Goal: Task Accomplishment & Management: Manage account settings

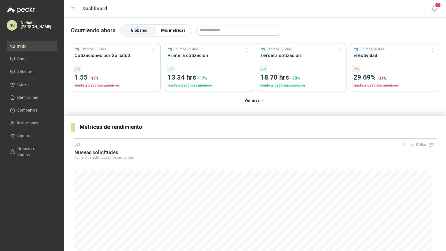
click at [170, 30] on span "Mis métricas" at bounding box center [173, 30] width 25 height 4
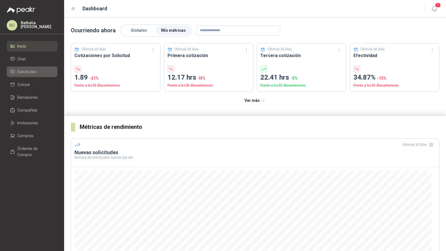
click at [30, 70] on span "Solicitudes" at bounding box center [26, 72] width 19 height 6
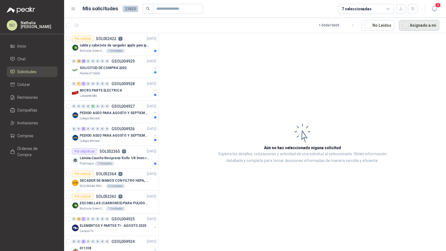
click at [429, 23] on button "Asignado a mi" at bounding box center [419, 25] width 40 height 11
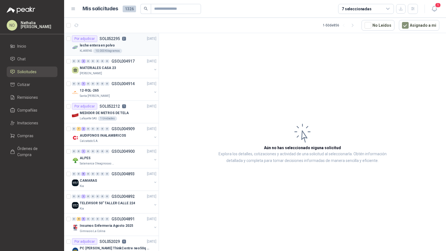
click at [127, 49] on div "KLARENS 10.000 Kilogramos" at bounding box center [118, 51] width 77 height 4
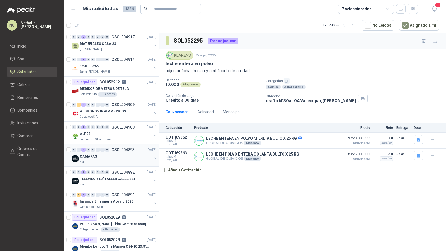
scroll to position [29, 0]
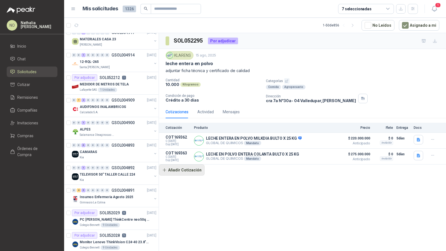
click at [192, 174] on button "Añadir Cotización" at bounding box center [182, 170] width 46 height 11
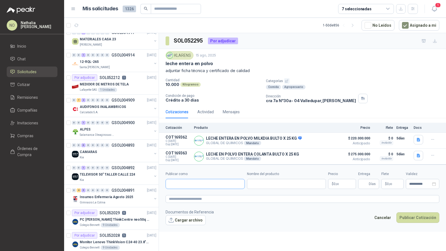
click at [191, 182] on input "Publicar como" at bounding box center [205, 184] width 79 height 9
type input "********"
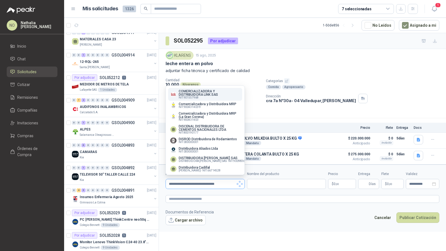
scroll to position [0, 0]
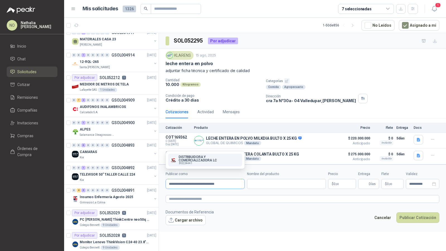
type input "**********"
click at [40, 113] on link "Compañías" at bounding box center [32, 110] width 51 height 11
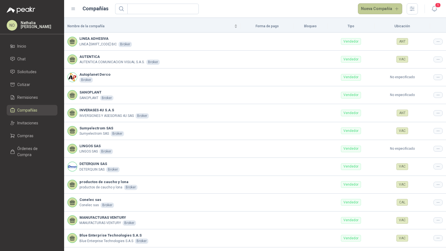
click at [370, 7] on button "Nueva Compañía" at bounding box center [380, 8] width 45 height 11
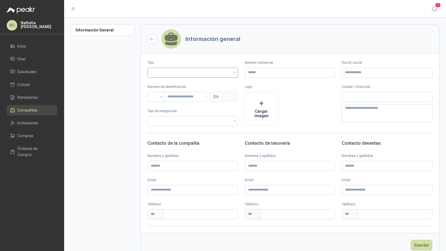
click at [183, 72] on input "search" at bounding box center [193, 72] width 84 height 8
click at [177, 96] on div "Vendedor" at bounding box center [192, 93] width 87 height 9
click at [373, 69] on input "Razón social" at bounding box center [387, 73] width 91 height 10
paste input "**********"
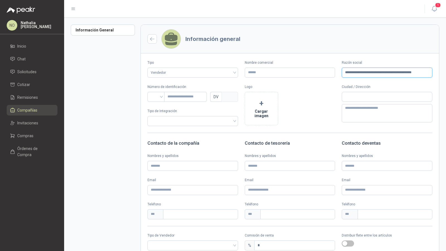
scroll to position [0, 9]
type input "**********"
click at [296, 74] on input "Nombre comercial" at bounding box center [290, 73] width 91 height 10
type input "******"
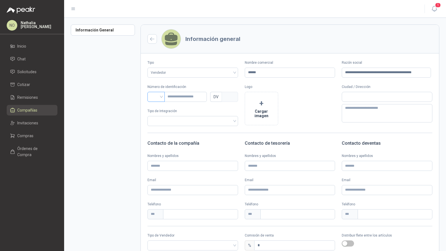
click at [155, 94] on input "search" at bounding box center [156, 96] width 11 height 8
click at [157, 125] on div "NIT" at bounding box center [156, 126] width 8 height 6
click at [179, 98] on input "text" at bounding box center [185, 97] width 43 height 10
paste input "**********"
type input "**********"
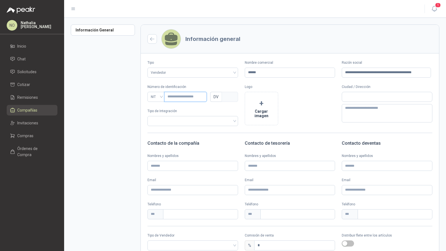
type input "***"
type input "**********"
type input "*"
type input "**********"
type input "*"
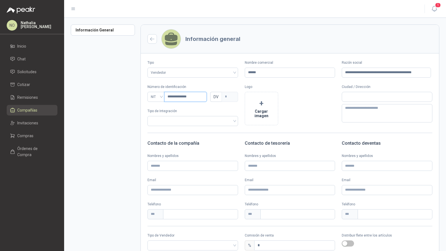
type input "**********"
type input "*"
type input "**********"
type input "*"
type input "**********"
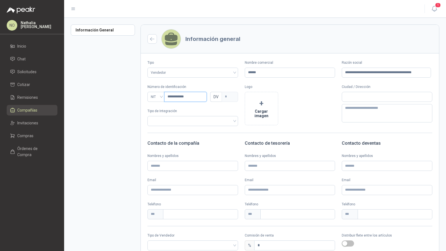
type input "*"
type input "**********"
type input "*"
type input "*********"
type input "*"
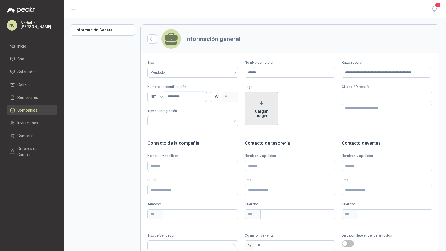
type input "*********"
click at [254, 112] on button "+ Cargar imagen" at bounding box center [261, 108] width 33 height 33
click at [357, 93] on input "text" at bounding box center [387, 96] width 90 height 9
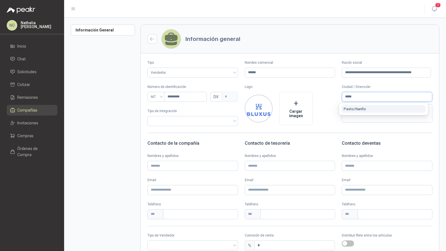
type input "*****"
click at [374, 107] on button "Pasto / Nariño" at bounding box center [383, 109] width 84 height 8
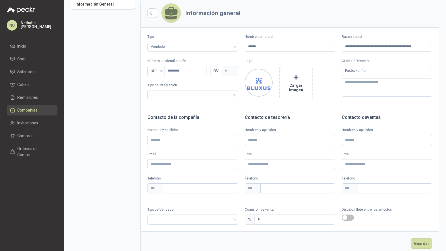
scroll to position [36, 0]
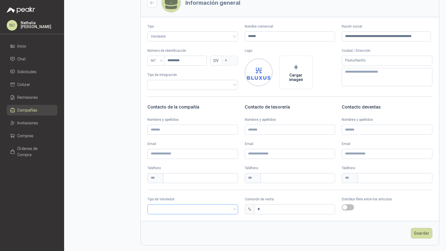
click at [194, 212] on input "search" at bounding box center [193, 209] width 84 height 8
click at [180, 228] on div "Broker" at bounding box center [192, 230] width 80 height 6
click at [270, 212] on input "*" at bounding box center [294, 209] width 81 height 9
type input "*"
click at [418, 230] on button "Guardar" at bounding box center [421, 233] width 21 height 11
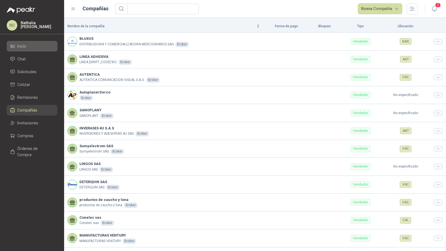
click at [46, 47] on li "Inicio" at bounding box center [32, 46] width 44 height 6
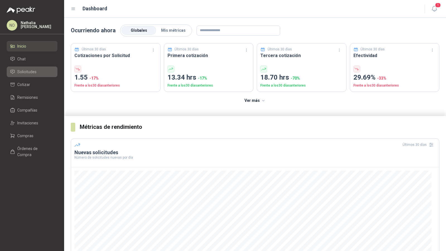
click at [28, 70] on span "Solicitudes" at bounding box center [26, 72] width 19 height 6
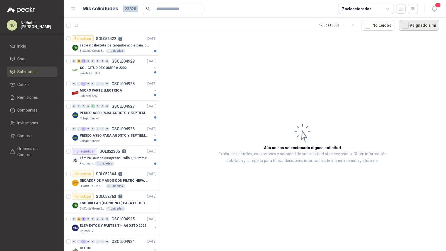
click at [425, 23] on button "Asignado a mi" at bounding box center [419, 25] width 40 height 11
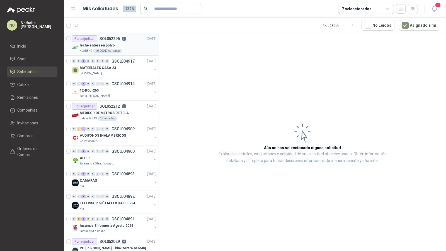
click at [130, 49] on div "KLARENS 10.000 Kilogramos" at bounding box center [118, 51] width 77 height 4
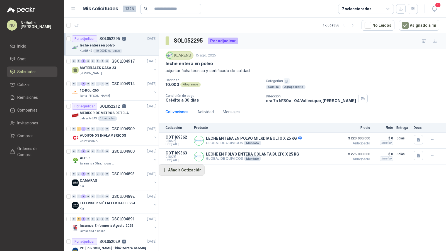
click at [191, 172] on button "Añadir Cotización" at bounding box center [182, 170] width 46 height 11
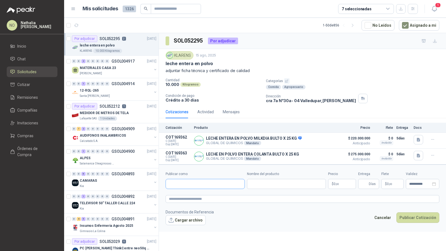
click at [193, 186] on input "Publicar como" at bounding box center [205, 184] width 79 height 9
type input "***"
type input "******"
click at [216, 159] on p "BLUXUS" at bounding box center [229, 160] width 100 height 3
type input "**********"
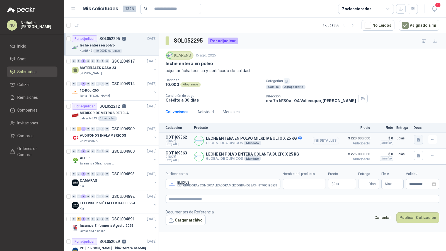
click at [415, 141] on button "button" at bounding box center [418, 139] width 9 height 9
click at [188, 222] on button "Cargar archivo" at bounding box center [186, 220] width 40 height 10
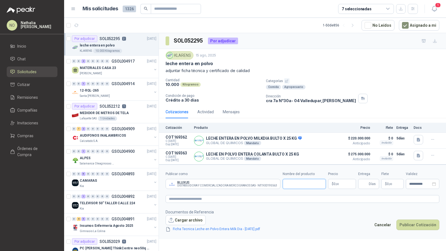
click at [300, 181] on input "Nombre del producto" at bounding box center [304, 184] width 43 height 10
type input "**********"
click at [423, 183] on input "**********" at bounding box center [423, 185] width 22 height 4
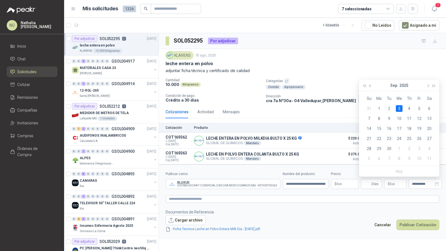
click at [372, 86] on span "button" at bounding box center [370, 86] width 3 height 3
type input "**********"
click at [418, 150] on div "29" at bounding box center [419, 149] width 7 height 7
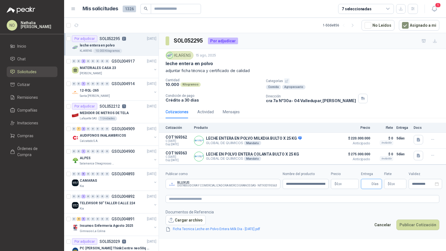
click at [365, 182] on input "Entrega" at bounding box center [367, 184] width 6 height 9
type input "*"
click at [348, 228] on footer "Documentos de Referencia Cargar archivo Ficha Tecnica Leche en Polvo Entera Mil…" at bounding box center [303, 220] width 274 height 23
click at [390, 187] on p "$ 0 ,00" at bounding box center [395, 184] width 22 height 10
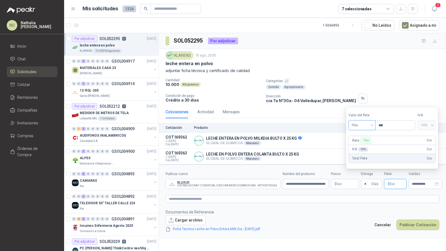
click at [362, 125] on span "Flex" at bounding box center [362, 125] width 20 height 8
click at [360, 148] on div "Incluido" at bounding box center [362, 147] width 19 height 6
click at [253, 199] on textarea at bounding box center [303, 199] width 274 height 8
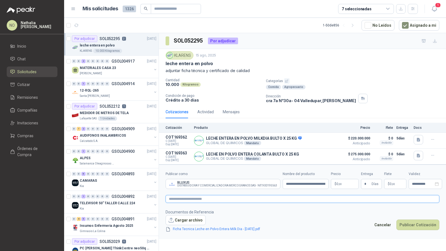
type textarea "*"
type textarea "**"
type textarea "****"
type textarea "*****"
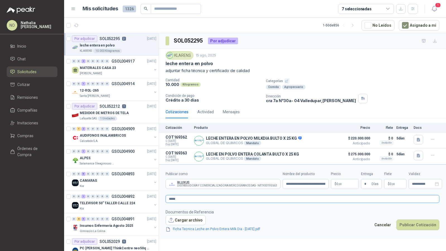
type textarea "******"
type textarea "*******"
type textarea "********"
type textarea "*********"
type textarea "**********"
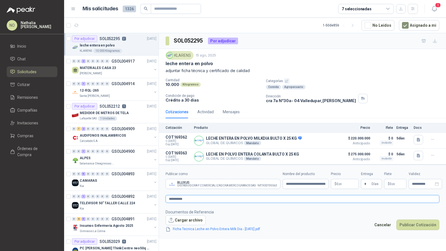
type textarea "**********"
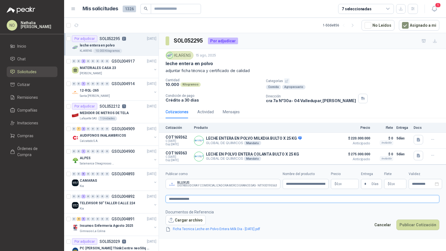
type textarea "**********"
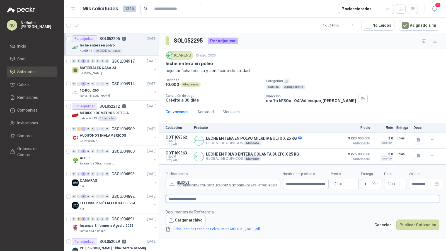
type textarea "**********"
drag, startPoint x: 283, startPoint y: 184, endPoint x: 329, endPoint y: 185, distance: 46.6
click at [329, 185] on div "**********" at bounding box center [303, 181] width 274 height 18
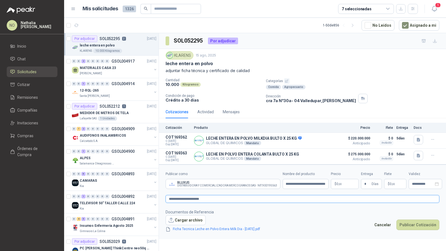
click at [212, 199] on textarea "**********" at bounding box center [303, 199] width 274 height 8
type textarea "**********"
paste textarea "**********"
type textarea "**********"
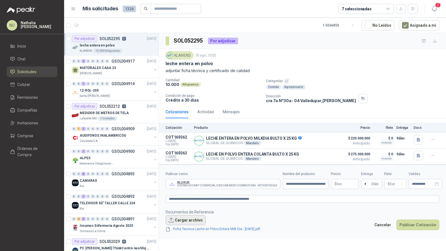
click at [176, 217] on button "Cargar archivo" at bounding box center [186, 220] width 40 height 10
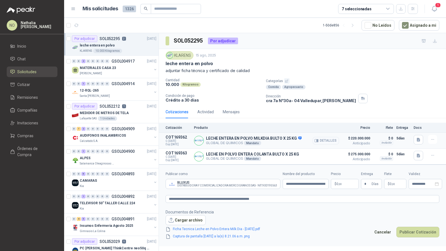
click at [330, 139] on button "Detalles" at bounding box center [326, 141] width 26 height 8
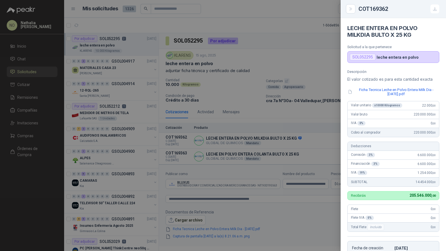
click at [321, 121] on div at bounding box center [223, 125] width 446 height 251
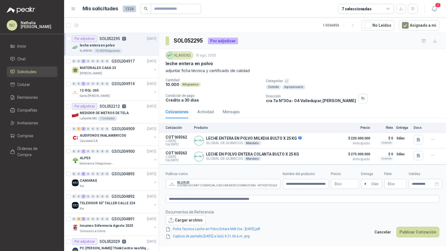
click at [344, 185] on body "NO Nathalia Ortega Inicio Chat Solicitudes Cotizar Remisiones Compañías Invitac…" at bounding box center [223, 125] width 446 height 251
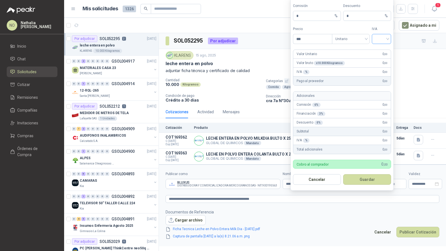
click at [385, 40] on input "search" at bounding box center [381, 38] width 13 height 8
click at [384, 50] on div "19%" at bounding box center [381, 52] width 10 height 6
click at [383, 35] on input "search" at bounding box center [381, 38] width 13 height 8
click at [382, 67] on div "0%" at bounding box center [381, 69] width 10 height 6
click at [315, 40] on input "***" at bounding box center [312, 38] width 39 height 9
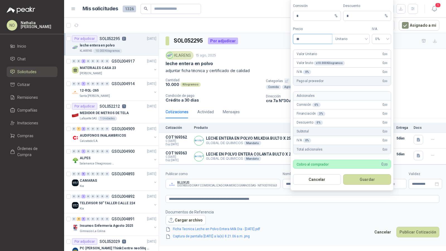
type input "*"
type input "********"
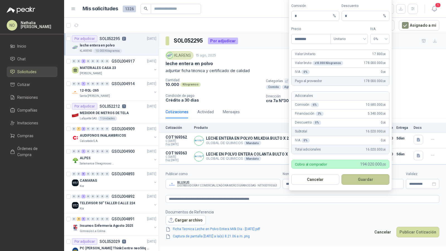
click at [372, 178] on button "Guardar" at bounding box center [365, 179] width 48 height 11
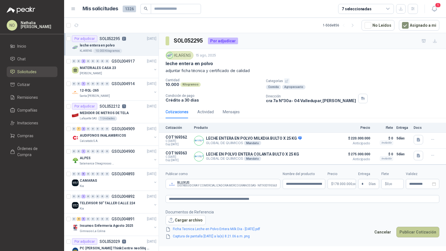
click at [421, 234] on button "Publicar Cotización" at bounding box center [417, 232] width 43 height 11
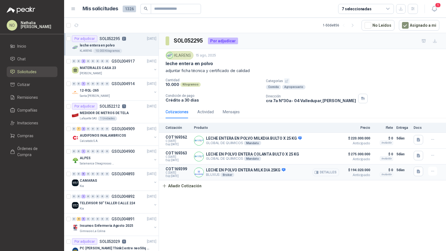
click at [323, 171] on button "Detalles" at bounding box center [326, 173] width 26 height 8
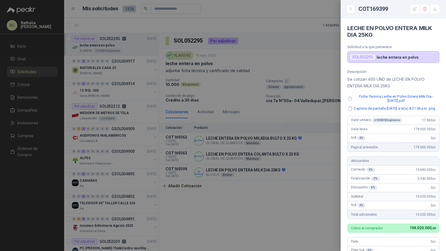
scroll to position [2, 0]
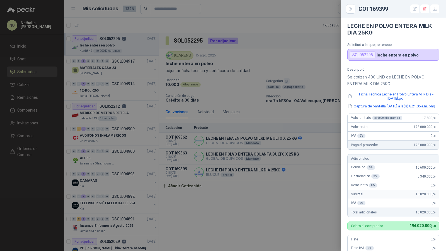
click at [317, 132] on div at bounding box center [223, 125] width 446 height 251
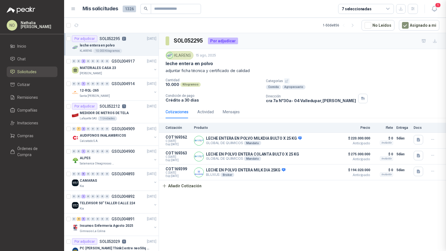
scroll to position [152, 0]
click at [333, 173] on button "Detalles" at bounding box center [326, 173] width 26 height 8
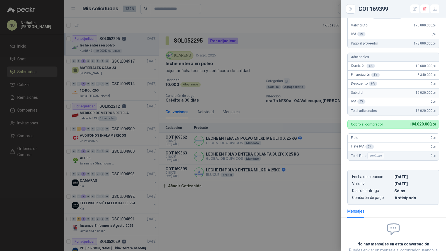
click at [272, 109] on div at bounding box center [223, 125] width 446 height 251
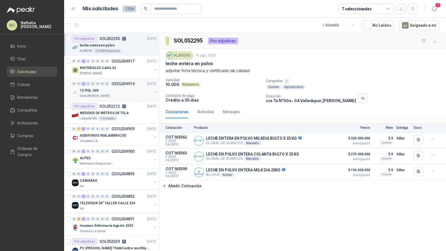
click at [123, 86] on div "0 0 1 0 0 0 0 0 GSOL004914 15/08/25" at bounding box center [115, 84] width 86 height 7
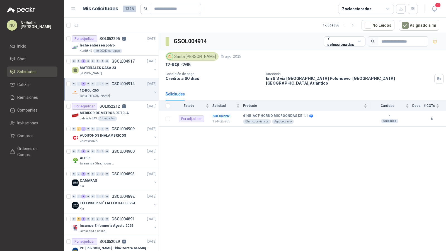
click at [120, 94] on div "Santa [PERSON_NAME]" at bounding box center [116, 96] width 72 height 4
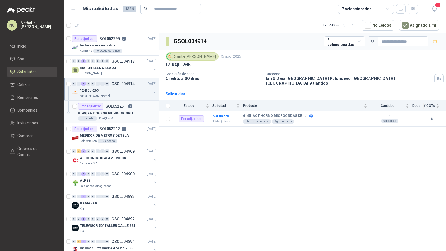
click at [117, 113] on p "6145 | ACT-HORNO MICROONDAS DE 1.1" at bounding box center [110, 113] width 64 height 5
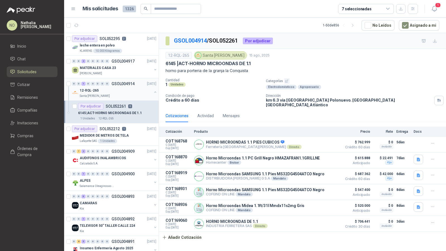
click at [130, 88] on div "12-RQL-265" at bounding box center [116, 90] width 72 height 7
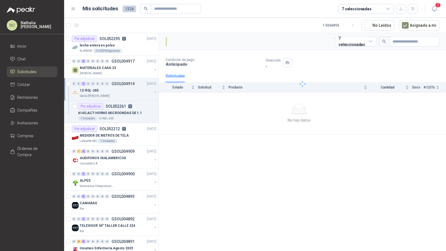
click at [130, 88] on div "12-RQL-265" at bounding box center [116, 90] width 72 height 7
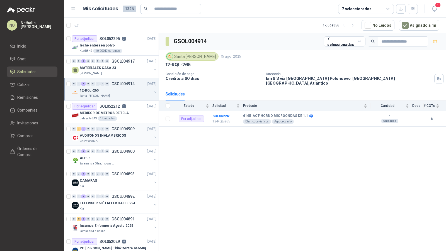
click at [130, 133] on div "AUDIFONOS INALAMBRICOS" at bounding box center [116, 135] width 72 height 7
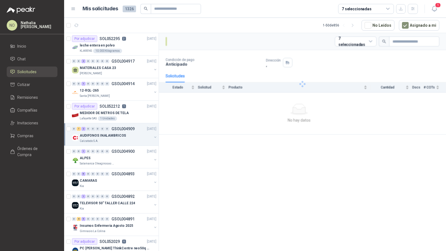
click at [130, 133] on div "AUDIFONOS INALAMBRICOS" at bounding box center [116, 135] width 72 height 7
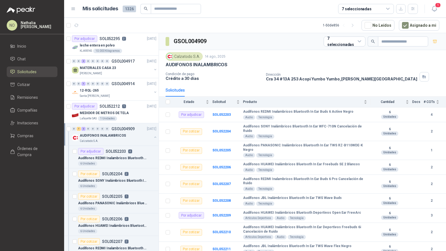
click at [129, 136] on div "AUDIFONOS INALAMBRICOS" at bounding box center [116, 135] width 72 height 7
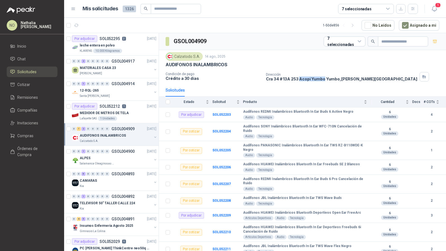
drag, startPoint x: 299, startPoint y: 78, endPoint x: 324, endPoint y: 78, distance: 24.5
click at [324, 78] on p "Cra 34 # 13A 253 Acopi Yumbo Yumbo , Valle del Cauca" at bounding box center [341, 79] width 151 height 5
copy p "Acopi Yumbo"
click at [401, 8] on icon "button" at bounding box center [401, 8] width 5 height 5
click at [113, 118] on div "1 Unidades" at bounding box center [107, 119] width 19 height 4
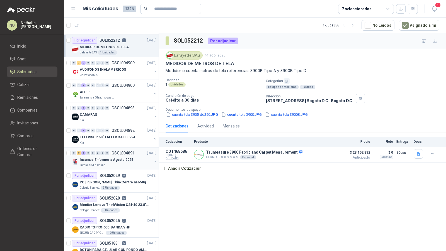
scroll to position [70, 0]
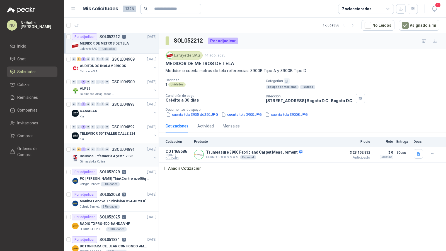
click at [122, 189] on article "Por adjudicar SOL052028 5 13/08/25 Monitor Lenovo ThinkVision C24-40 23.8" 3YW…" at bounding box center [111, 200] width 94 height 23
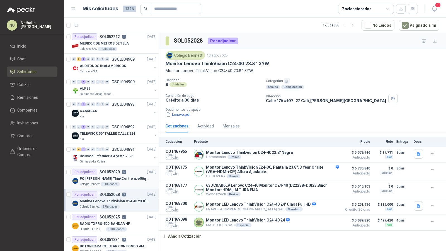
click at [129, 171] on div "Por adjudicar SOL052029 6 13/08/25" at bounding box center [114, 172] width 84 height 7
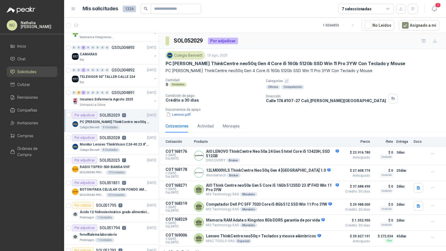
scroll to position [126, 0]
click at [129, 171] on div "SEGURIDAD PROVISER LTDA 10 Unidades" at bounding box center [118, 173] width 77 height 4
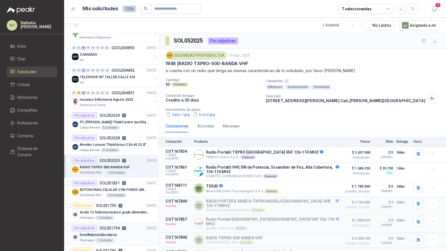
scroll to position [549, 0]
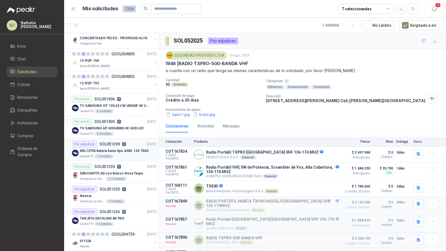
click at [110, 149] on p "KBL12750 batería kaise tipo AGM: 12V 75Ah" at bounding box center [114, 151] width 69 height 5
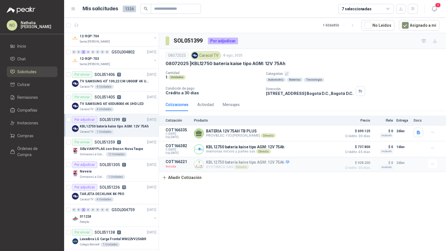
scroll to position [576, 0]
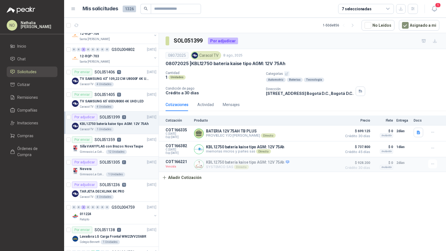
click at [120, 167] on div "Nevera" at bounding box center [118, 169] width 77 height 7
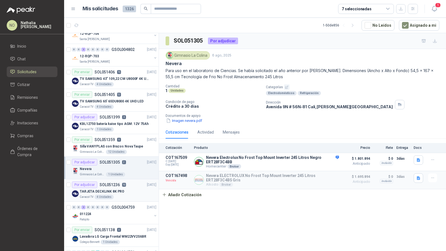
click at [121, 189] on p "TARJETA DECKLINK 8K PRO" at bounding box center [102, 191] width 45 height 5
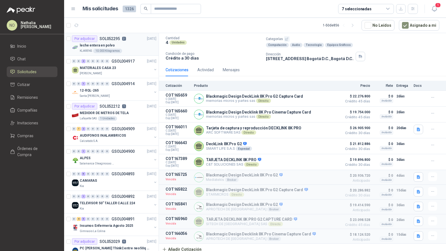
click at [115, 43] on div "leche entera en polvo" at bounding box center [118, 45] width 77 height 7
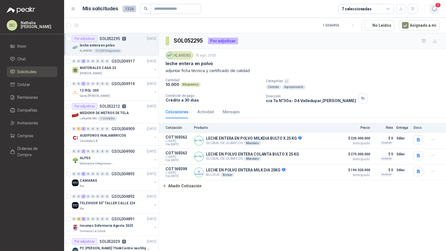
click at [435, 8] on icon "button" at bounding box center [434, 8] width 7 height 7
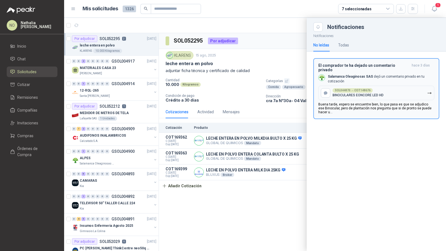
click at [413, 74] on p "Salamanca Oleaginosas SAS dejó un comentario privado en tu cotización" at bounding box center [381, 78] width 106 height 9
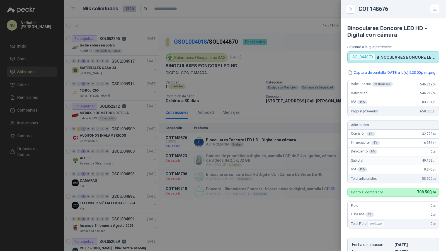
scroll to position [255, 0]
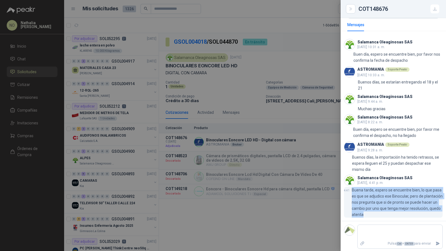
drag, startPoint x: 352, startPoint y: 193, endPoint x: 400, endPoint y: 217, distance: 53.9
click at [400, 217] on p "Buena tarde, espero se encuentre bien, lo que pasa es que se adjudico ese Binoc…" at bounding box center [397, 202] width 91 height 31
copy p "Buena tarde, espero se encuentre bien, lo que pasa es que se adjudico ese Binoc…"
click at [124, 78] on div at bounding box center [223, 125] width 446 height 251
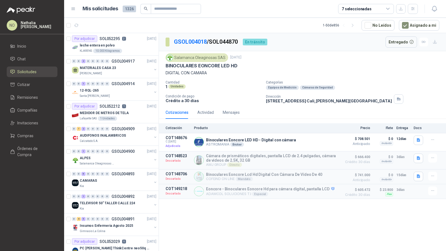
click at [121, 72] on div "[PERSON_NAME] [PERSON_NAME]" at bounding box center [116, 73] width 72 height 4
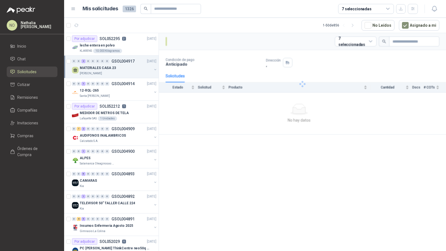
click at [121, 72] on div "[PERSON_NAME] [PERSON_NAME]" at bounding box center [116, 73] width 72 height 4
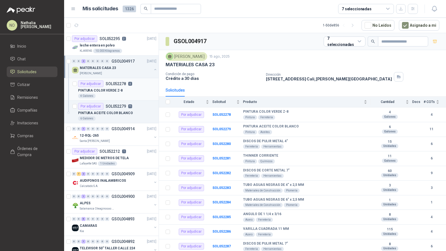
scroll to position [1, 0]
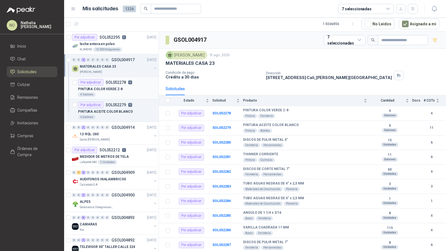
click at [120, 90] on p "PINTURA COLOR VERDE Z-8" at bounding box center [100, 89] width 45 height 5
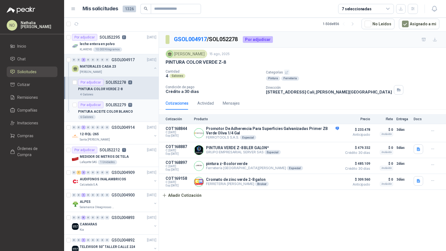
click at [121, 110] on p "PINTURA ACEITE COLOR BLANCO" at bounding box center [105, 111] width 55 height 5
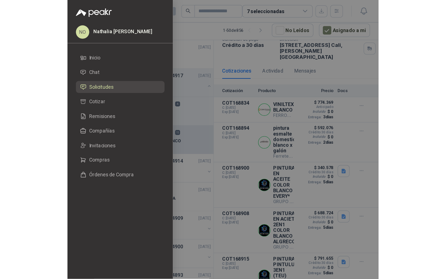
scroll to position [65, 0]
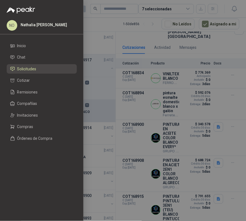
click at [127, 49] on div at bounding box center [123, 110] width 246 height 221
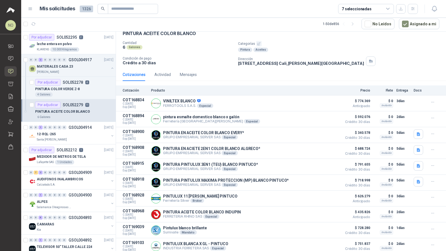
scroll to position [56, 0]
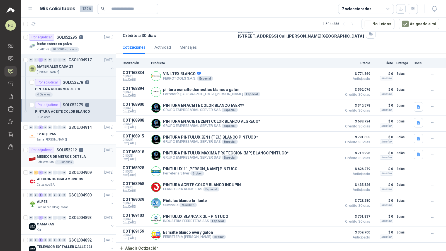
click at [77, 160] on div "Lafayette SAS 1 Unidades" at bounding box center [75, 162] width 77 height 4
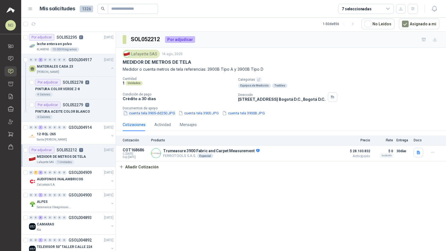
click at [165, 115] on button "cuenta tela 3905-dd250.JPG" at bounding box center [149, 113] width 53 height 6
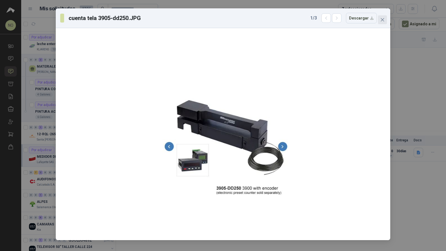
click at [384, 21] on icon "close" at bounding box center [382, 20] width 4 height 4
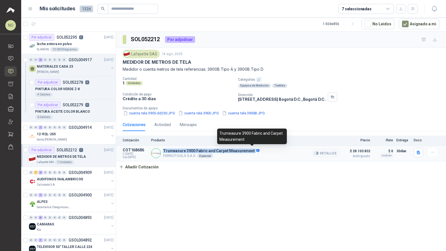
drag, startPoint x: 164, startPoint y: 151, endPoint x: 249, endPoint y: 151, distance: 85.6
click at [249, 151] on p "Trumeasure 3900 Fabric and Carpet Measurement" at bounding box center [211, 151] width 96 height 5
copy p "Trumeasure 3900 Fabric and Carpet Measurement"
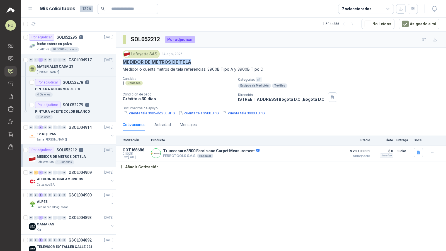
drag, startPoint x: 123, startPoint y: 61, endPoint x: 198, endPoint y: 63, distance: 75.3
click at [198, 63] on div "MEDIDOR DE METROS DE TELA" at bounding box center [281, 62] width 317 height 6
copy p "MEDIDOR DE METROS DE TELA"
click at [62, 177] on p "AUDIFONOS INALAMBRICOS" at bounding box center [60, 179] width 46 height 5
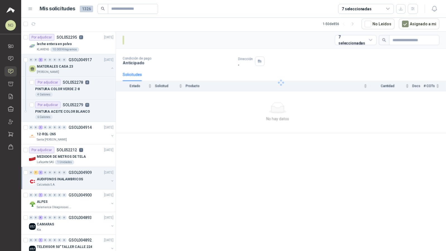
click at [62, 177] on p "AUDIFONOS INALAMBRICOS" at bounding box center [60, 179] width 46 height 5
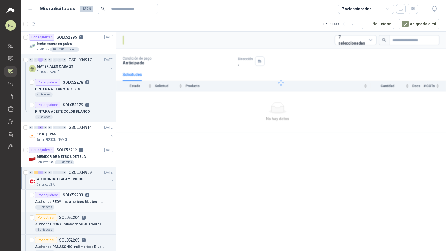
click at [60, 200] on p "Audifonos REDMI Inalambricos Bluetooth In Ear Buds 6 Active Negro" at bounding box center [69, 202] width 69 height 5
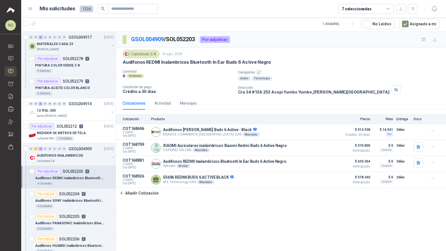
scroll to position [25, 0]
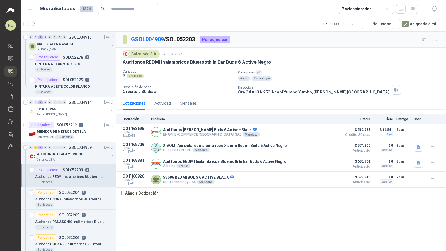
click at [63, 191] on p "SOL052204" at bounding box center [69, 193] width 20 height 4
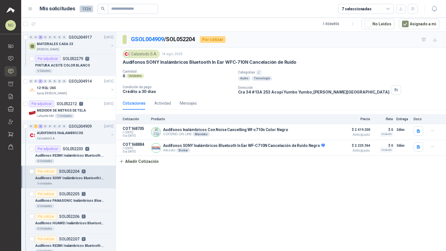
scroll to position [54, 0]
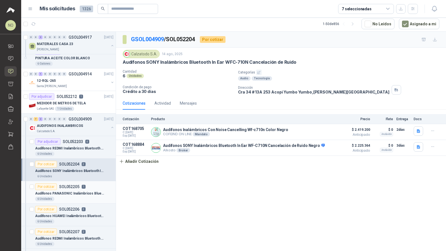
click at [71, 192] on p "Audífonos PANASONIC Inalámbricos Bluetooth In Ear TWS RZ-B110WDE-K Negro" at bounding box center [69, 193] width 69 height 5
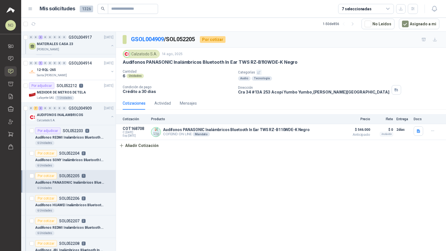
scroll to position [68, 0]
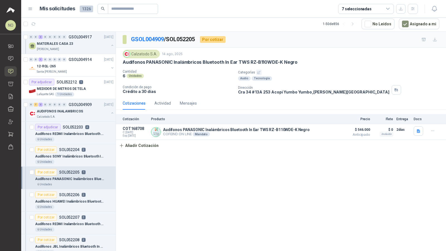
click at [71, 193] on p "SOL052206" at bounding box center [69, 195] width 20 height 4
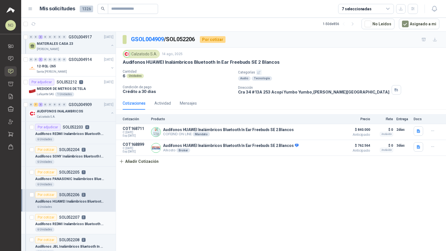
click at [69, 216] on p "SOL052207" at bounding box center [69, 218] width 20 height 4
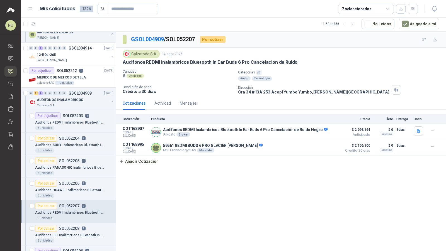
scroll to position [84, 0]
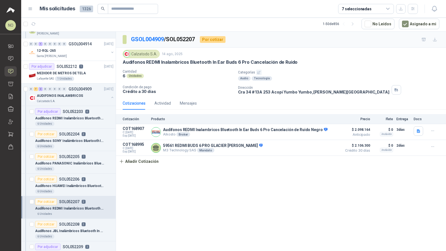
click at [69, 215] on article "Por cotizar SOL052207 2 Audifonos REDMI Inalambricos Bluetooth In Ear Buds 6 Pr…" at bounding box center [68, 208] width 94 height 23
click at [80, 226] on div "Por cotizar SOL052208 2" at bounding box center [60, 224] width 50 height 7
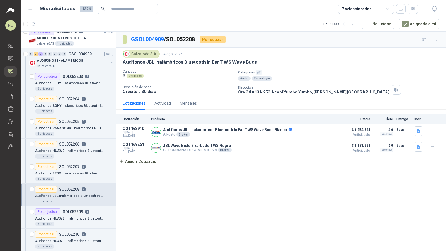
scroll to position [120, 0]
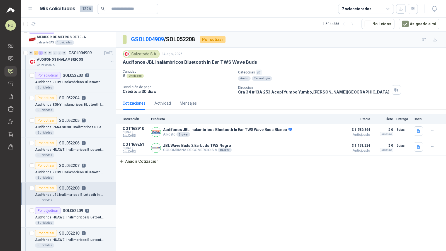
click at [83, 215] on p "Audifonos HUAWEI Inalámbricos Bluetooth Deportivos Open Ear FreeArc" at bounding box center [69, 217] width 69 height 5
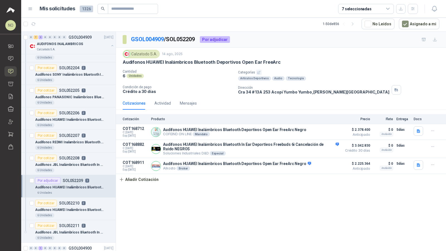
scroll to position [151, 0]
click at [85, 208] on p "Audifonos HUAWEI Inalámbricos Bluetooth In Ear Deportivos Freebuds 6i Cancelaci…" at bounding box center [69, 209] width 69 height 5
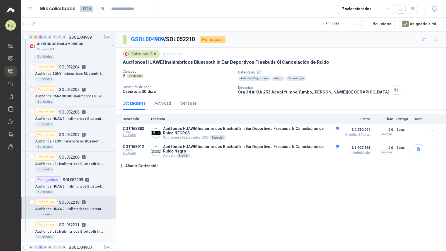
click at [80, 229] on div "Audífonos JBL Inalámbricos Bluetooth In Ear TWS Wave Flex Negro" at bounding box center [74, 232] width 78 height 7
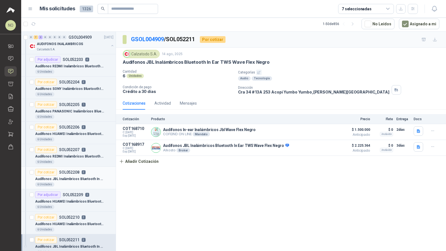
scroll to position [135, 0]
click at [75, 132] on div "Audifonos HUAWEI Inalámbricos Bluetooth In Ear Freebuds SE 2 Blancos" at bounding box center [74, 135] width 78 height 7
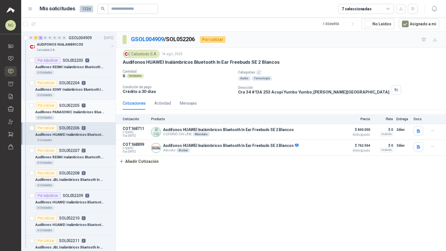
click at [80, 110] on p "Audífonos PANASONIC Inalámbricos Bluetooth In Ear TWS RZ-B110WDE-K Negro" at bounding box center [69, 112] width 69 height 5
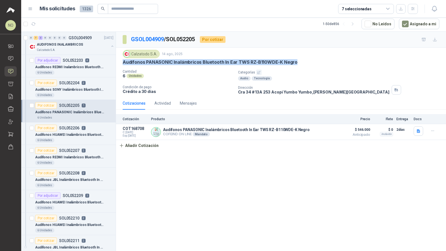
drag, startPoint x: 124, startPoint y: 62, endPoint x: 297, endPoint y: 61, distance: 173.1
click at [297, 61] on div "Audífonos PANASONIC Inalámbricos Bluetooth In Ear TWS RZ-B110WDE-K Negro" at bounding box center [281, 62] width 317 height 6
copy p "Audífonos PANASONIC Inalámbricos Bluetooth In Ear TWS RZ-B110WDE-K Negro"
click at [138, 146] on button "Añadir Cotización" at bounding box center [139, 145] width 46 height 11
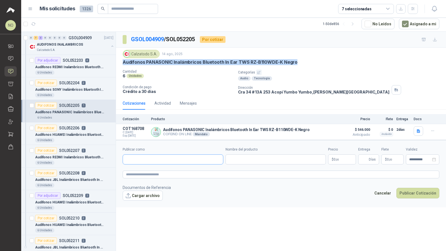
click at [146, 158] on input "Publicar como" at bounding box center [173, 159] width 100 height 9
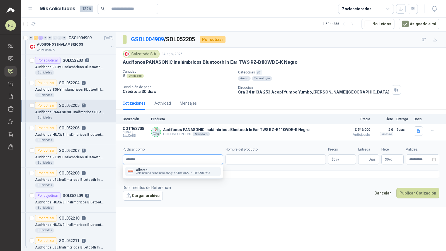
type input "*******"
click at [148, 173] on span "Colombiana de Comercio SA y/o Alkosto SA -" at bounding box center [163, 173] width 54 height 3
type input "**********"
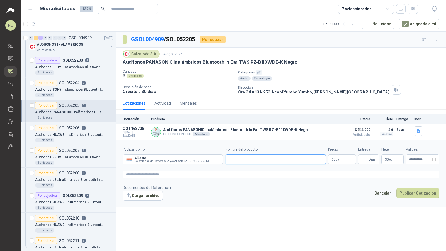
click at [240, 160] on input "Nombre del producto" at bounding box center [276, 160] width 101 height 10
paste input "**********"
type input "**********"
click at [346, 156] on body "NO Nathalia Ortega Inicio Chat Solicitudes Cotizar Remisiones Compañías Invitac…" at bounding box center [223, 125] width 446 height 251
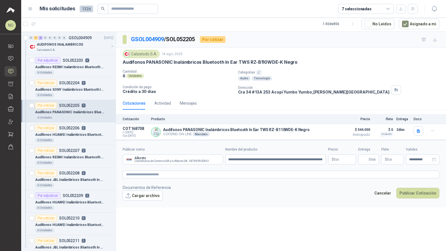
scroll to position [0, 0]
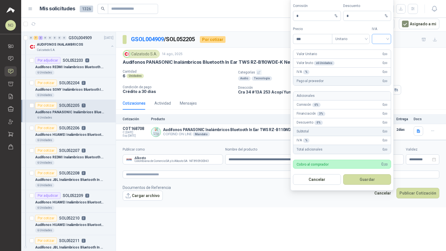
click at [383, 40] on input "search" at bounding box center [381, 38] width 13 height 8
click at [385, 49] on div "19%" at bounding box center [381, 52] width 10 height 6
click at [346, 40] on span "Unitario" at bounding box center [350, 39] width 31 height 8
click at [351, 62] on div "Unitario con IVA" at bounding box center [350, 60] width 29 height 6
click at [316, 43] on input "***" at bounding box center [312, 38] width 39 height 9
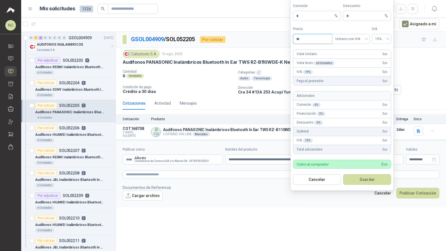
type input "*"
type input "********"
click at [356, 16] on input "*" at bounding box center [364, 15] width 37 height 9
type input "*"
click at [365, 179] on button "Guardar" at bounding box center [367, 179] width 48 height 11
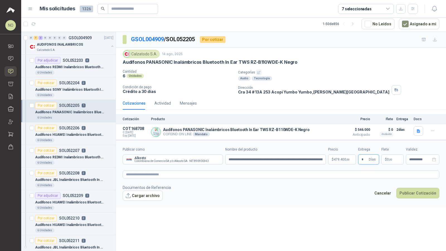
type input "*"
click at [333, 214] on div "**********" at bounding box center [281, 142] width 330 height 220
click at [389, 163] on p "$ 0 ,00" at bounding box center [392, 160] width 22 height 10
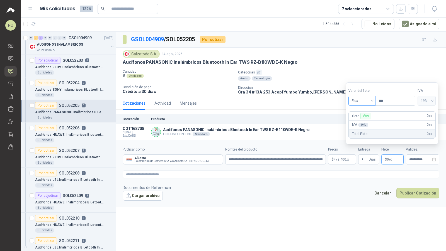
click at [356, 98] on span "Flex" at bounding box center [362, 101] width 20 height 8
click at [359, 122] on div "Incluido" at bounding box center [362, 122] width 19 height 6
click at [418, 163] on div "**********" at bounding box center [422, 160] width 33 height 10
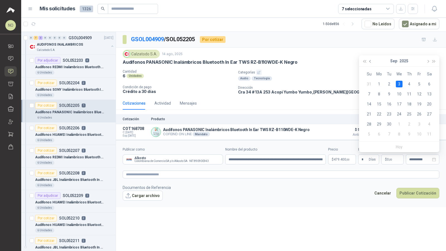
click at [371, 60] on button "button" at bounding box center [370, 60] width 6 height 11
type input "**********"
click at [420, 113] on div "22" at bounding box center [419, 114] width 7 height 7
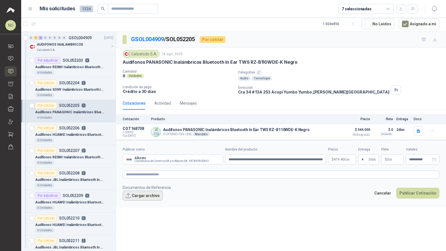
click at [137, 193] on button "Cargar archivo" at bounding box center [143, 196] width 40 height 10
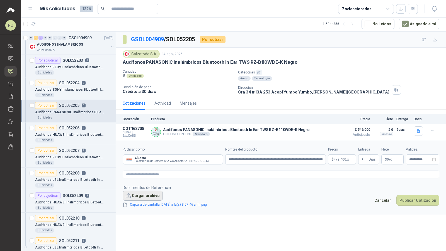
click at [146, 191] on button "Cargar archivo" at bounding box center [143, 196] width 40 height 10
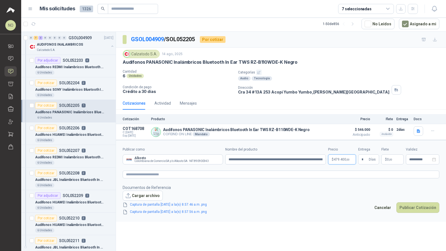
click at [338, 159] on body "NO Nathalia Ortega Inicio Chat Solicitudes Cotizar Remisiones Compañías Invitac…" at bounding box center [223, 125] width 446 height 251
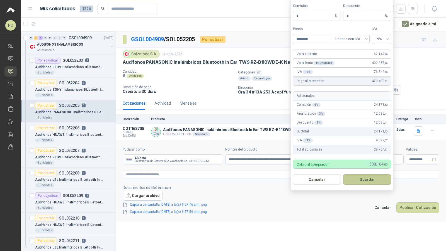
click at [381, 179] on button "Guardar" at bounding box center [367, 179] width 48 height 11
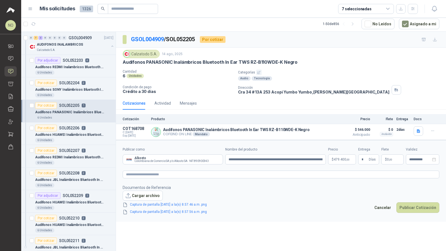
click at [409, 201] on footer "Documentos de Referencia Cargar archivo Captura de pantalla 2025-08-19 a la(s) …" at bounding box center [281, 200] width 317 height 31
click at [410, 203] on button "Publicar Cotización" at bounding box center [417, 208] width 43 height 11
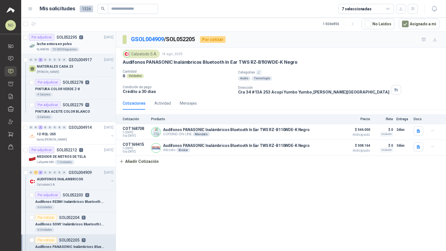
click at [94, 35] on div "Por adjudicar SOL052295 2 15/08/25" at bounding box center [71, 37] width 84 height 7
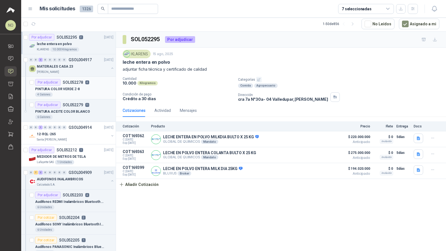
click at [88, 82] on p "4" at bounding box center [87, 83] width 4 height 4
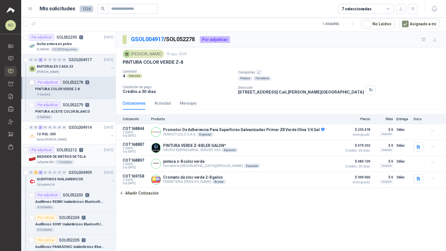
click at [83, 151] on div "Por adjudicar SOL052212 1 14/08/25" at bounding box center [71, 150] width 84 height 7
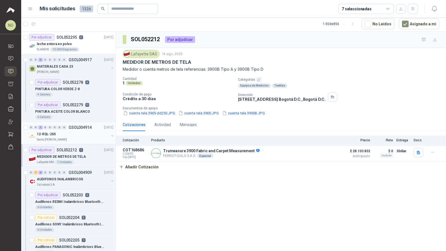
click at [84, 138] on div "Santa [PERSON_NAME]" at bounding box center [73, 140] width 72 height 4
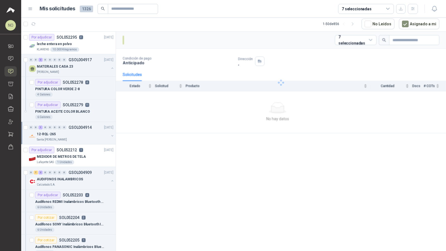
click at [84, 138] on div "Santa [PERSON_NAME]" at bounding box center [73, 140] width 72 height 4
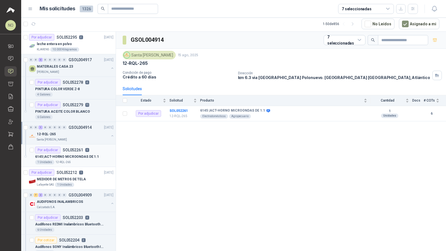
click at [84, 151] on div "Por adjudicar SOL052261 6" at bounding box center [62, 150] width 54 height 7
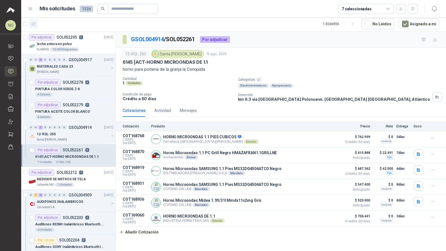
click at [34, 25] on icon "button" at bounding box center [33, 24] width 4 height 3
click at [411, 23] on button "Asignado a mi" at bounding box center [419, 24] width 40 height 11
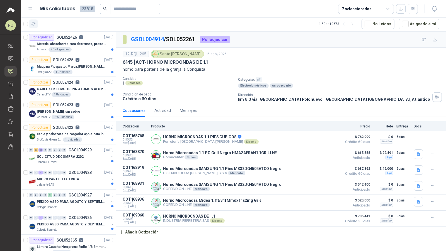
click at [34, 24] on icon "button" at bounding box center [33, 24] width 5 height 5
click at [92, 117] on div "Caracol TV 125 Unidades" at bounding box center [75, 117] width 77 height 4
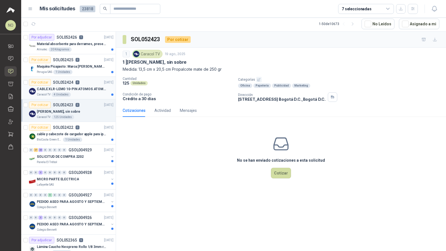
click at [103, 89] on p "CABLE XLR-LEMO 10-PIN ATOMOS ATOMCAB016" at bounding box center [71, 89] width 69 height 5
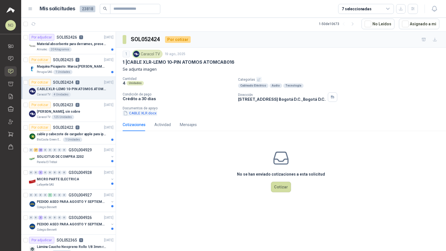
click at [137, 112] on button "CABLE XLR.docx" at bounding box center [140, 113] width 35 height 6
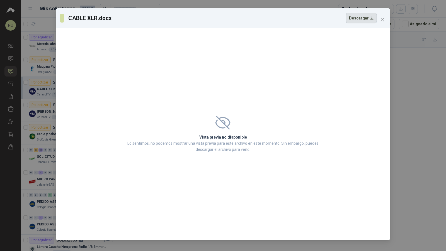
click at [358, 21] on button "Descargar" at bounding box center [361, 18] width 31 height 11
click at [382, 18] on icon "close" at bounding box center [382, 20] width 4 height 4
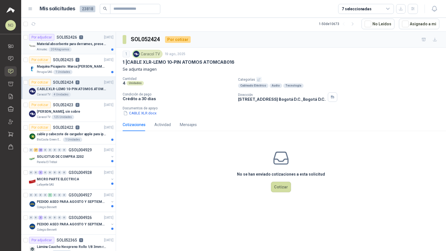
click at [83, 47] on div "Almatec 20 Kilogramos" at bounding box center [75, 49] width 77 height 4
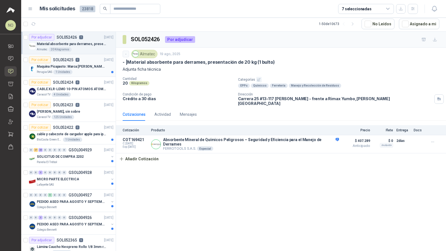
click at [102, 73] on div "Perugia SAS 1 Unidades" at bounding box center [75, 72] width 77 height 4
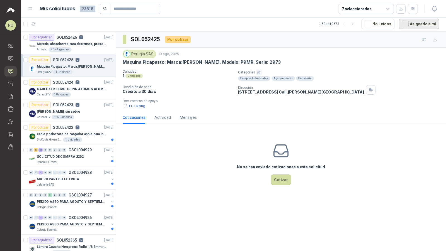
click at [418, 26] on button "Asignado a mi" at bounding box center [419, 24] width 40 height 11
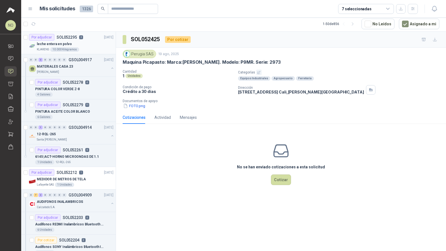
click at [90, 42] on div "leche entera en polvo" at bounding box center [75, 44] width 77 height 7
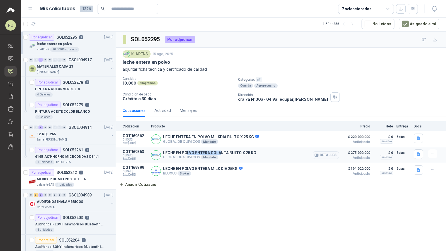
drag, startPoint x: 187, startPoint y: 152, endPoint x: 219, endPoint y: 152, distance: 32.3
click at [219, 152] on p "LECHE EN POLVO ENTERA COLANTA BULTO X 25 KG" at bounding box center [209, 153] width 93 height 4
click at [218, 145] on article "COT169362 C: 18/08/2025 Exp: 02/09/2025 LECHE ENTERA EN POLVO MILKDIA BULTO X 2…" at bounding box center [281, 140] width 330 height 16
click at [321, 168] on button "Detalles" at bounding box center [326, 172] width 26 height 8
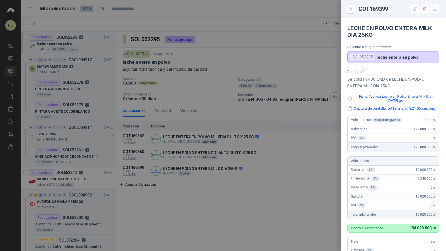
click at [254, 176] on div at bounding box center [223, 125] width 446 height 251
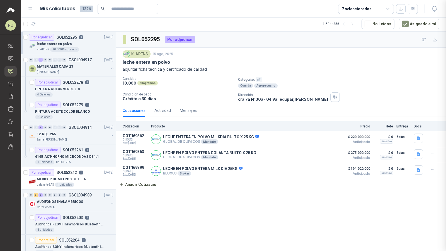
scroll to position [152, 0]
click at [323, 138] on button "Detalles" at bounding box center [326, 140] width 26 height 8
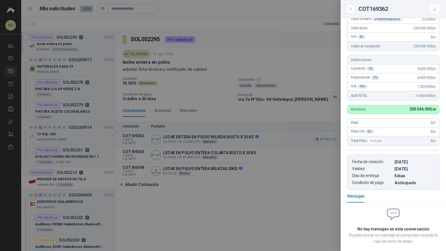
scroll to position [85, 0]
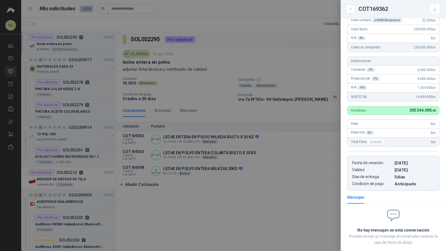
click at [284, 137] on div at bounding box center [223, 125] width 446 height 251
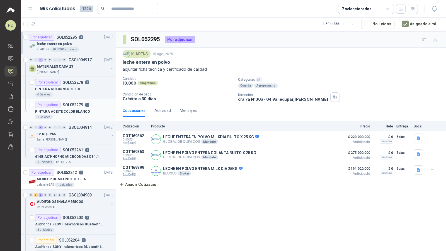
click at [76, 109] on p "PINTURA ACEITE COLOR BLANCO" at bounding box center [62, 111] width 55 height 5
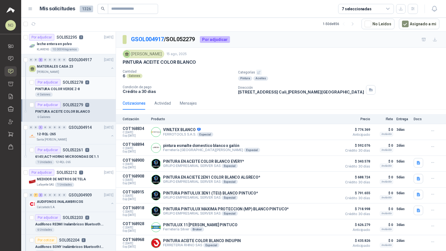
click at [87, 86] on div "PINTURA COLOR VERDE Z-8" at bounding box center [74, 89] width 78 height 7
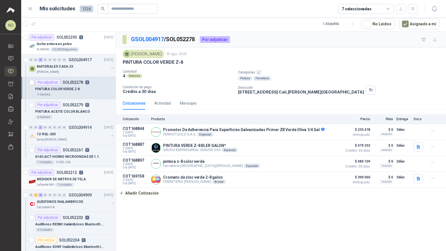
click at [70, 180] on p "MEDIDOR DE METROS DE TELA" at bounding box center [61, 179] width 49 height 5
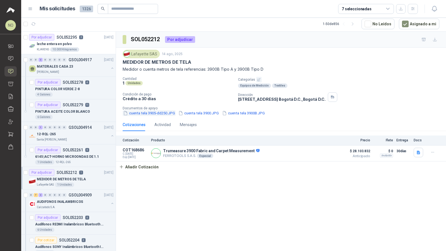
click at [144, 111] on button "cuenta tela 3905-dd250.JPG" at bounding box center [149, 113] width 53 height 6
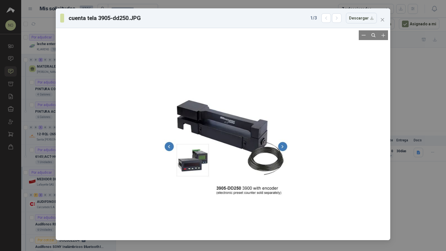
click at [234, 123] on div at bounding box center [223, 134] width 130 height 208
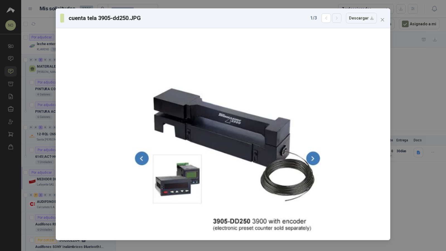
click at [341, 22] on button "button" at bounding box center [336, 17] width 9 height 9
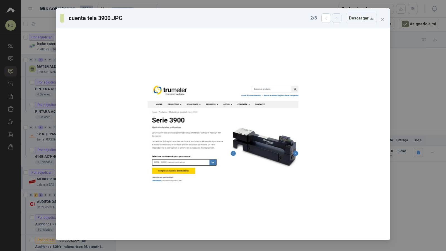
click at [339, 18] on icon "button" at bounding box center [336, 18] width 5 height 5
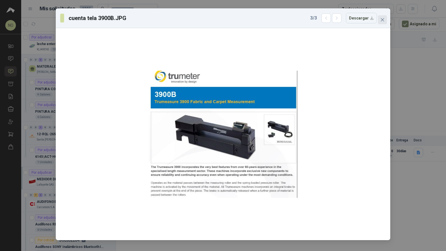
click at [380, 19] on icon "close" at bounding box center [382, 20] width 4 height 4
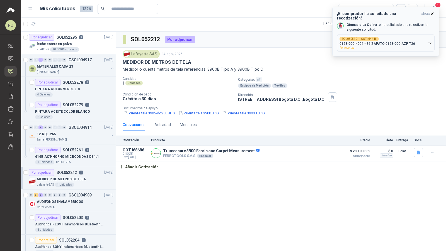
click at [413, 41] on button "SOL050510 → COT164441 0178-000 - 004 - 36 ZAPATO 0178-000 AZP T36 Por recotizar" at bounding box center [386, 43] width 98 height 18
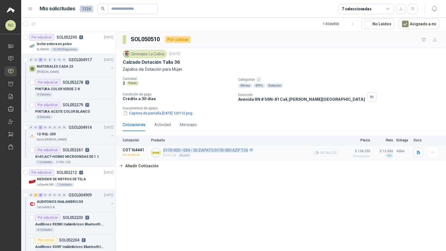
drag, startPoint x: 163, startPoint y: 150, endPoint x: 246, endPoint y: 148, distance: 83.1
click at [246, 148] on div "0178-000 - 004 - 36 ZAPATO 0178-000 AZP T36 EVACOL Broker Detalles" at bounding box center [245, 153] width 188 height 10
copy p "0178-000 - 004 - 36 ZAPATO 0178-000 AZP T36"
click at [321, 151] on button "Detalles" at bounding box center [326, 153] width 26 height 8
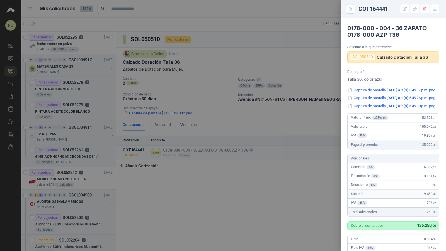
click at [284, 146] on div at bounding box center [223, 125] width 446 height 251
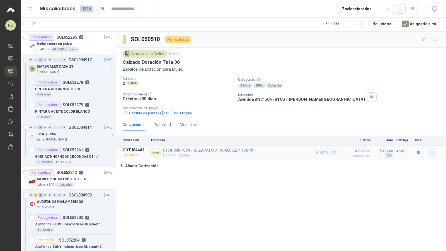
click at [431, 150] on icon "button" at bounding box center [432, 152] width 5 height 5
click at [413, 118] on button "Editar" at bounding box center [421, 118] width 45 height 9
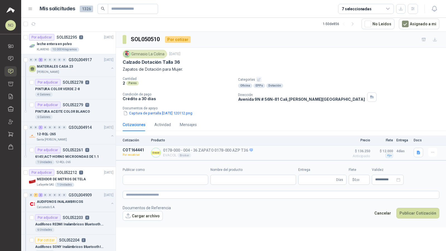
type input "**********"
type input "*"
type input "**********"
type textarea "**********"
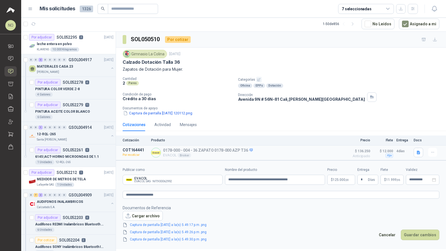
click at [341, 179] on body "NO Nathalia Ortega Inicio Chat Solicitudes Cotizar Remisiones Compañías Invitac…" at bounding box center [223, 125] width 446 height 251
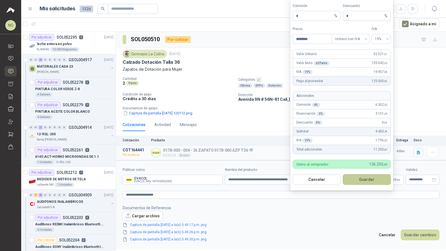
click at [373, 181] on button "Guardar" at bounding box center [367, 179] width 48 height 11
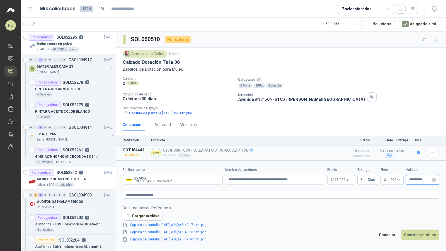
click at [421, 178] on input "**********" at bounding box center [420, 180] width 22 height 4
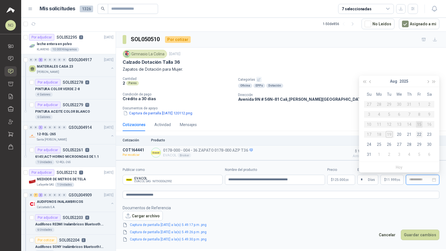
type input "**********"
click at [418, 135] on div "22" at bounding box center [419, 134] width 7 height 7
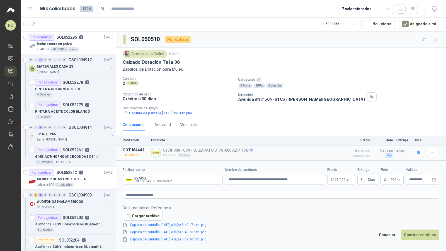
click at [394, 178] on span "11.999 ,96" at bounding box center [393, 179] width 14 height 3
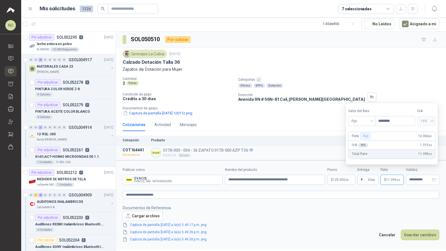
click at [351, 230] on footer "Documentos de Referencia Cargar archivo Captura de pantalla 2025-08-01 a la(s) …" at bounding box center [281, 224] width 317 height 38
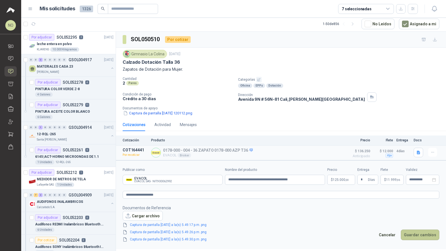
click at [422, 232] on button "Guardar cambios" at bounding box center [420, 235] width 38 height 11
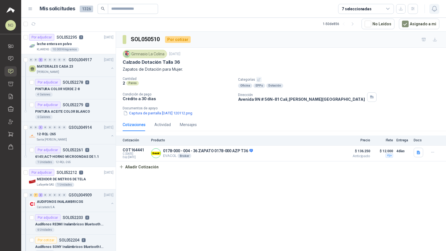
click at [432, 8] on icon "button" at bounding box center [434, 8] width 7 height 7
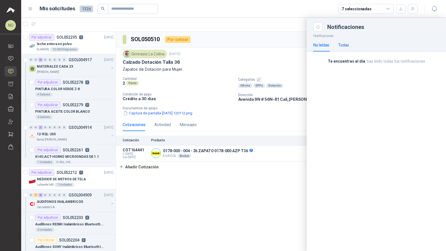
click at [342, 45] on div "Todas" at bounding box center [343, 45] width 11 height 6
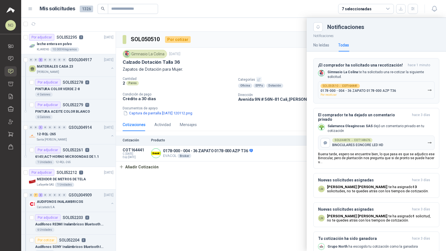
click at [345, 85] on b "COT164441" at bounding box center [350, 86] width 16 height 3
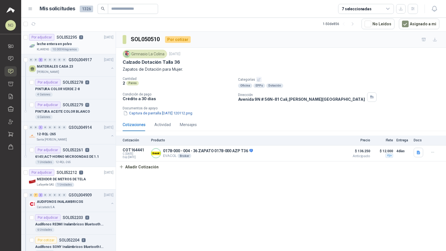
click at [66, 47] on div "leche entera en polvo" at bounding box center [75, 44] width 77 height 7
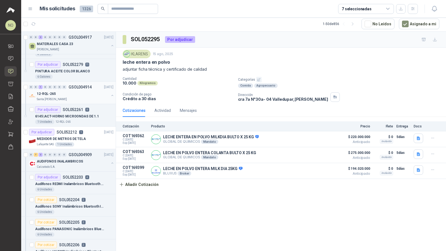
scroll to position [40, 0]
click at [85, 115] on p "6145 | ACT-HORNO MICROONDAS DE 1.1" at bounding box center [67, 117] width 64 height 5
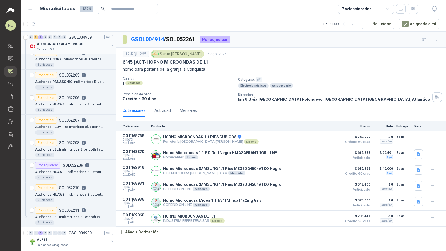
scroll to position [234, 0]
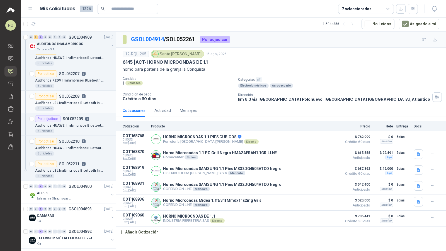
click at [81, 109] on article "Por cotizar SOL052208 2 Audífonos JBL Inalámbricos Bluetooth In Ear TWS Wave Bu…" at bounding box center [68, 102] width 94 height 23
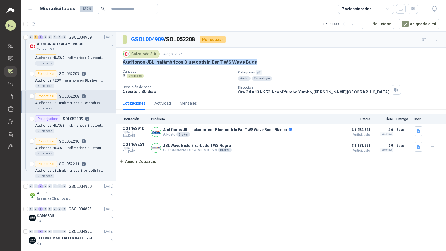
drag, startPoint x: 119, startPoint y: 62, endPoint x: 282, endPoint y: 64, distance: 162.5
click at [282, 64] on div "Calzatodo S.A. 14 ago, 2025 Audífonos JBL Inalámbricos Bluetooth In Ear TWS Wav…" at bounding box center [281, 72] width 330 height 49
copy p "Audífonos JBL Inalámbricos Bluetooth In Ear TWS Wave Buds"
click at [84, 46] on div "AUDIFONOS INALAMBRICOS" at bounding box center [73, 44] width 72 height 7
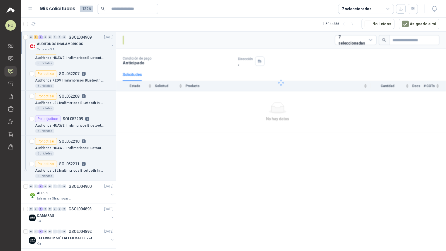
click at [84, 46] on div "AUDIFONOS INALAMBRICOS" at bounding box center [73, 44] width 72 height 7
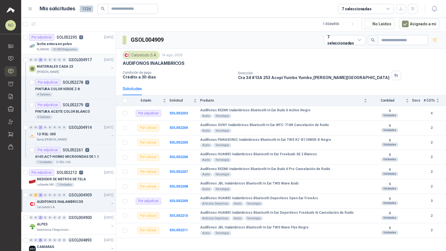
click at [83, 64] on div "MATERIALES CASA 23" at bounding box center [73, 66] width 72 height 7
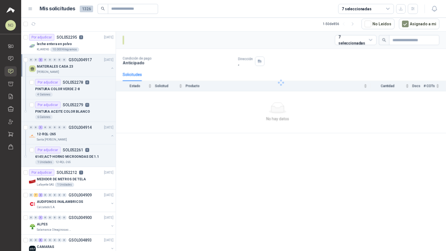
click at [83, 64] on div "MATERIALES CASA 23" at bounding box center [73, 66] width 72 height 7
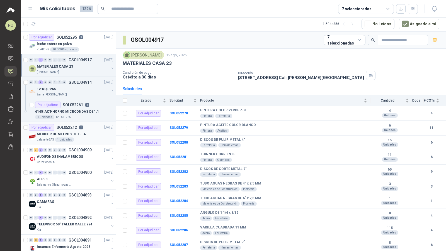
scroll to position [20, 0]
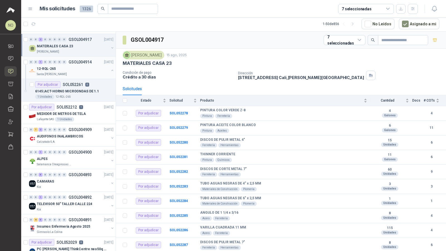
click at [91, 61] on div "0 0 1 0 0 0 0 0 GSOL004914 15/08/25" at bounding box center [72, 62] width 86 height 7
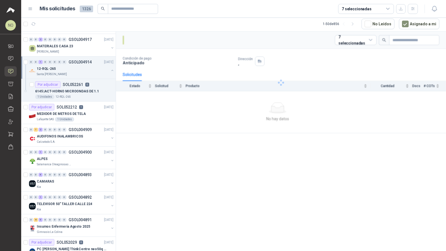
click at [91, 61] on div "0 0 1 0 0 0 0 0 GSOL004914 15/08/25" at bounding box center [72, 62] width 86 height 7
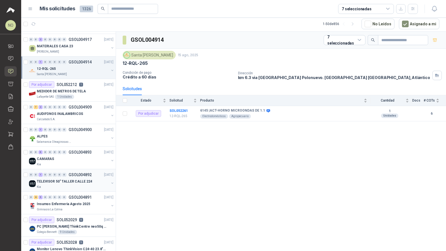
scroll to position [33, 0]
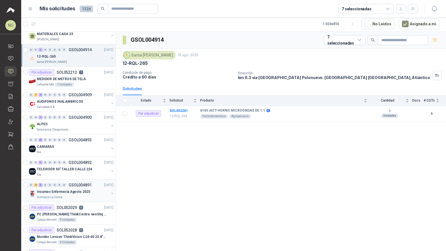
click at [82, 186] on div "0 8 5 0 0 0 0 0 GSOL004891 13/08/25" at bounding box center [72, 185] width 86 height 7
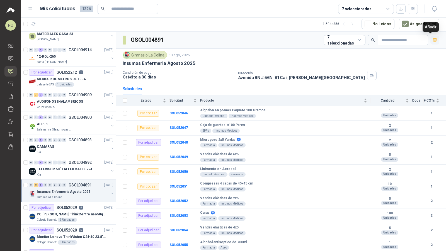
click at [432, 37] on button "button" at bounding box center [434, 40] width 9 height 9
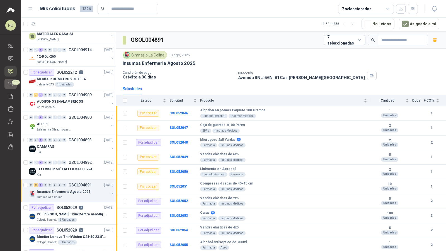
click at [11, 84] on icon at bounding box center [10, 84] width 5 height 4
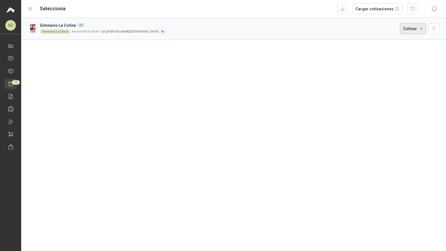
click at [410, 28] on button "Cotizar" at bounding box center [413, 28] width 26 height 11
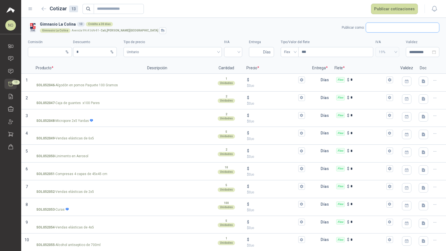
click at [383, 27] on input "text" at bounding box center [402, 27] width 73 height 9
type input "*********"
click at [380, 41] on span "NIT : 805002583" at bounding box center [384, 42] width 20 height 3
type input "*"
type input "**********"
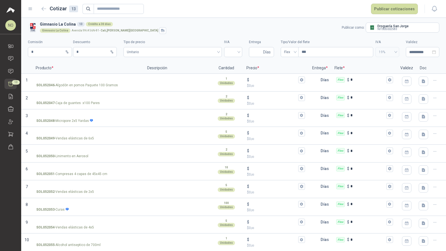
click at [401, 50] on div "**********" at bounding box center [233, 46] width 411 height 25
click at [409, 55] on div "**********" at bounding box center [422, 52] width 33 height 10
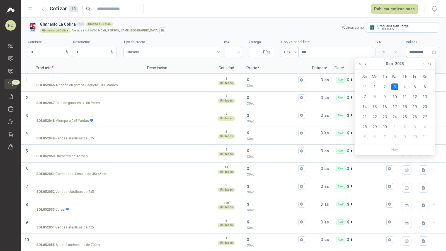
click at [367, 63] on button "button" at bounding box center [366, 63] width 6 height 11
type input "**********"
click at [416, 117] on div "22" at bounding box center [414, 117] width 7 height 7
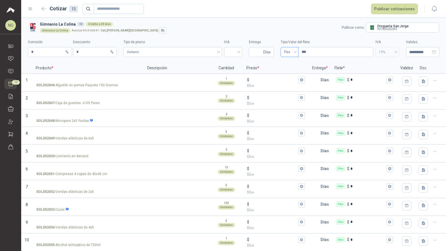
click at [292, 51] on div "Flex" at bounding box center [290, 52] width 18 height 10
click at [287, 75] on div "Incluido" at bounding box center [286, 73] width 9 height 6
click at [253, 53] on input "Entrega" at bounding box center [257, 51] width 10 height 9
type input "*"
click at [231, 53] on input "search" at bounding box center [232, 51] width 11 height 8
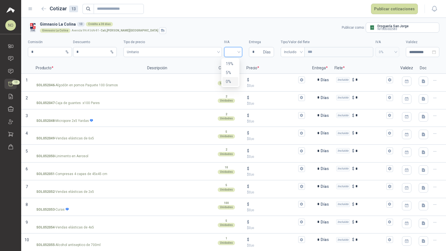
click at [229, 79] on div "0%" at bounding box center [230, 82] width 9 height 6
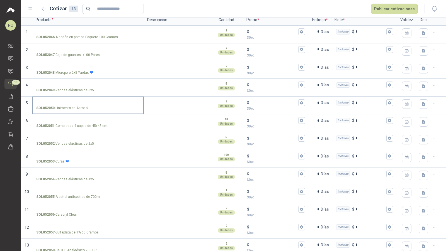
scroll to position [52, 0]
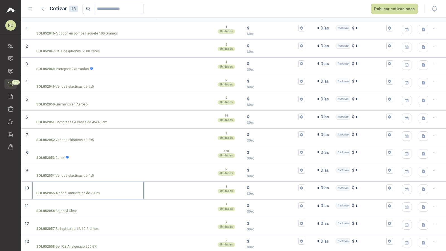
click at [90, 187] on input "SOL052055 - Alcohol antiseptico de 700ml" at bounding box center [88, 188] width 104 height 4
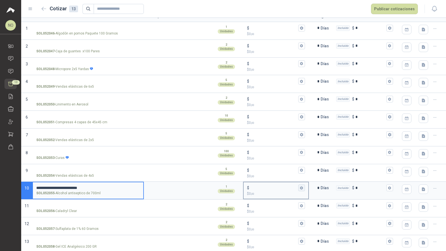
click at [300, 189] on icon "button" at bounding box center [302, 188] width 4 height 4
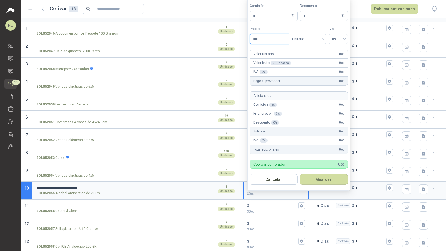
click at [275, 38] on input "***" at bounding box center [269, 38] width 39 height 9
type input "*"
type input "*******"
click at [334, 178] on button "Guardar" at bounding box center [324, 179] width 48 height 11
type input "*****"
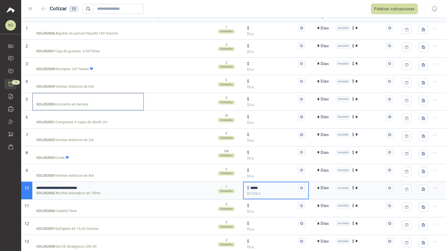
click at [81, 97] on input "SOL052050 - Linimento en Aerosol" at bounding box center [88, 99] width 104 height 4
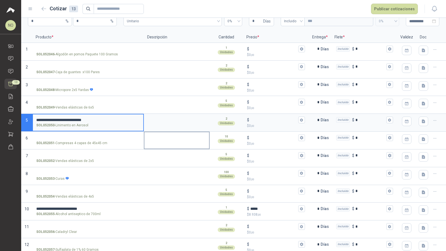
scroll to position [27, 0]
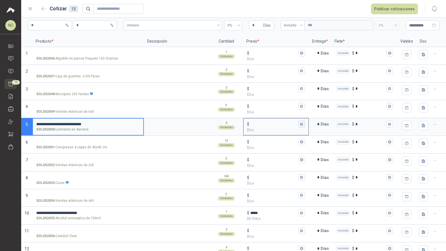
click at [300, 123] on icon "button" at bounding box center [302, 125] width 4 height 4
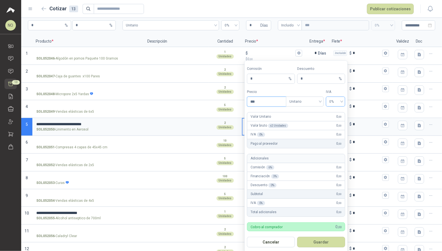
click at [336, 103] on span "0%" at bounding box center [335, 102] width 13 height 8
click at [336, 113] on div "19%" at bounding box center [335, 113] width 10 height 6
click at [313, 103] on span "Unitario" at bounding box center [304, 102] width 31 height 8
click at [311, 119] on div "Unitario con IVA" at bounding box center [304, 122] width 29 height 6
click at [272, 100] on input "***" at bounding box center [266, 101] width 39 height 9
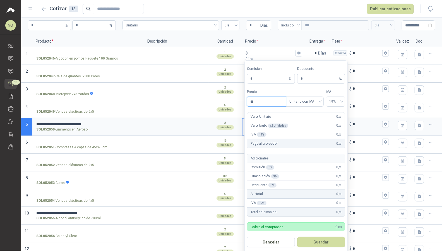
type input "*"
type input "********"
click at [320, 244] on button "Guardar" at bounding box center [321, 242] width 48 height 11
type input "******"
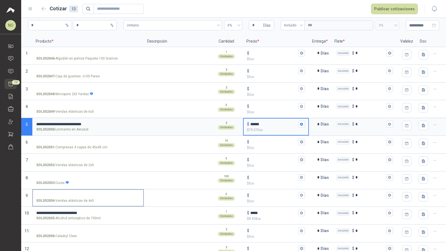
click at [88, 198] on p "SOL052054 - Vendas elásticas de 4x5" at bounding box center [65, 200] width 58 height 5
click at [88, 197] on input "SOL052054 - Vendas elásticas de 4x5" at bounding box center [88, 196] width 104 height 4
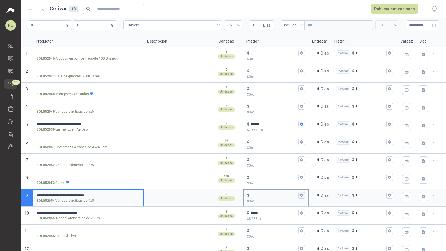
click at [300, 194] on icon "button" at bounding box center [301, 195] width 3 height 3
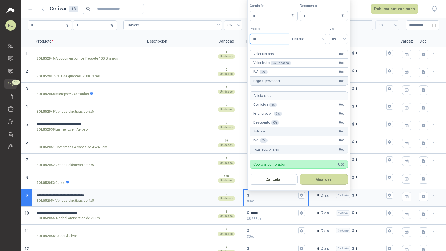
type input "*"
type input "*******"
click at [333, 180] on button "Guardar" at bounding box center [324, 179] width 48 height 11
type input "*****"
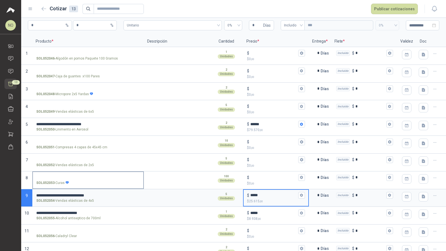
click at [63, 179] on input "SOL052053 - Curas" at bounding box center [88, 178] width 104 height 4
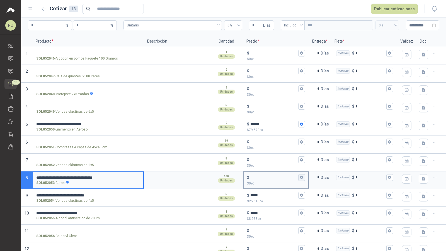
click at [300, 177] on icon "button" at bounding box center [302, 178] width 4 height 4
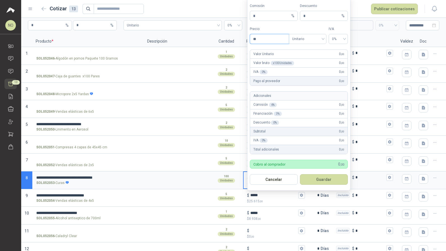
type input "*"
type input "****"
click at [333, 178] on button "Guardar" at bounding box center [324, 179] width 48 height 11
type input "**"
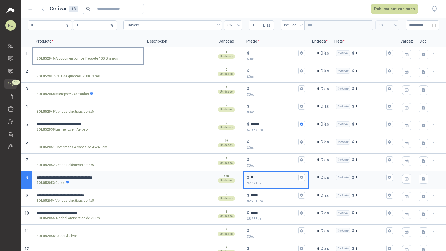
click at [73, 55] on label "SOL052046 - Algodón en pomos Paquete 100 Gramos" at bounding box center [88, 56] width 110 height 16
click at [73, 55] on input "SOL052046 - Algodón en pomos Paquete 100 Gramos" at bounding box center [88, 53] width 104 height 4
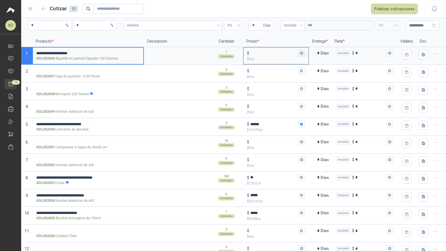
click at [300, 53] on button "$ $ 0 ,00" at bounding box center [301, 53] width 7 height 7
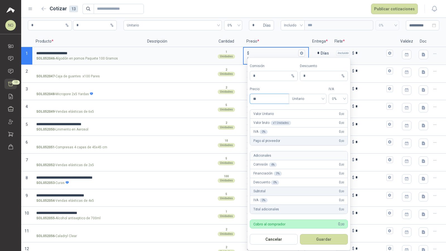
type input "*"
type input "*******"
click at [333, 241] on button "Guardar" at bounding box center [324, 239] width 48 height 11
type input "*****"
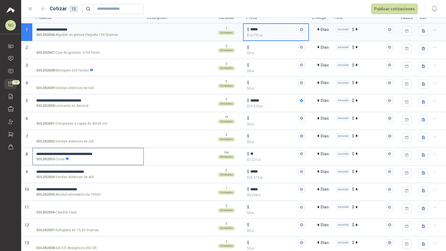
scroll to position [52, 0]
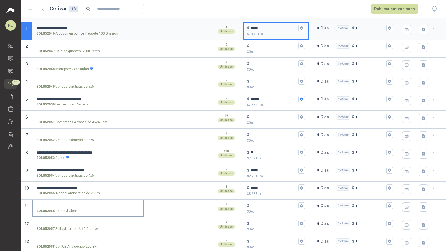
click at [67, 205] on input "SOL052056 - Caladryl Clear" at bounding box center [88, 206] width 104 height 4
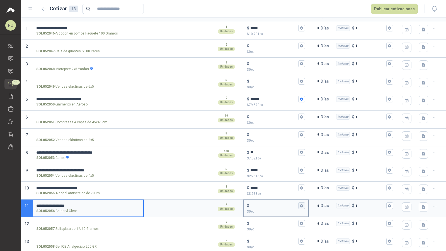
click at [300, 204] on icon "button" at bounding box center [302, 206] width 4 height 4
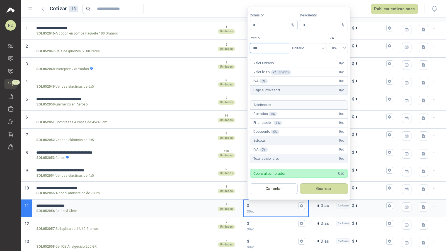
click at [269, 52] on input "***" at bounding box center [269, 47] width 39 height 9
type input "*"
type input "********"
click at [335, 187] on button "Guardar" at bounding box center [324, 189] width 48 height 11
type input "******"
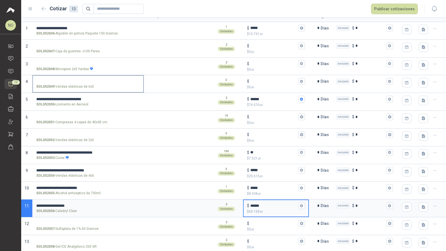
click at [84, 80] on input "SOL052049 - Vendas elásticas de 6x5" at bounding box center [88, 81] width 104 height 4
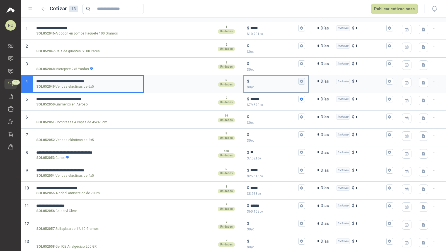
click at [299, 78] on button "$ $ 0 ,00" at bounding box center [301, 81] width 7 height 7
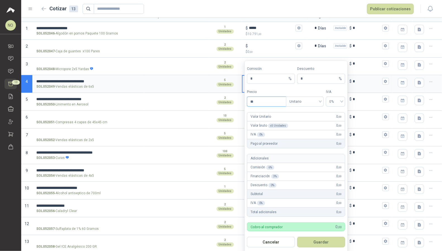
type input "*"
type input "*******"
click at [326, 240] on button "Guardar" at bounding box center [321, 242] width 48 height 11
type input "*****"
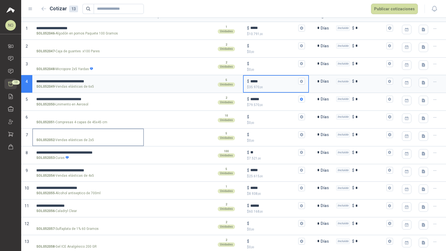
click at [91, 134] on input "SOL052052 - Vendas elásticas de 2x5" at bounding box center [88, 135] width 104 height 4
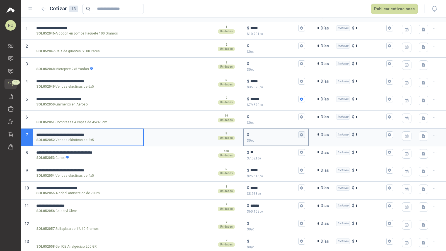
click at [300, 134] on icon "button" at bounding box center [302, 135] width 4 height 4
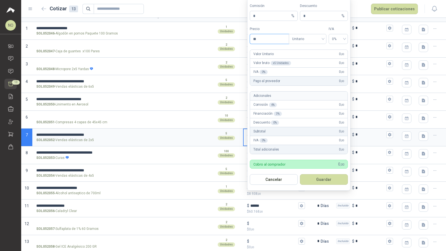
type input "*"
type input "*******"
click at [331, 180] on button "Guardar" at bounding box center [324, 179] width 48 height 11
type input "*****"
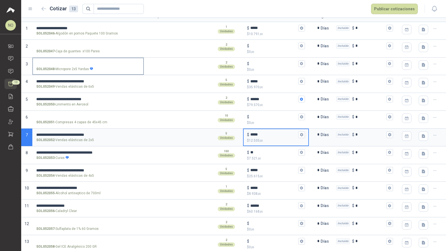
click at [86, 62] on input "SOL052048 - Micropore 2x5 Yardas" at bounding box center [88, 64] width 104 height 4
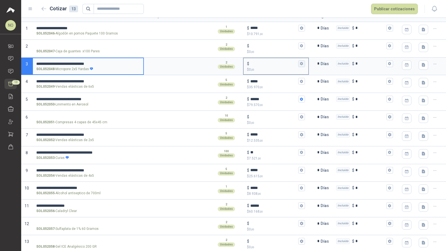
click at [300, 63] on icon "button" at bounding box center [301, 63] width 3 height 3
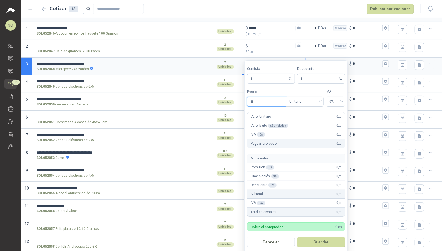
type input "*"
type input "********"
click at [326, 244] on button "Guardar" at bounding box center [321, 242] width 48 height 11
type input "******"
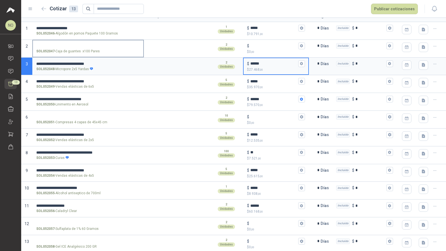
click at [85, 46] on input "SOL052047 - Caja de guantes x100 Pares" at bounding box center [88, 46] width 104 height 4
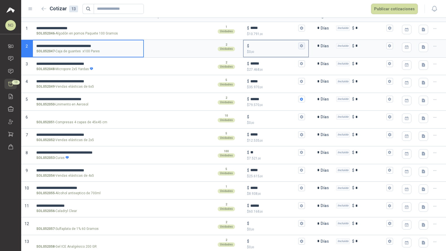
click at [300, 48] on button "$ $ 0 ,00" at bounding box center [301, 46] width 7 height 7
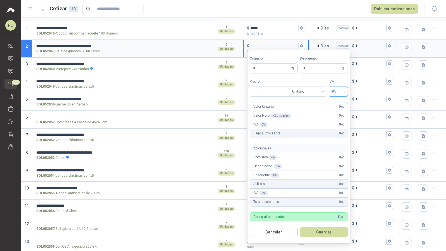
click at [341, 96] on span at bounding box center [338, 91] width 13 height 9
click at [340, 103] on div "19%" at bounding box center [338, 103] width 10 height 6
click at [311, 91] on span "Unitario" at bounding box center [307, 92] width 31 height 8
click at [309, 111] on div "Unitario con IVA" at bounding box center [307, 112] width 29 height 6
click at [270, 87] on input "***" at bounding box center [269, 91] width 39 height 9
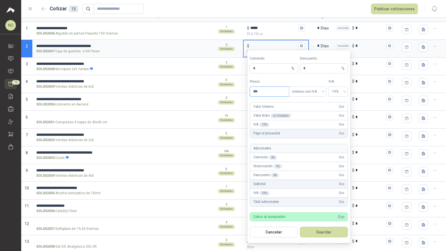
click at [270, 93] on input "***" at bounding box center [269, 91] width 39 height 9
type input "*"
type input "********"
click at [331, 230] on button "Guardar" at bounding box center [324, 232] width 48 height 11
type input "******"
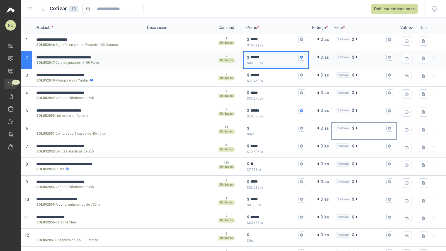
scroll to position [39, 0]
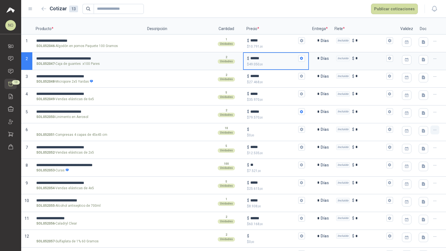
click at [433, 130] on icon "button" at bounding box center [435, 130] width 5 height 5
click at [423, 118] on button "Eliminar cotización" at bounding box center [411, 115] width 42 height 9
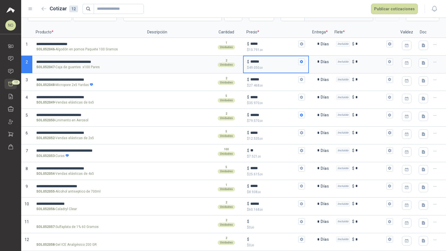
scroll to position [34, 0]
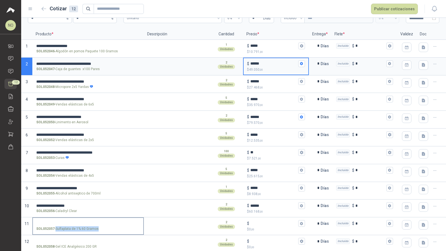
drag, startPoint x: 56, startPoint y: 227, endPoint x: 97, endPoint y: 228, distance: 41.0
click at [97, 228] on p "SOL052057 - Sulfaplata de 1% 60 Gramos" at bounding box center [67, 229] width 62 height 5
copy p "Sulfaplata de 1% 60 Gramos"
drag, startPoint x: 56, startPoint y: 245, endPoint x: 95, endPoint y: 246, distance: 38.5
click at [95, 246] on p "SOL052058 - Gel ICE Analgésico 200 GR" at bounding box center [66, 246] width 60 height 5
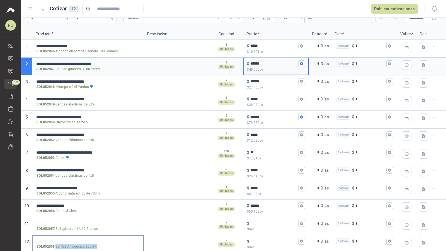
copy p "Gel ICE Analgésico 200 GR"
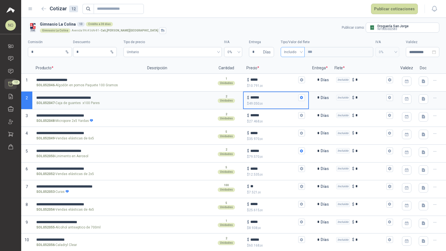
click at [295, 54] on span "Incluido" at bounding box center [292, 52] width 17 height 8
click at [292, 64] on div "Flex" at bounding box center [289, 64] width 14 height 6
click at [319, 55] on input "***" at bounding box center [336, 51] width 74 height 9
type input "*"
type input "***"
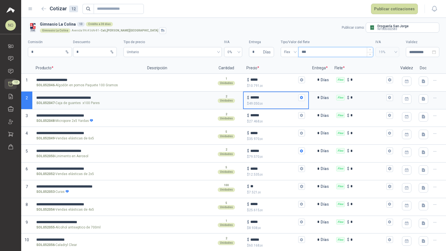
type input "****"
type input "*****"
type input "*******"
type input "********"
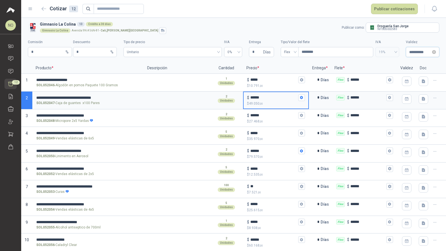
click at [409, 55] on input "**********" at bounding box center [420, 52] width 22 height 6
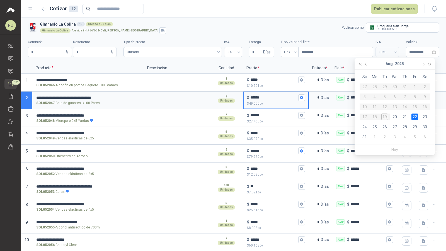
click at [375, 41] on label "IVA" at bounding box center [387, 42] width 24 height 5
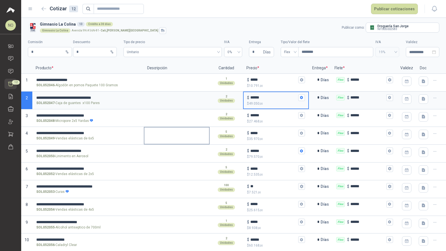
scroll to position [34, 0]
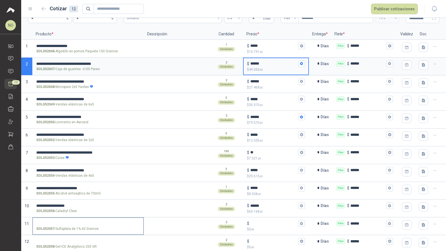
click at [85, 222] on input "SOL052057 - Sulfaplata de 1% 60 Gramos" at bounding box center [88, 224] width 104 height 4
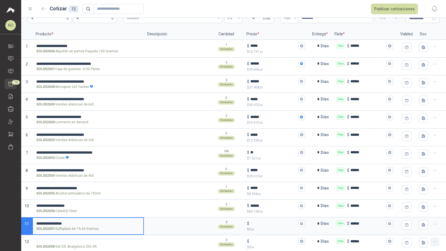
click at [433, 240] on button "button" at bounding box center [434, 242] width 9 height 9
click at [421, 225] on button "Eliminar cotización" at bounding box center [411, 227] width 42 height 9
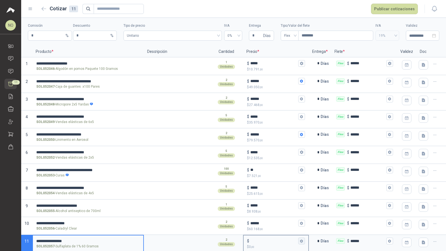
click at [300, 240] on icon "button" at bounding box center [301, 241] width 3 height 3
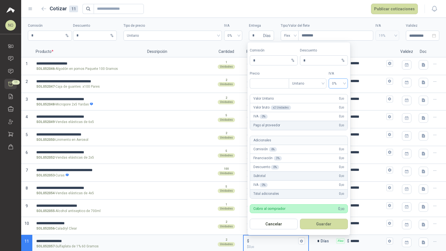
click at [345, 86] on div "0%" at bounding box center [338, 84] width 19 height 10
click at [343, 96] on div "19%" at bounding box center [338, 96] width 10 height 6
click at [308, 88] on span "Unitario" at bounding box center [307, 83] width 31 height 8
click at [310, 105] on div "Unitario con IVA" at bounding box center [307, 105] width 29 height 6
click at [263, 81] on input "***" at bounding box center [269, 83] width 39 height 9
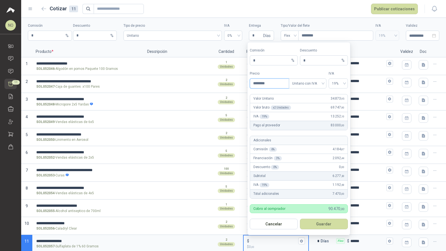
click at [271, 88] on input "********" at bounding box center [269, 83] width 39 height 9
type input "********"
click at [329, 223] on button "Guardar" at bounding box center [324, 224] width 48 height 11
type input "******"
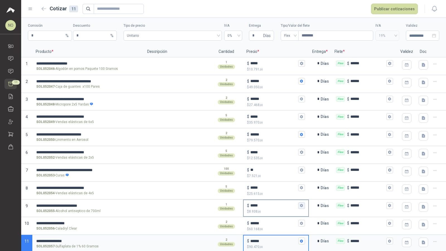
click at [300, 206] on icon "button" at bounding box center [302, 206] width 4 height 4
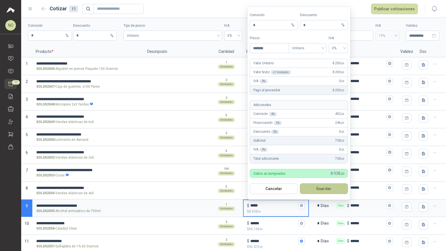
click at [332, 192] on button "Guardar" at bounding box center [324, 189] width 48 height 11
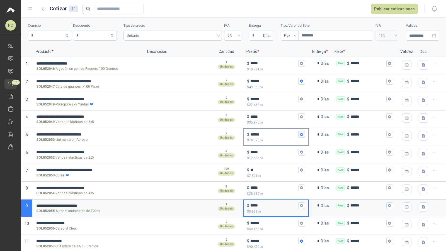
click at [300, 136] on button "$ ****** $ 79.570 ,00" at bounding box center [301, 134] width 7 height 7
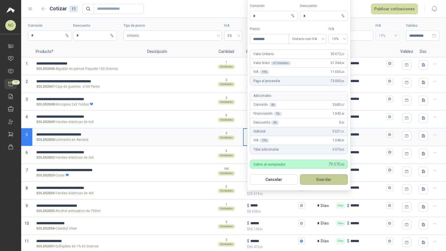
click at [340, 181] on button "Guardar" at bounding box center [324, 179] width 48 height 11
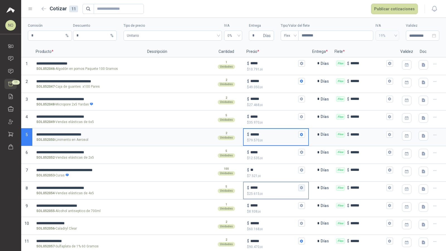
click at [300, 187] on icon "button" at bounding box center [302, 188] width 4 height 4
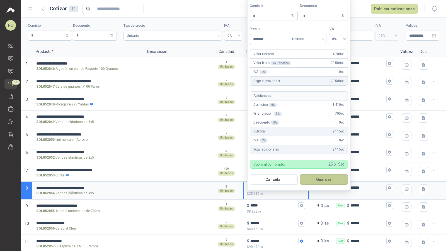
click at [331, 180] on button "Guardar" at bounding box center [324, 179] width 48 height 11
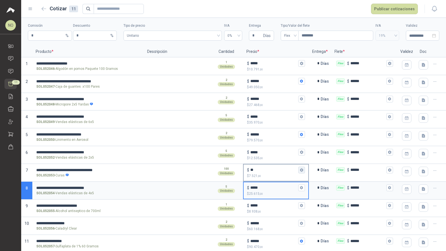
click at [301, 171] on button "$ ** $ 7.521 ,00" at bounding box center [301, 170] width 7 height 7
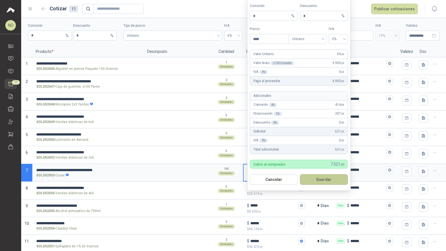
click at [323, 181] on button "Guardar" at bounding box center [324, 179] width 48 height 11
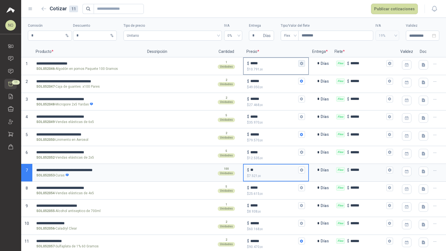
click at [300, 64] on icon "button" at bounding box center [301, 63] width 3 height 3
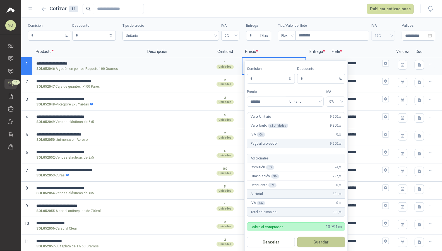
click at [318, 240] on button "Guardar" at bounding box center [321, 242] width 48 height 11
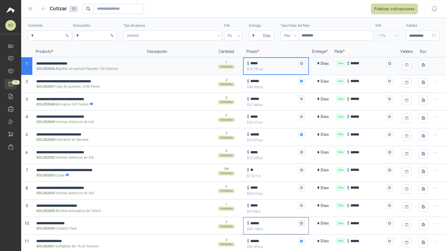
click at [300, 222] on icon "button" at bounding box center [301, 223] width 3 height 3
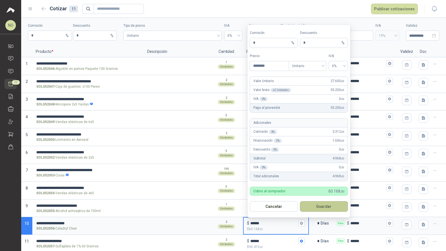
click at [324, 205] on button "Guardar" at bounding box center [324, 207] width 48 height 11
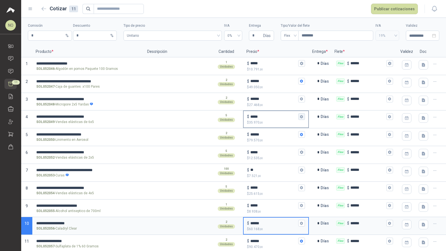
click at [300, 118] on icon "button" at bounding box center [302, 117] width 4 height 4
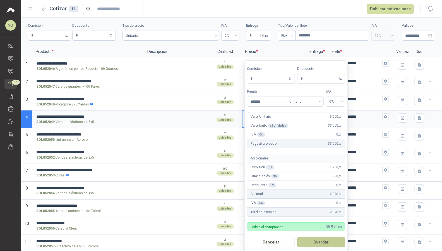
click at [331, 242] on button "Guardar" at bounding box center [321, 242] width 48 height 11
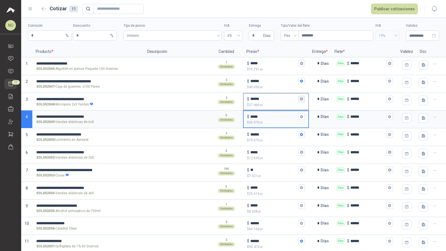
click at [300, 99] on icon "button" at bounding box center [301, 99] width 3 height 3
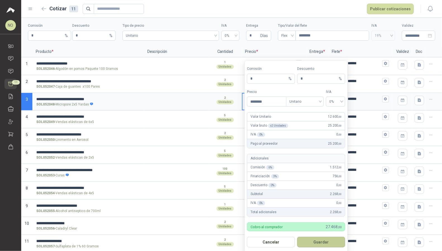
click at [327, 240] on button "Guardar" at bounding box center [321, 242] width 48 height 11
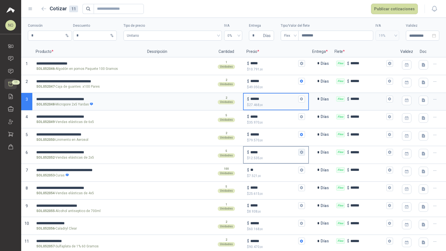
click at [300, 153] on icon "button" at bounding box center [301, 152] width 3 height 3
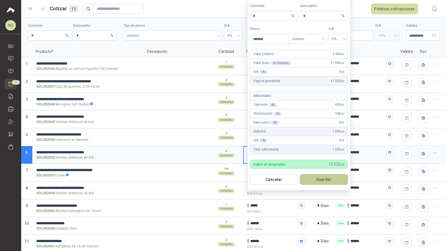
click at [328, 181] on button "Guardar" at bounding box center [324, 179] width 48 height 11
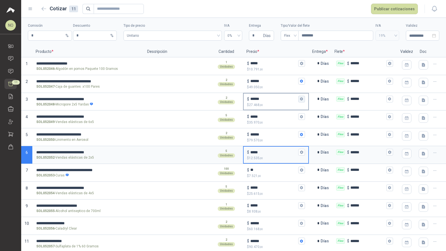
click at [300, 98] on icon "button" at bounding box center [301, 99] width 3 height 3
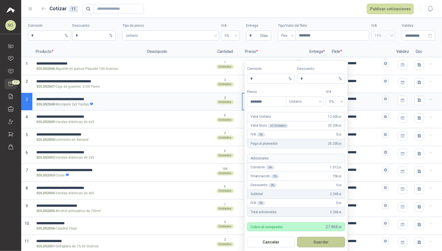
click at [326, 245] on button "Guardar" at bounding box center [321, 242] width 48 height 11
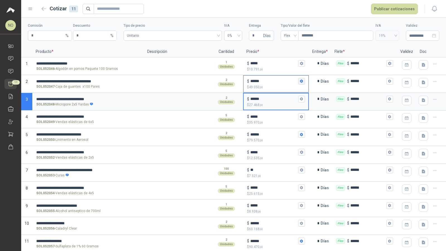
click at [300, 83] on button "$ ****** $ 49.050 ,00" at bounding box center [301, 81] width 7 height 7
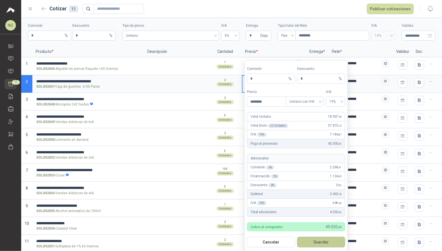
click at [328, 242] on button "Guardar" at bounding box center [321, 242] width 48 height 11
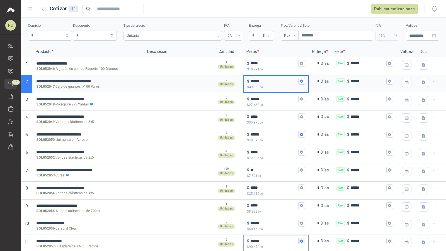
click at [300, 240] on icon "button" at bounding box center [301, 241] width 3 height 3
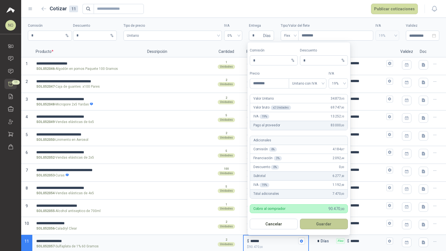
click at [320, 224] on button "Guardar" at bounding box center [324, 224] width 48 height 11
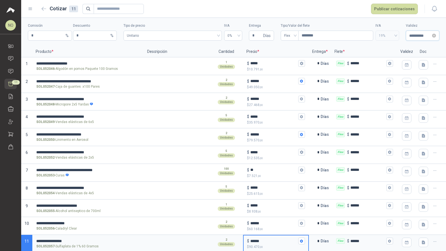
click at [417, 36] on input "**********" at bounding box center [420, 36] width 22 height 6
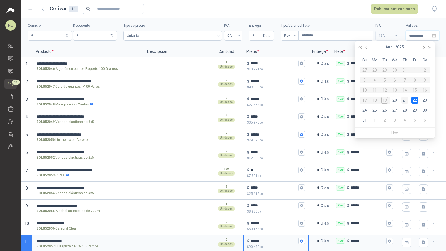
type input "**********"
click at [407, 99] on div "21" at bounding box center [404, 100] width 7 height 7
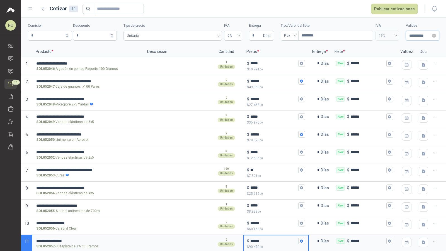
click at [416, 36] on input "**********" at bounding box center [420, 36] width 22 height 6
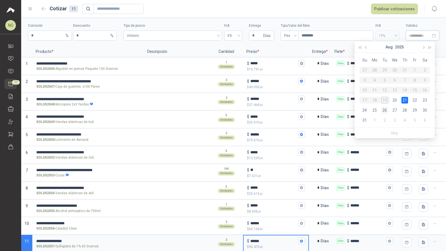
type input "**********"
click at [387, 111] on div "26" at bounding box center [384, 110] width 7 height 7
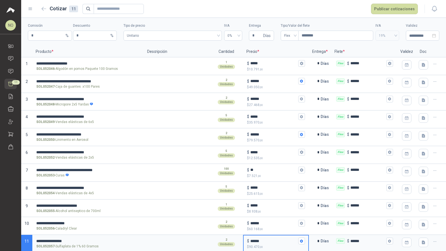
type input "**********"
click at [401, 14] on button "Publicar cotizaciones" at bounding box center [394, 9] width 47 height 11
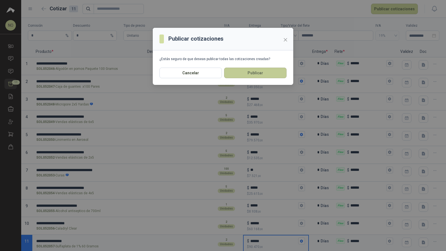
click at [275, 77] on button "Publicar" at bounding box center [255, 73] width 62 height 11
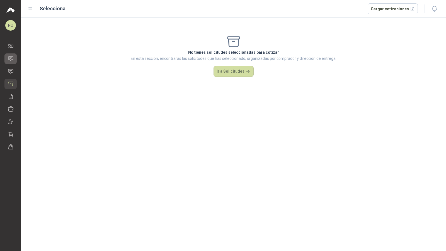
click at [8, 61] on icon at bounding box center [11, 59] width 6 height 6
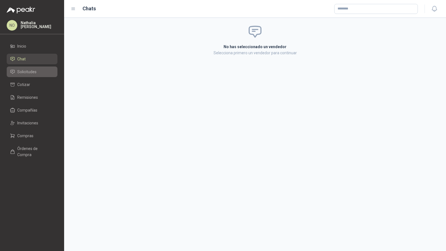
click at [33, 72] on span "Solicitudes" at bounding box center [26, 72] width 19 height 6
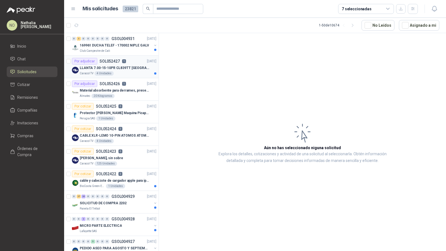
click at [129, 67] on p "LLANTA 7.00-15-10PR CL839TT TL WEST LAKE" at bounding box center [114, 68] width 69 height 5
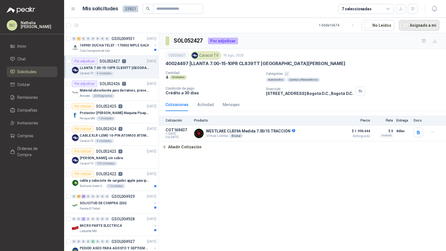
click at [412, 27] on button "Asignado a mi" at bounding box center [419, 25] width 40 height 11
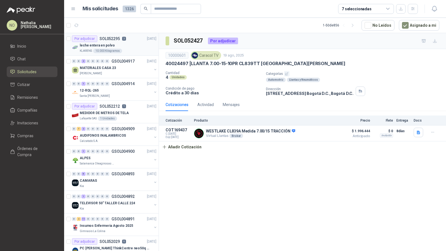
click at [114, 46] on div "leche entera en polvo" at bounding box center [118, 45] width 77 height 7
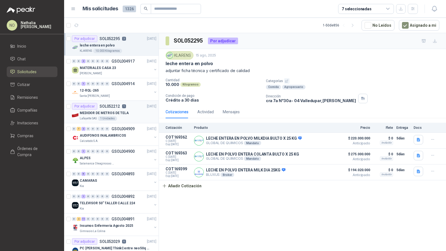
click at [115, 115] on div "MEDIDOR DE METROS DE TELA" at bounding box center [118, 113] width 77 height 7
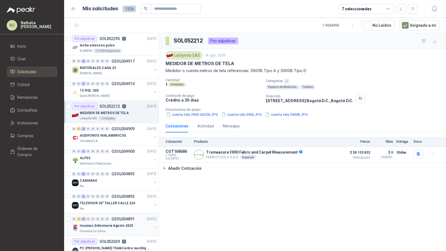
click at [128, 224] on p "Insumos Enfermeria Agosto 2025" at bounding box center [106, 226] width 53 height 5
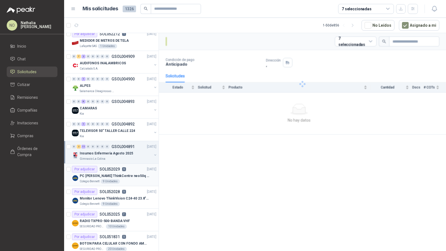
scroll to position [93, 0]
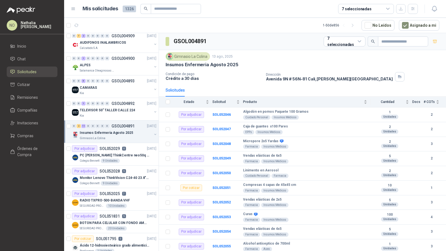
click at [123, 130] on p "Insumos Enfermeria Agosto 2025" at bounding box center [106, 132] width 53 height 5
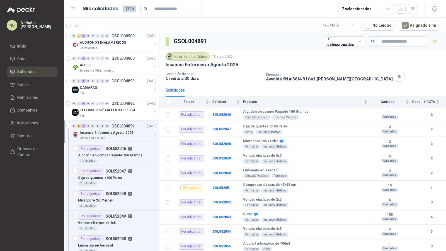
scroll to position [1, 0]
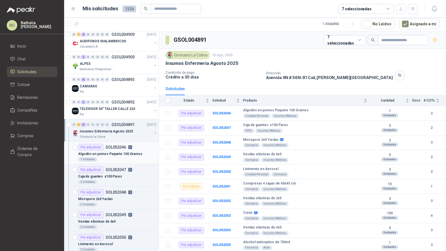
click at [124, 147] on p "SOL052046" at bounding box center [116, 148] width 20 height 4
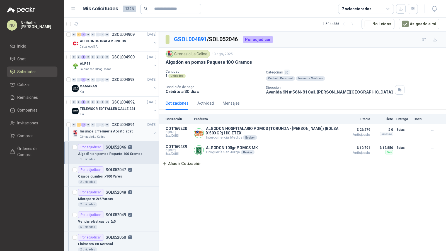
click at [133, 129] on div "Insumos Enfermeria Agosto 2025" at bounding box center [116, 131] width 72 height 7
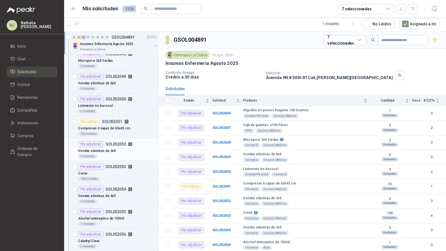
scroll to position [243, 0]
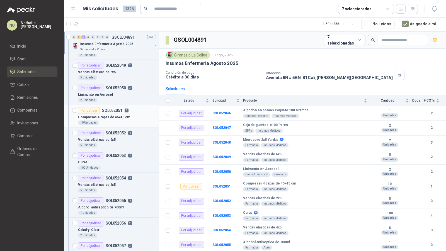
click at [125, 117] on p "Compresas 4 capas de 45x45 cm" at bounding box center [104, 117] width 52 height 5
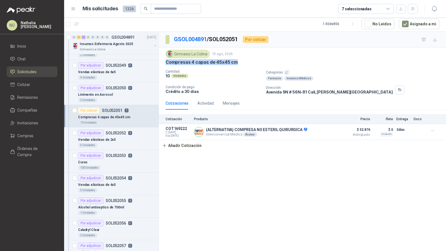
drag, startPoint x: 166, startPoint y: 61, endPoint x: 248, endPoint y: 62, distance: 82.2
click at [248, 62] on div "Compresas 4 capas de 45x45 cm" at bounding box center [303, 62] width 274 height 6
copy p "Compresas 4 capas de 45x45 cm"
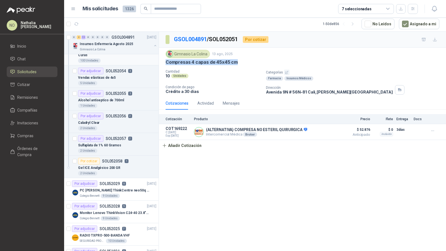
scroll to position [353, 0]
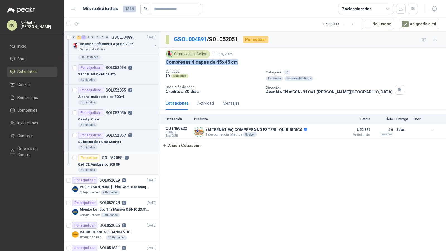
click at [126, 168] on div "2 Unidades" at bounding box center [117, 170] width 78 height 4
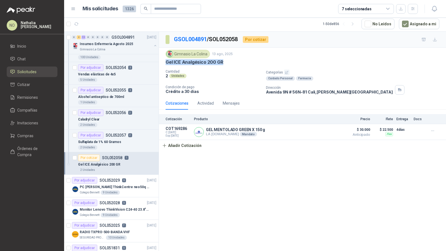
drag, startPoint x: 165, startPoint y: 62, endPoint x: 238, endPoint y: 63, distance: 73.0
click at [238, 63] on div "Gel ICE Analgésico 200 GR" at bounding box center [303, 62] width 274 height 6
copy p "Gel ICE Analgésico 200 GR"
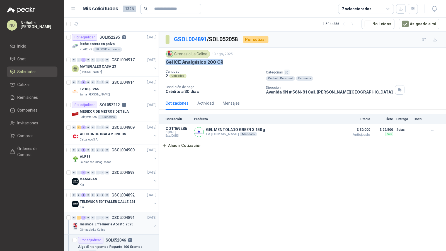
click at [110, 222] on p "Insumos Enfermeria Agosto 2025" at bounding box center [106, 224] width 53 height 5
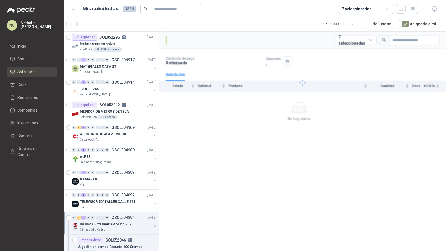
click at [110, 222] on p "Insumos Enfermeria Agosto 2025" at bounding box center [106, 224] width 53 height 5
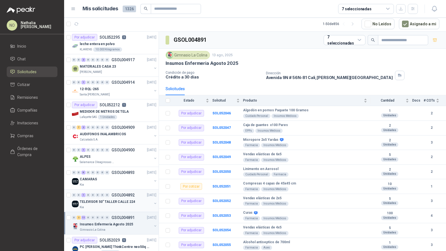
click at [111, 201] on p "TELEVISOR 50" TALLER CALLE 224" at bounding box center [107, 202] width 55 height 5
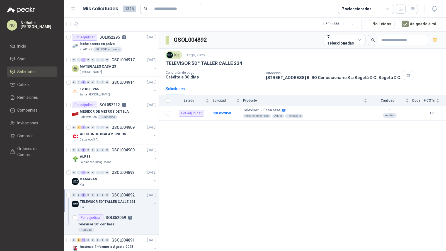
click at [111, 201] on p "TELEVISOR 50" TALLER CALLE 224" at bounding box center [107, 202] width 55 height 5
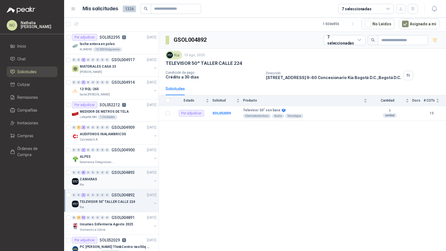
click at [124, 179] on div "CAMARAS" at bounding box center [116, 179] width 72 height 7
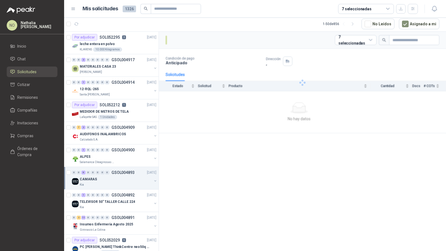
click at [124, 179] on div "CAMARAS" at bounding box center [116, 179] width 72 height 7
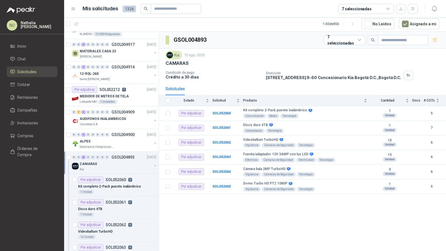
scroll to position [22, 0]
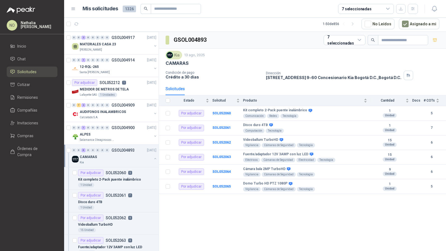
click at [124, 179] on p "Kit completo 2-Pack puente inalámbrico" at bounding box center [109, 179] width 63 height 5
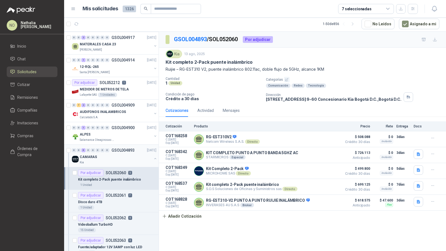
click at [123, 154] on div "CAMARAS" at bounding box center [116, 157] width 72 height 7
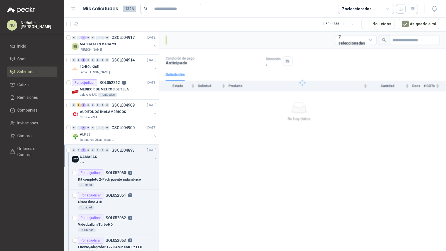
click at [123, 154] on div "CAMARAS" at bounding box center [116, 157] width 72 height 7
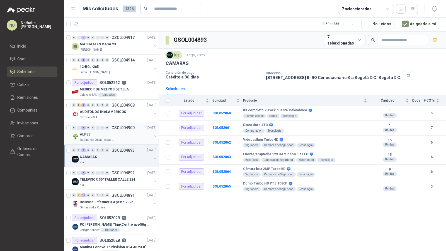
click at [116, 131] on div "ALPES" at bounding box center [116, 134] width 72 height 7
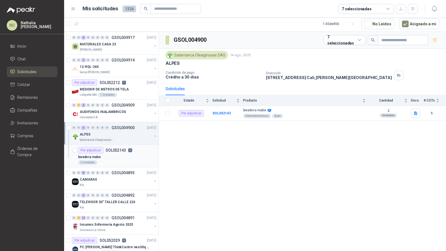
click at [111, 155] on div "lavadora mabe" at bounding box center [117, 157] width 78 height 7
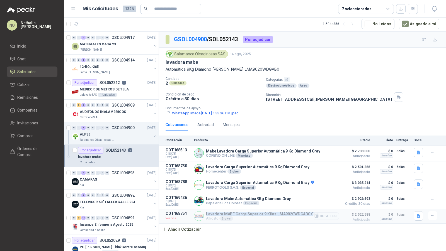
drag, startPoint x: 206, startPoint y: 213, endPoint x: 313, endPoint y: 213, distance: 106.8
click at [313, 213] on p "Lavadora MABE Carga Superior 9 Kilos LMA9020WDGAB0 Gris" at bounding box center [262, 214] width 113 height 4
copy p "Lavadora MABE Carga Superior 9 Kilos LMA9020WDGAB0 Gris"
click at [433, 214] on icon "button" at bounding box center [432, 216] width 5 height 5
click at [413, 184] on button "Editar" at bounding box center [421, 182] width 45 height 9
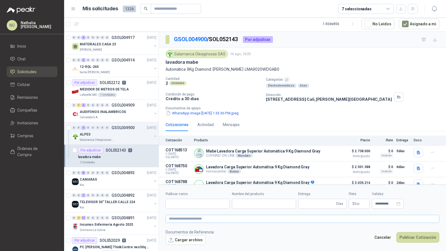
type input "**********"
type input "*"
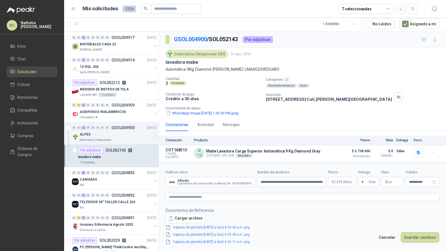
click at [345, 183] on body "NO Nathalia Ortega Inicio Chat Solicitudes Cotizar Remisiones Compañías Invitac…" at bounding box center [223, 125] width 446 height 251
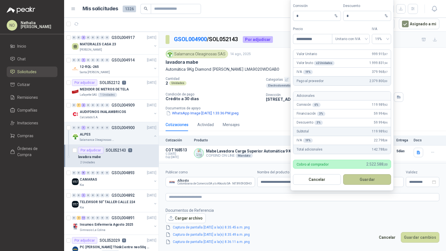
click at [365, 182] on button "Guardar" at bounding box center [367, 179] width 48 height 11
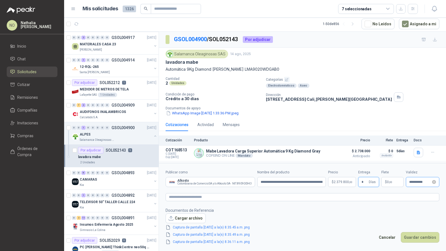
click at [423, 180] on div "**********" at bounding box center [422, 182] width 33 height 10
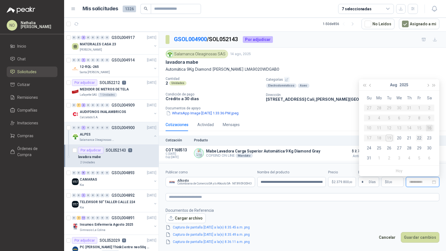
type input "**********"
click at [422, 137] on div "22" at bounding box center [419, 138] width 7 height 7
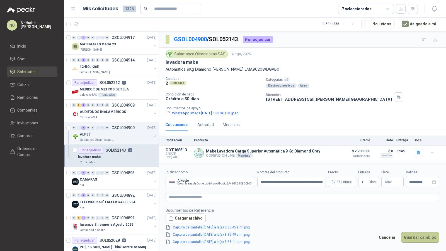
click at [423, 234] on button "Guardar cambios" at bounding box center [420, 237] width 38 height 11
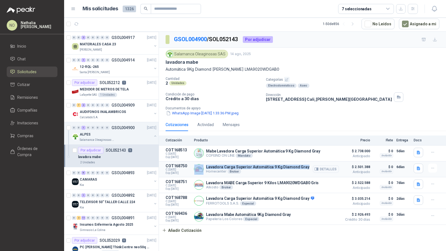
drag, startPoint x: 204, startPoint y: 166, endPoint x: 311, endPoint y: 165, distance: 106.8
click at [311, 165] on div "Lavadora Carga Superior Automática 9 Kg Diamond Gray Homecenter Broker Detalles" at bounding box center [266, 169] width 145 height 11
copy div "Lavadora Carga Superior Automática 9 Kg Diamond Gray"
click at [250, 229] on div "Cotización Producto Precio Flete Entrega Docs COT168513 C: 14/08/2025 Exp: 03/0…" at bounding box center [302, 186] width 287 height 101
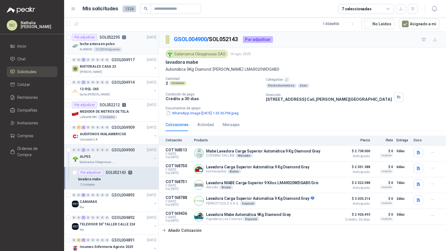
click at [130, 50] on div "KLARENS 10.000 Kilogramos" at bounding box center [118, 49] width 77 height 4
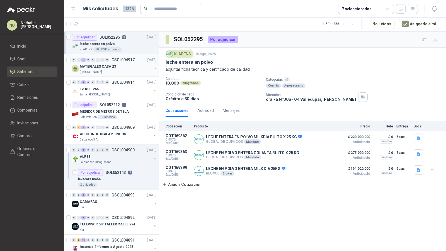
click at [125, 71] on div "[PERSON_NAME] [PERSON_NAME]" at bounding box center [116, 72] width 72 height 4
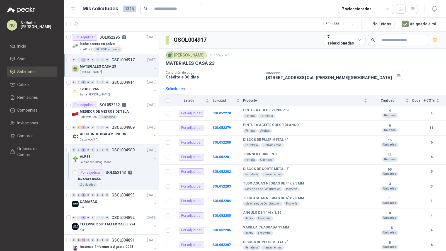
click at [128, 64] on div "MATERIALES CASA 23" at bounding box center [116, 66] width 72 height 7
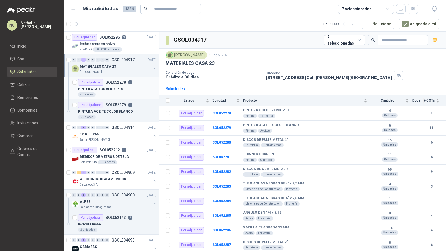
click at [120, 82] on p "SOL052278" at bounding box center [116, 83] width 20 height 4
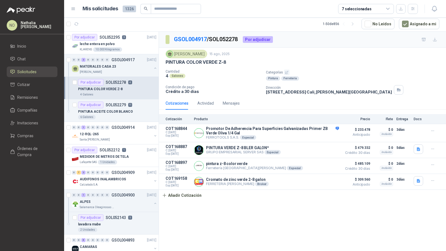
click at [115, 97] on article "Por adjudicar SOL052278 4 PINTURA COLOR VERDE Z-8 4 Galones" at bounding box center [111, 88] width 94 height 23
click at [115, 106] on p "SOL052279" at bounding box center [116, 105] width 20 height 4
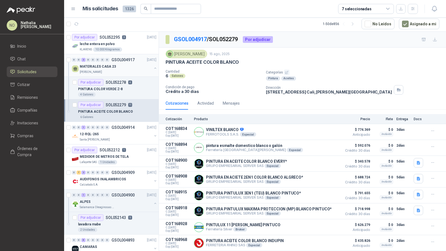
click at [134, 72] on div "[PERSON_NAME] [PERSON_NAME]" at bounding box center [116, 72] width 72 height 4
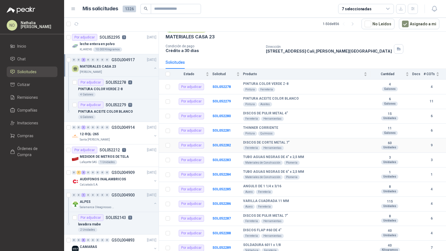
scroll to position [28, 0]
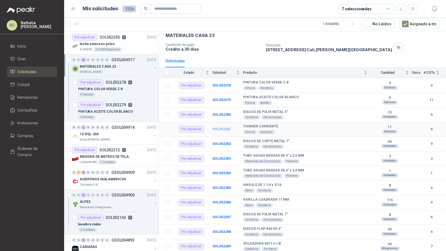
click at [220, 127] on b "SOL052281" at bounding box center [221, 129] width 18 height 4
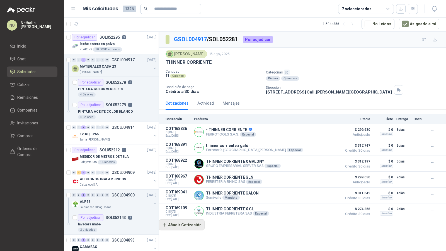
click at [188, 222] on button "Añadir Cotización" at bounding box center [182, 225] width 46 height 11
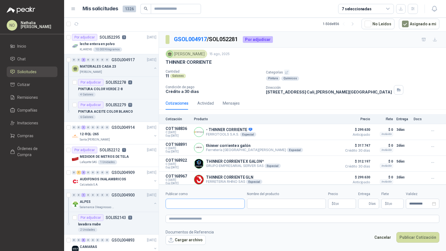
click at [201, 204] on input "Publicar como" at bounding box center [205, 204] width 79 height 9
type input "******"
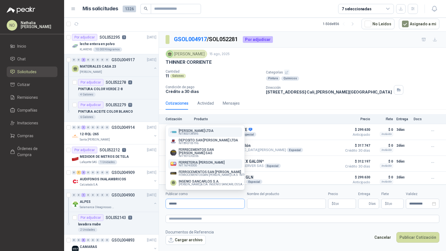
type input "******"
click at [212, 164] on p "NIT : 16740000" at bounding box center [202, 165] width 46 height 3
type input "**********"
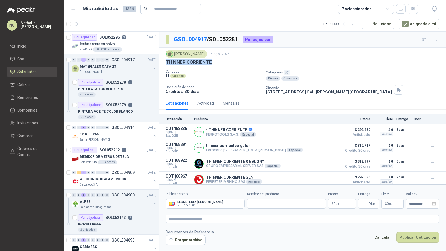
drag, startPoint x: 166, startPoint y: 62, endPoint x: 210, endPoint y: 62, distance: 44.9
click at [210, 62] on p "THINNER CORRIENTE" at bounding box center [189, 62] width 46 height 6
click at [264, 202] on input "Nombre del producto" at bounding box center [286, 204] width 79 height 10
type input "**********"
click at [345, 202] on p "$ 0 ,00" at bounding box center [342, 204] width 28 height 10
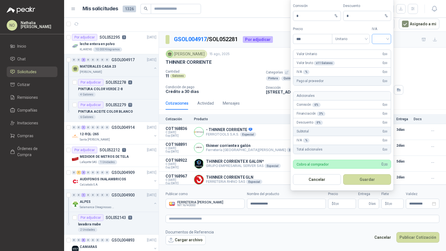
click at [381, 39] on input "search" at bounding box center [381, 38] width 13 height 8
click at [381, 50] on div "19%" at bounding box center [381, 52] width 10 height 6
click at [355, 40] on span "Unitario" at bounding box center [350, 39] width 31 height 8
click at [355, 59] on div "Unitario con IVA" at bounding box center [350, 60] width 29 height 6
click at [306, 37] on input "***" at bounding box center [312, 38] width 39 height 9
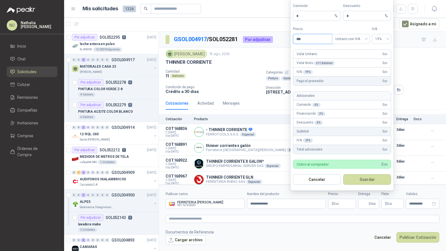
click at [308, 40] on input "***" at bounding box center [312, 38] width 39 height 9
type input "*"
type input "********"
click at [369, 178] on button "Guardar" at bounding box center [367, 179] width 48 height 11
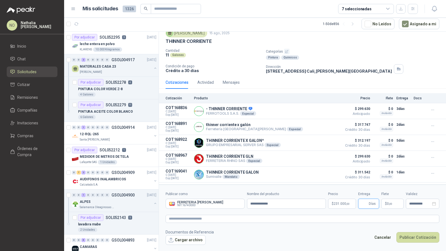
scroll to position [33, 0]
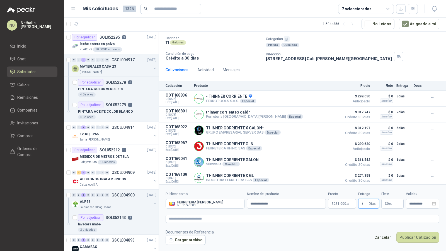
type input "*"
click at [340, 238] on footer "Documentos de Referencia Cargar archivo Cancelar Publicar Cotización" at bounding box center [303, 237] width 274 height 16
click at [389, 205] on span ",00" at bounding box center [390, 204] width 3 height 3
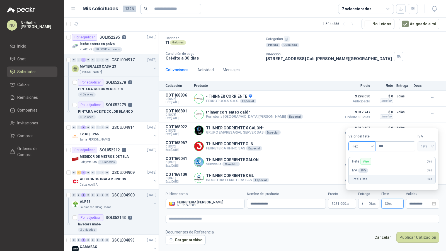
click at [363, 147] on span "Flex" at bounding box center [362, 146] width 20 height 8
click at [362, 167] on div "Incluido" at bounding box center [362, 167] width 19 height 6
click at [412, 203] on input "**********" at bounding box center [420, 204] width 22 height 4
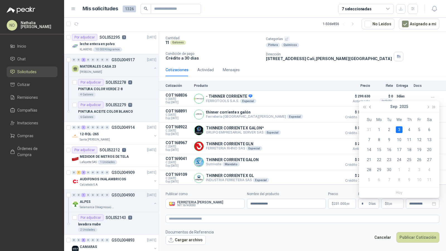
click at [371, 106] on span "button" at bounding box center [370, 107] width 3 height 3
type input "**********"
click at [419, 159] on div "22" at bounding box center [419, 160] width 7 height 7
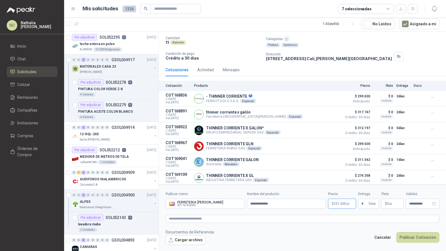
click at [344, 204] on span "231.000 ,00" at bounding box center [342, 203] width 16 height 3
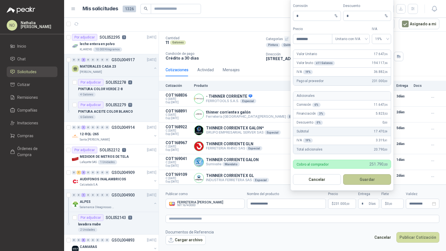
click at [379, 181] on button "Guardar" at bounding box center [367, 179] width 48 height 11
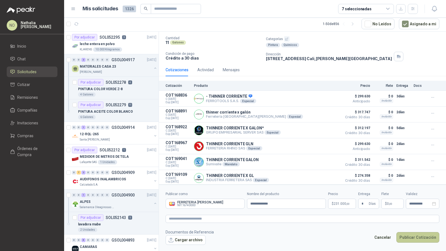
click at [417, 241] on button "Publicar Cotización" at bounding box center [417, 237] width 43 height 11
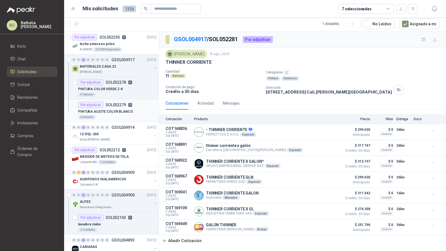
click at [129, 111] on div "PINTURA ACEITE COLOR BLANCO" at bounding box center [117, 111] width 78 height 7
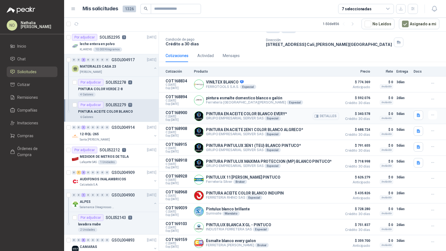
scroll to position [56, 0]
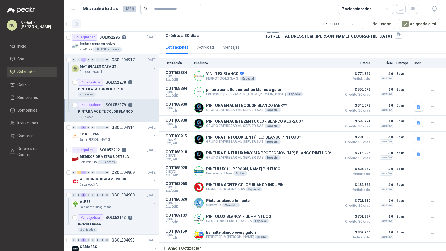
click at [80, 23] on button "button" at bounding box center [76, 24] width 9 height 9
click at [415, 21] on button "Asignado a mi" at bounding box center [419, 24] width 40 height 11
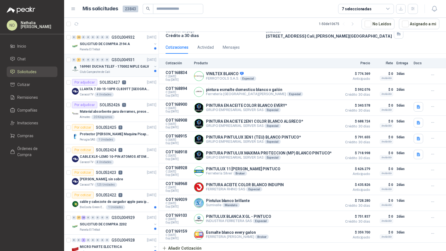
click at [122, 64] on p "169961 DUCHA TELEF - 170002 NIPLE GALV" at bounding box center [114, 66] width 69 height 5
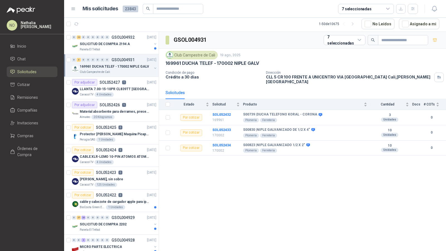
click at [440, 8] on header "Mis solicitudes 23843 7 seleccionadas" at bounding box center [255, 9] width 382 height 18
click at [429, 7] on button "button" at bounding box center [434, 9] width 10 height 10
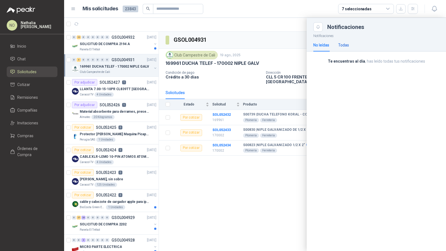
click at [341, 46] on div "Todas" at bounding box center [343, 45] width 11 height 6
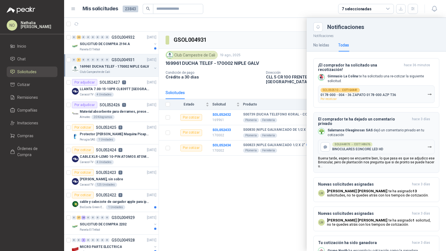
click at [370, 157] on p "Buena tarde, espero se encuentre bien, lo que pasa es que se adjudico ese Binoc…" at bounding box center [376, 163] width 117 height 12
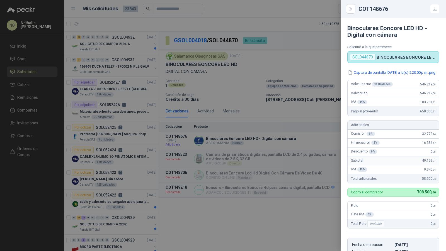
scroll to position [255, 0]
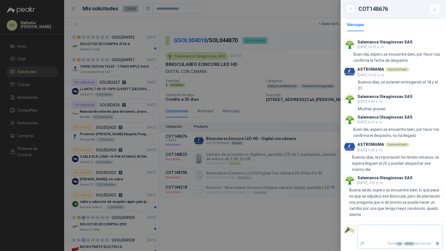
type textarea "*"
type textarea "**"
type textarea "***"
type textarea "****"
type textarea "*****"
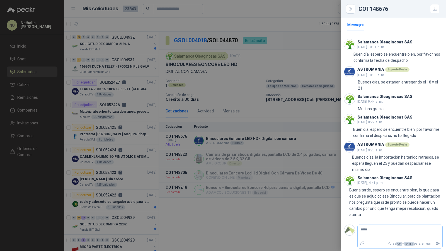
type textarea "******"
type textarea "********"
type textarea "*********"
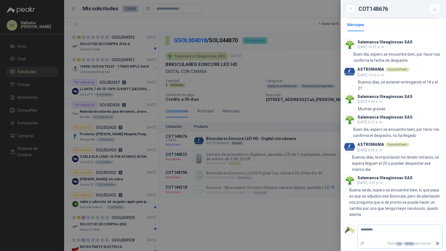
type textarea "**********"
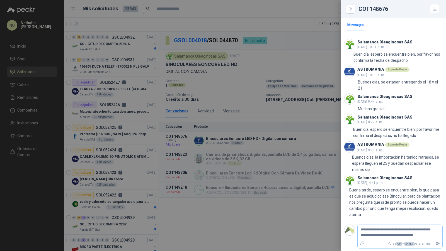
click at [382, 233] on textarea "**********" at bounding box center [398, 232] width 81 height 13
type textarea "**********"
click at [378, 238] on textarea "**********" at bounding box center [398, 232] width 81 height 13
type textarea "**********"
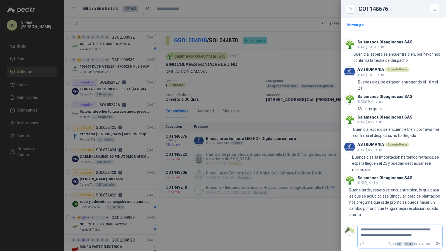
type textarea "**********"
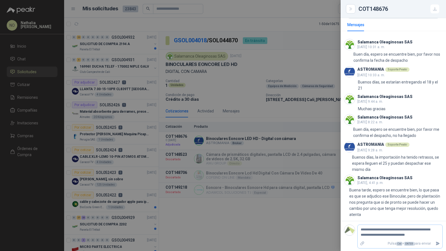
type textarea "**********"
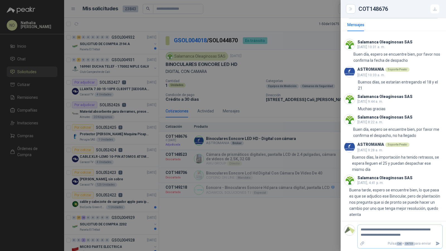
type textarea "**********"
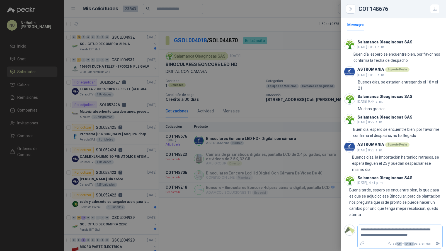
type textarea "**********"
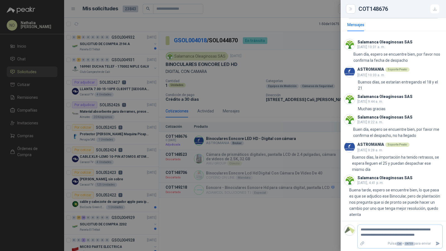
type textarea "**********"
click at [436, 245] on icon "Enviar" at bounding box center [438, 244] width 4 height 4
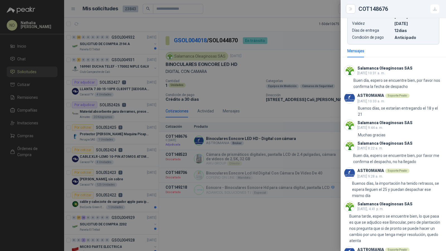
scroll to position [285, 0]
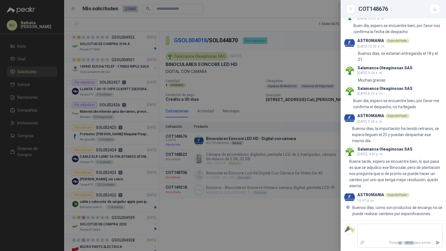
click at [322, 227] on div at bounding box center [223, 125] width 446 height 251
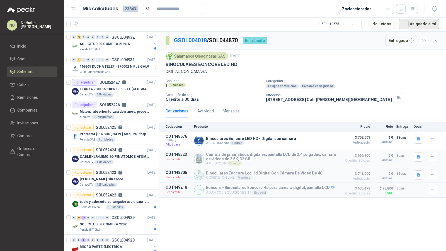
click at [424, 23] on button "Asignado a mi" at bounding box center [419, 24] width 40 height 11
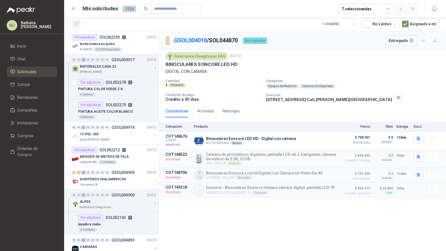
click at [77, 21] on button "button" at bounding box center [76, 24] width 9 height 9
click at [128, 171] on p "GSOL004909" at bounding box center [122, 173] width 23 height 4
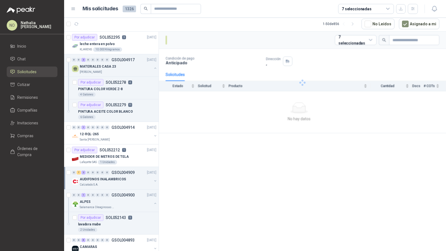
click at [128, 171] on p "GSOL004909" at bounding box center [122, 173] width 23 height 4
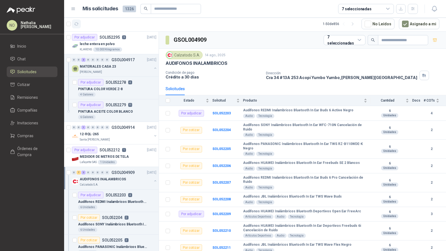
click at [77, 22] on icon "button" at bounding box center [76, 24] width 5 height 5
click at [111, 96] on article "Por adjudicar SOL052278 4 PINTURA COLOR VERDE Z-8 4 Galones" at bounding box center [111, 88] width 94 height 23
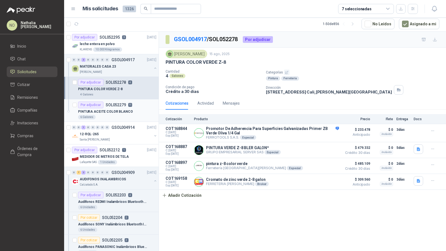
click at [111, 107] on div "Por adjudicar SOL052279 11" at bounding box center [105, 105] width 54 height 7
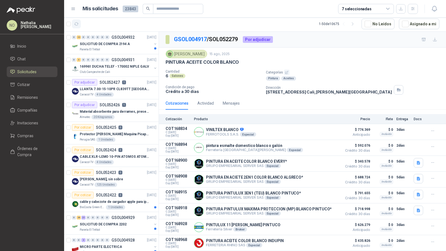
click at [74, 25] on icon "button" at bounding box center [76, 24] width 5 height 5
click at [110, 45] on p "SOLICITUD DE COMPRA 2194 A" at bounding box center [105, 44] width 50 height 5
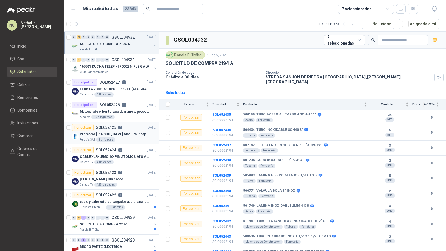
click at [110, 127] on p "SOL052425" at bounding box center [106, 128] width 20 height 4
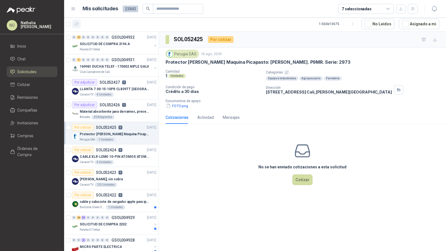
click at [77, 24] on icon "button" at bounding box center [76, 24] width 5 height 5
click at [416, 25] on button "Asignado a mi" at bounding box center [419, 24] width 40 height 11
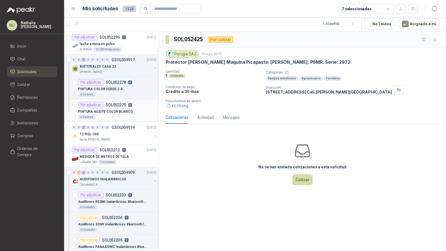
click at [102, 117] on div "6 Galones" at bounding box center [117, 117] width 78 height 4
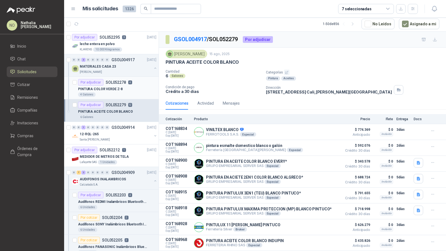
click at [114, 97] on article "Por adjudicar SOL052278 4 PINTURA COLOR VERDE Z-8 4 Galones" at bounding box center [111, 88] width 94 height 23
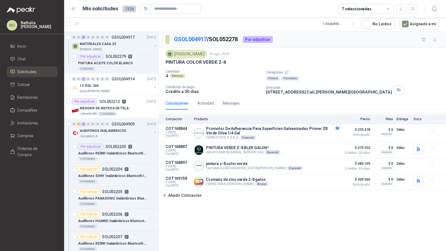
scroll to position [48, 0]
click at [114, 97] on article "Por adjudicar SOL052212 1 14/08/25 MEDIDOR DE METROS DE TELA Lafayette SAS 1 Un…" at bounding box center [111, 107] width 94 height 23
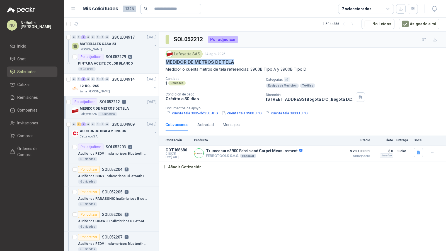
drag, startPoint x: 177, startPoint y: 62, endPoint x: 248, endPoint y: 62, distance: 70.8
click at [248, 62] on div "Lafayette SAS 14 ago, 2025 MEDIDOR DE METROS DE TELA Medidor o cuenta metros de…" at bounding box center [302, 83] width 287 height 71
click at [285, 113] on button "cuenta tela 3900B.JPG" at bounding box center [287, 113] width 44 height 6
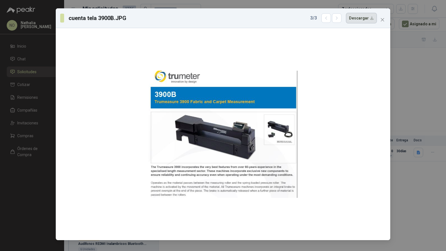
click at [367, 17] on button "Descargar" at bounding box center [361, 18] width 31 height 11
click at [340, 22] on button "button" at bounding box center [336, 17] width 9 height 9
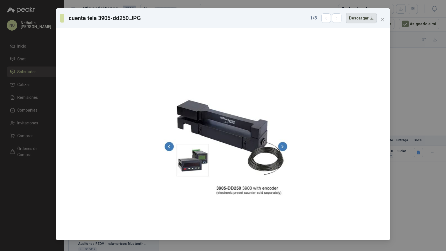
click at [362, 21] on button "Descargar" at bounding box center [361, 18] width 31 height 11
click at [340, 21] on button "button" at bounding box center [336, 17] width 9 height 9
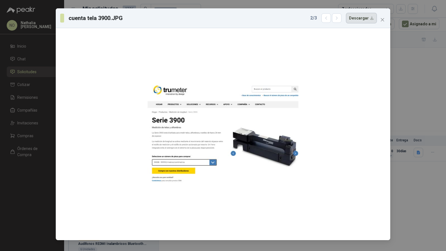
click at [362, 21] on button "Descargar" at bounding box center [361, 18] width 31 height 11
click at [385, 21] on span "Close" at bounding box center [382, 20] width 9 height 4
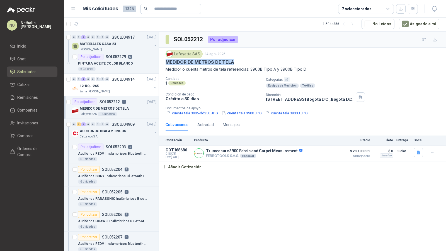
click at [167, 63] on p "MEDIDOR DE METROS DE TELA" at bounding box center [200, 62] width 69 height 6
drag, startPoint x: 167, startPoint y: 63, endPoint x: 312, endPoint y: 68, distance: 145.6
click at [312, 68] on div "Lafayette SAS 14 ago, 2025 MEDIDOR DE METROS DE TELA Medidor o cuenta metros de…" at bounding box center [303, 61] width 274 height 23
copy div "MEDIDOR DE METROS DE TELA Medidor o cuenta metros de tela referencias: 3900B Ti…"
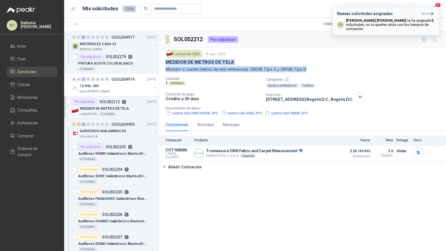
click at [433, 12] on icon "button" at bounding box center [432, 13] width 5 height 5
click at [77, 24] on icon "button" at bounding box center [76, 24] width 5 height 5
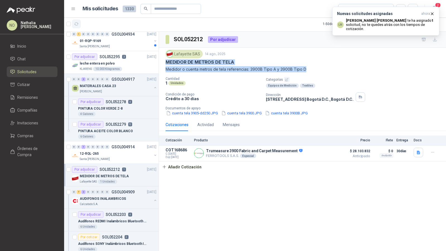
scroll to position [116, 0]
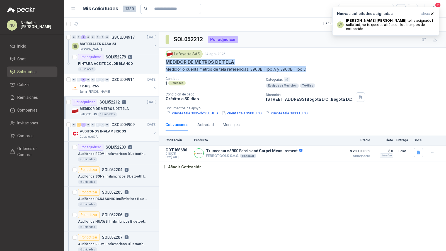
click at [125, 135] on div "Calzatodo S.A." at bounding box center [116, 137] width 72 height 4
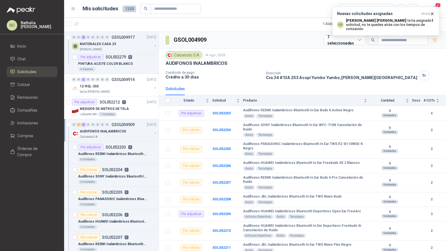
click at [125, 135] on div "Calzatodo S.A." at bounding box center [116, 137] width 72 height 4
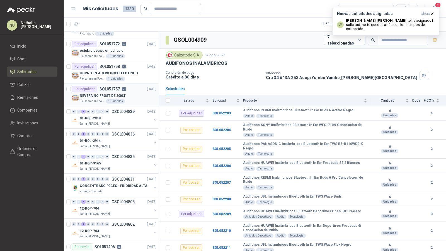
scroll to position [561, 0]
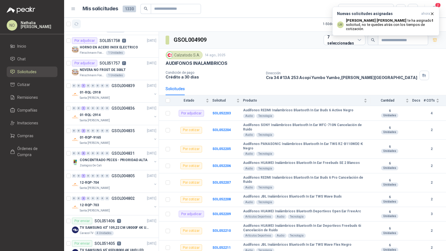
click at [77, 23] on icon "button" at bounding box center [76, 24] width 4 height 3
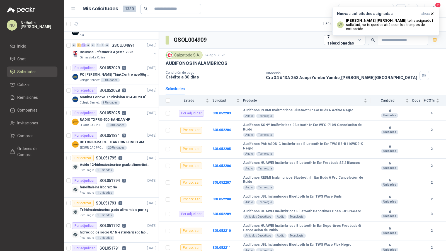
scroll to position [0, 0]
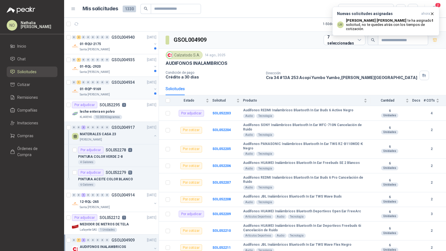
click at [123, 93] on div "Santa [PERSON_NAME]" at bounding box center [116, 95] width 72 height 4
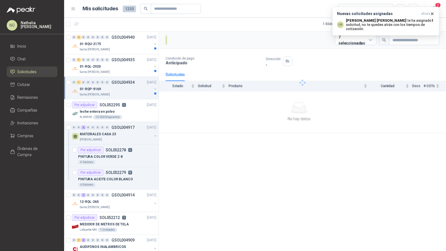
click at [123, 93] on div "Santa [PERSON_NAME]" at bounding box center [116, 95] width 72 height 4
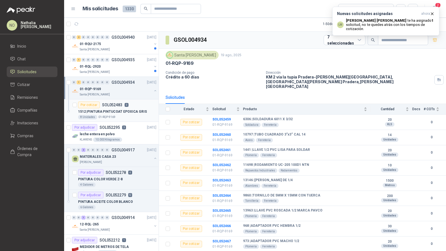
click at [121, 111] on p "1512 | PINTURA PINTUCOAT EPOXICA GRIS" at bounding box center [112, 111] width 69 height 5
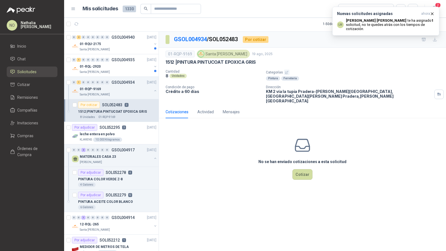
click at [318, 19] on article "1 - 50 de 859 No Leídos Asignado a mi" at bounding box center [255, 23] width 382 height 15
click at [115, 63] on div "01-RQL-2920" at bounding box center [116, 66] width 72 height 7
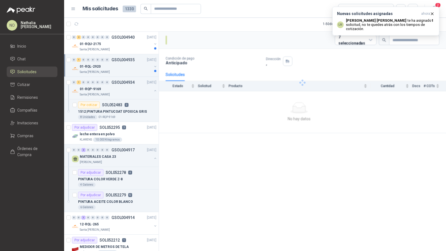
click at [115, 63] on div "01-RQL-2920" at bounding box center [116, 66] width 72 height 7
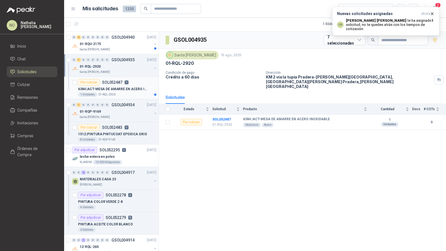
click at [110, 91] on div "6384 | ACT-MESA DE AMARRE EN ACERO INOXIDABLE" at bounding box center [117, 89] width 78 height 7
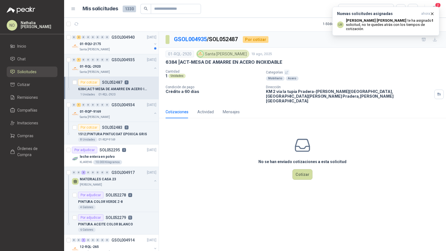
click at [127, 45] on div "01-RQU-2175" at bounding box center [116, 44] width 72 height 7
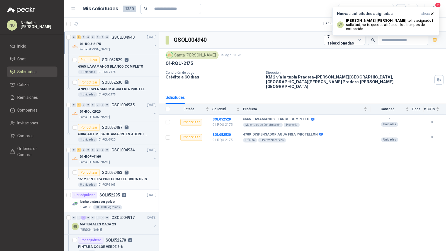
click at [123, 180] on p "1512 | PINTURA PINTUCOAT EPOXICA GRIS" at bounding box center [112, 179] width 69 height 5
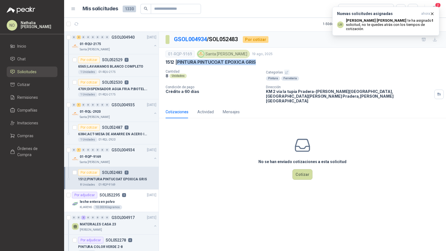
drag, startPoint x: 179, startPoint y: 62, endPoint x: 278, endPoint y: 62, distance: 98.4
click at [278, 62] on div "1512 | PINTURA PINTUCOAT EPOXICA GRIS" at bounding box center [303, 62] width 274 height 6
copy p "PINTURA PINTUCOAT EPOXICA GRIS"
click at [137, 132] on p "6384 | ACT-MESA DE AMARRE EN ACERO INOXIDABLE" at bounding box center [112, 134] width 69 height 5
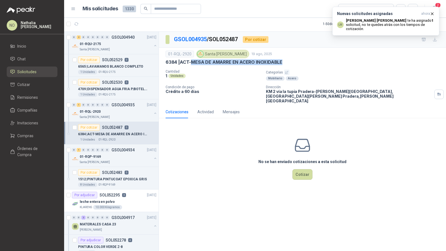
drag, startPoint x: 192, startPoint y: 62, endPoint x: 303, endPoint y: 62, distance: 110.7
click at [303, 62] on div "6384 | ACT-MESA DE AMARRE EN ACERO INOXIDABLE" at bounding box center [303, 62] width 274 height 6
copy p "MESA DE AMARRE EN ACERO INOXIDABLE"
click at [131, 67] on p "6565 | LAVAMANOS BLANCO COMPLETO" at bounding box center [110, 66] width 65 height 5
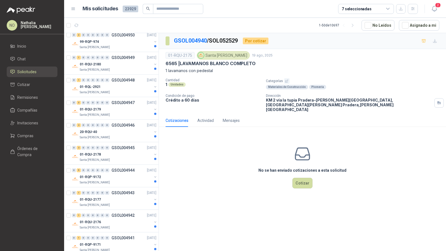
scroll to position [180, 0]
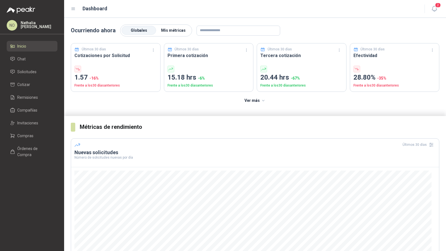
click at [171, 29] on span "Mis métricas" at bounding box center [173, 30] width 25 height 4
click at [138, 27] on label "Globales" at bounding box center [139, 30] width 35 height 9
click at [171, 29] on span "Mis métricas" at bounding box center [173, 30] width 25 height 4
click at [144, 31] on span "Globales" at bounding box center [139, 30] width 16 height 4
click at [171, 31] on span "Mis métricas" at bounding box center [173, 30] width 25 height 4
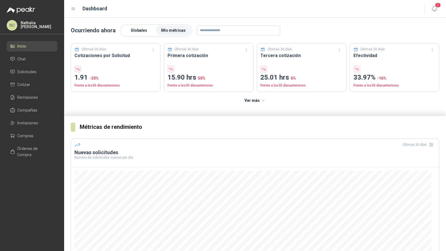
click at [135, 28] on span "Globales" at bounding box center [139, 30] width 16 height 4
click at [177, 28] on span "Mis métricas" at bounding box center [173, 30] width 25 height 4
click at [254, 98] on button "Ver más" at bounding box center [255, 100] width 28 height 11
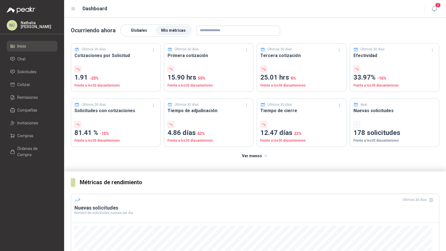
click at [137, 30] on span "Globales" at bounding box center [139, 30] width 16 height 4
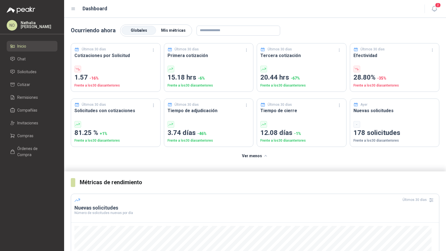
click at [177, 29] on span "Mis métricas" at bounding box center [173, 30] width 25 height 4
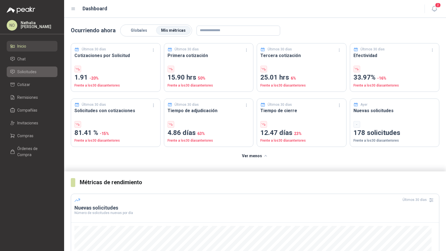
click at [32, 72] on span "Solicitudes" at bounding box center [26, 72] width 19 height 6
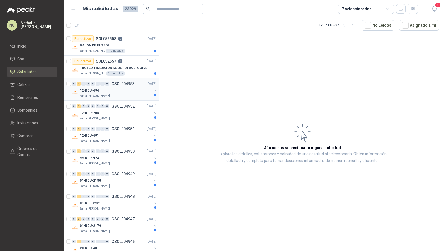
scroll to position [441, 0]
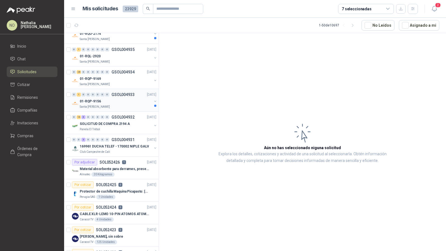
click at [123, 99] on div "01-RQP-9156" at bounding box center [116, 101] width 72 height 7
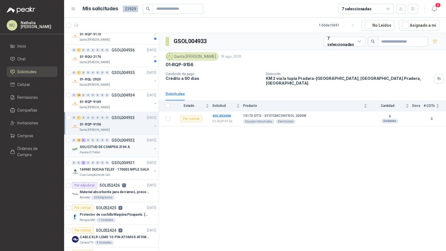
scroll to position [415, 0]
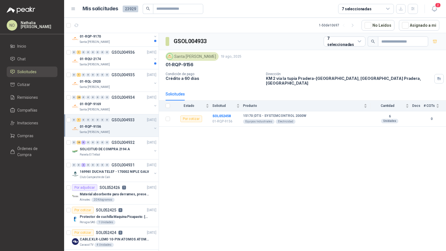
click at [100, 124] on p "01-RQP-9156" at bounding box center [90, 126] width 21 height 5
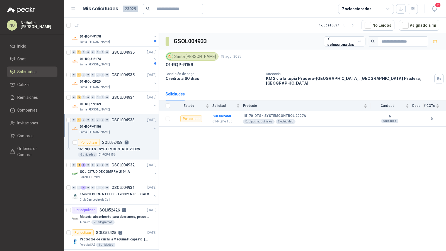
click at [100, 124] on p "01-RQP-9156" at bounding box center [90, 126] width 21 height 5
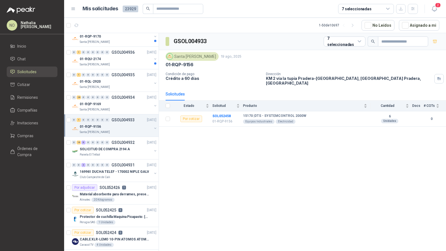
click at [100, 124] on p "01-RQP-9156" at bounding box center [90, 126] width 21 height 5
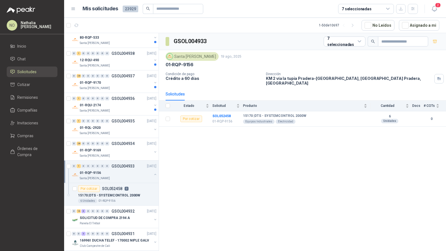
scroll to position [354, 0]
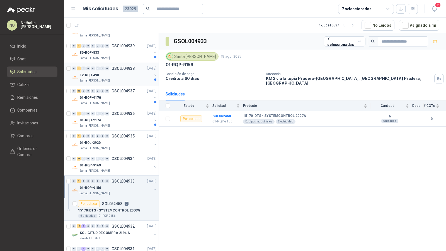
click at [110, 72] on div "12-RQU-490" at bounding box center [116, 75] width 72 height 7
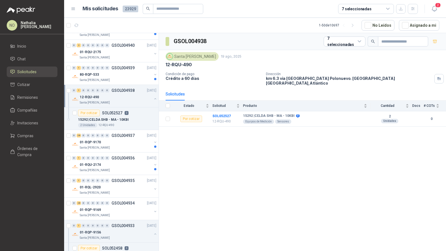
scroll to position [331, 0]
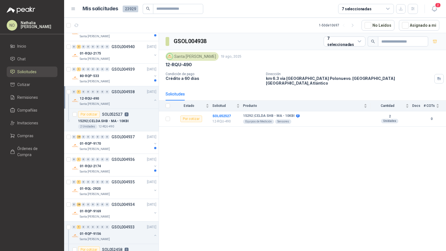
click at [110, 73] on div "80-RQP-533" at bounding box center [116, 76] width 72 height 7
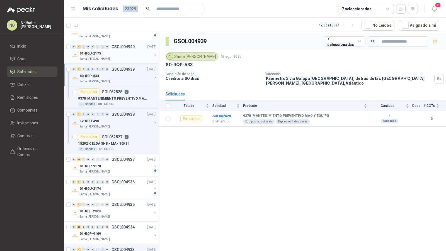
click at [113, 46] on p "GSOL004940" at bounding box center [122, 47] width 23 height 4
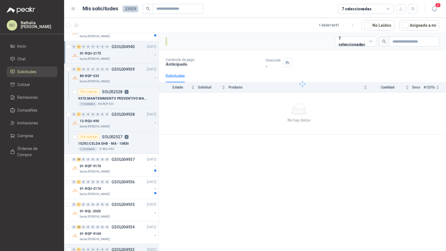
click at [113, 46] on p "GSOL004940" at bounding box center [122, 47] width 23 height 4
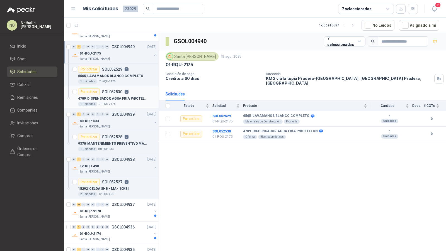
click at [132, 96] on p "4709 | DISPENSADOR AGUA FRIA P/BOTELLON" at bounding box center [112, 98] width 69 height 5
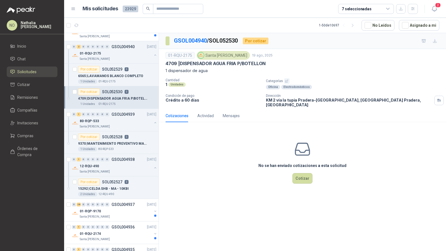
drag, startPoint x: 182, startPoint y: 64, endPoint x: 240, endPoint y: 67, distance: 58.1
click at [240, 67] on div "01-RQU-2175 Santa Anita Napoles 19 ago, 2025 4709 | DISPENSADOR AGUA FRIA P/BOT…" at bounding box center [303, 62] width 274 height 23
drag, startPoint x: 180, startPoint y: 62, endPoint x: 276, endPoint y: 63, distance: 96.2
click at [276, 63] on div "4709 | DISPENSADOR AGUA FRIA P/BOTELLON" at bounding box center [303, 64] width 274 height 6
copy p "DISPENSADOR AGUA FRIA P/BOTELLON"
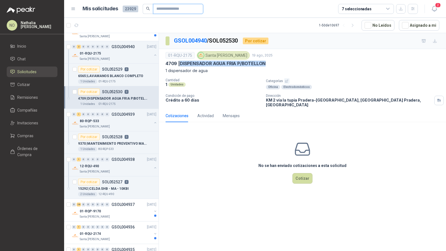
click at [176, 10] on input "text" at bounding box center [175, 8] width 39 height 9
paste input "**********"
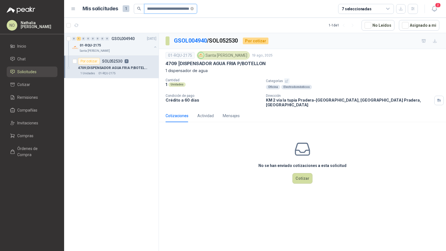
drag, startPoint x: 165, startPoint y: 9, endPoint x: 207, endPoint y: 11, distance: 41.9
click at [207, 11] on article "**********" at bounding box center [251, 9] width 336 height 10
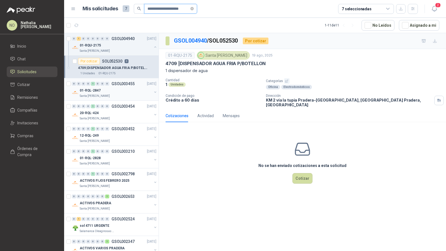
type input "**********"
click at [122, 86] on div "0 0 0 0 1 0 0 0 GSOL003455 10/04/25" at bounding box center [115, 84] width 86 height 7
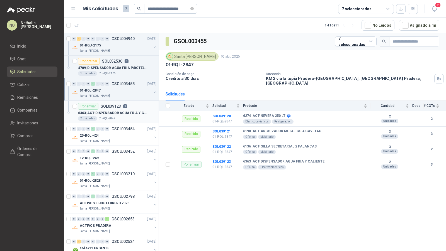
click at [120, 117] on div "2 Unidades 01-RQL-2847" at bounding box center [117, 119] width 78 height 4
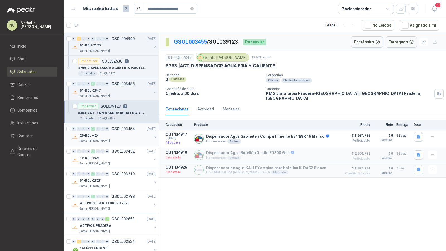
click at [132, 134] on div "20-RQL-424" at bounding box center [116, 135] width 72 height 7
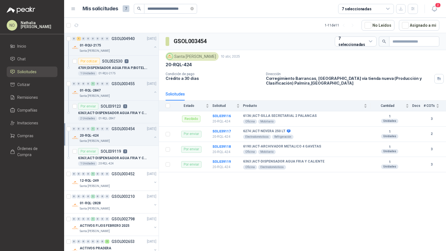
click at [129, 151] on div "Por enviar SOL039119 3" at bounding box center [117, 151] width 78 height 7
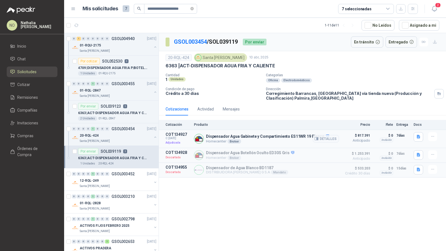
click at [298, 134] on p "Dispensador Agua Gabinete y Compartimiento ES11WR 19 Blanco" at bounding box center [267, 136] width 123 height 5
click at [326, 140] on button "Detalles" at bounding box center [326, 139] width 26 height 8
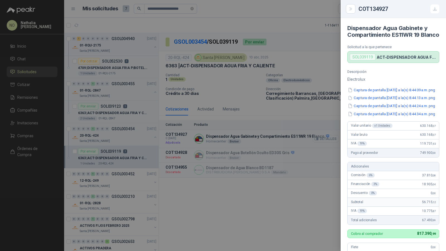
scroll to position [174, 0]
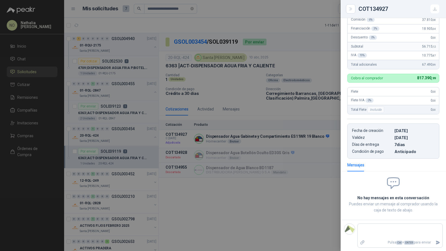
click at [282, 101] on div at bounding box center [223, 125] width 446 height 251
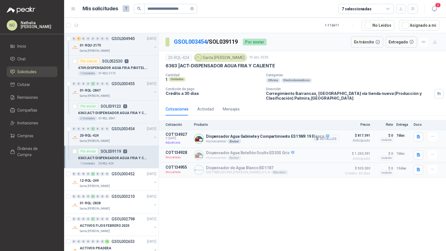
click at [326, 136] on button "Detalles" at bounding box center [326, 139] width 26 height 8
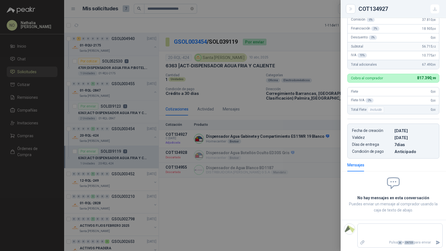
click at [261, 105] on div at bounding box center [223, 125] width 446 height 251
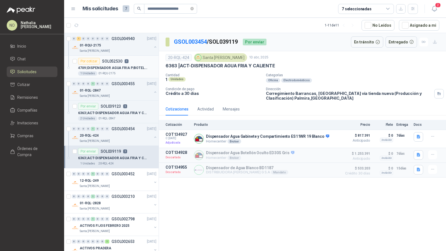
click at [119, 60] on p "SOL052530" at bounding box center [112, 61] width 20 height 4
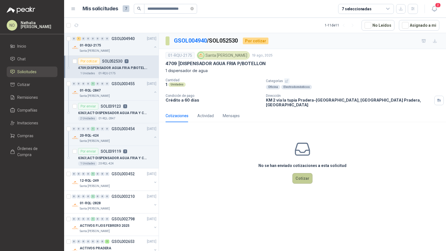
click at [298, 173] on button "Cotizar" at bounding box center [302, 178] width 20 height 11
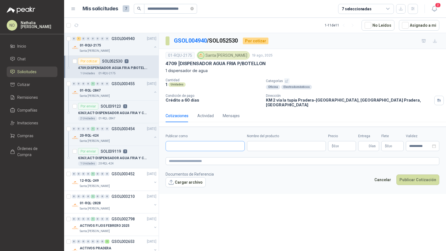
click at [203, 142] on input "Publicar como" at bounding box center [205, 146] width 79 height 9
type input "**********"
click at [195, 154] on p "Homecenter" at bounding box center [189, 153] width 20 height 3
type input "**********"
click at [256, 142] on input "Nombre del producto" at bounding box center [286, 146] width 79 height 10
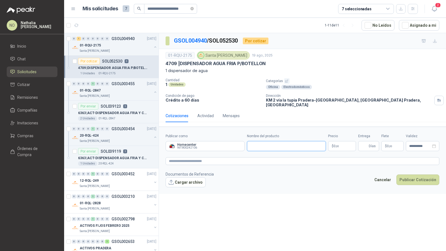
paste input "**********"
type input "**********"
click at [324, 157] on textarea at bounding box center [303, 161] width 274 height 8
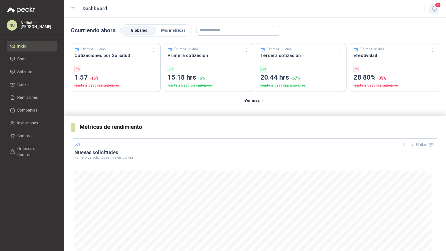
click at [435, 9] on icon "button" at bounding box center [434, 8] width 7 height 7
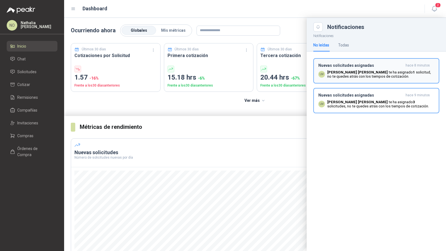
click at [377, 66] on h3 "Nuevas solicitudes asignadas" at bounding box center [360, 65] width 85 height 5
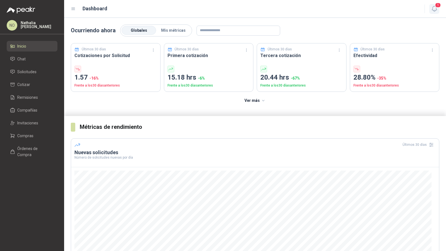
click at [434, 7] on icon "button" at bounding box center [434, 8] width 7 height 7
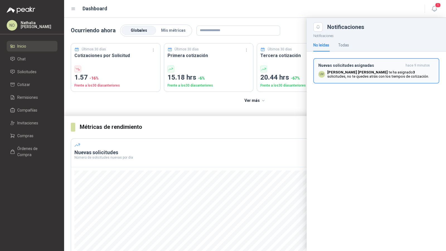
click at [404, 74] on p "[PERSON_NAME] [PERSON_NAME] ha asignado 3 solicitudes , no te quedes atrás con …" at bounding box center [380, 74] width 107 height 8
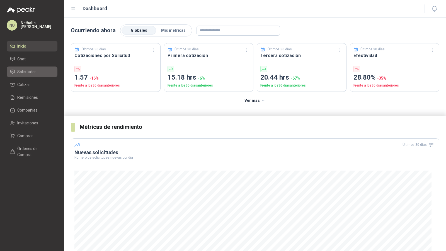
click at [27, 74] on span "Solicitudes" at bounding box center [26, 72] width 19 height 6
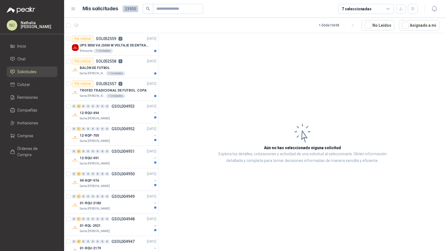
click at [423, 31] on article "1 - 50 de 10698 No Leídos Asignado a mi" at bounding box center [255, 25] width 382 height 15
click at [422, 26] on button "Asignado a mi" at bounding box center [419, 25] width 40 height 11
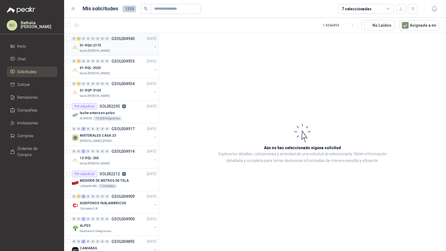
click at [112, 45] on div "01-RQU-2175" at bounding box center [116, 45] width 72 height 7
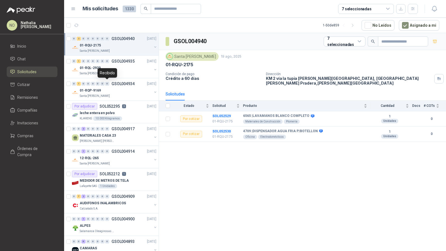
click at [115, 69] on div "Recibido" at bounding box center [108, 72] width 20 height 9
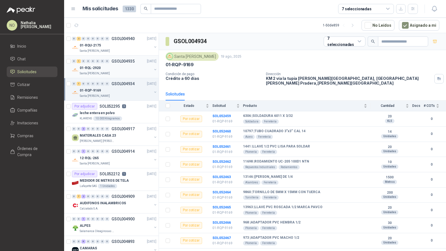
click at [142, 72] on div "Santa [PERSON_NAME]" at bounding box center [116, 73] width 72 height 4
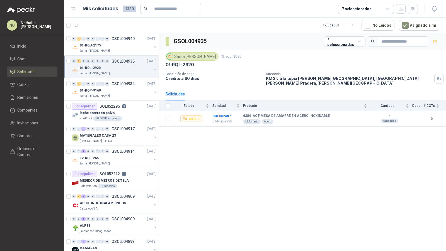
click at [142, 72] on div "Santa [PERSON_NAME]" at bounding box center [116, 73] width 72 height 4
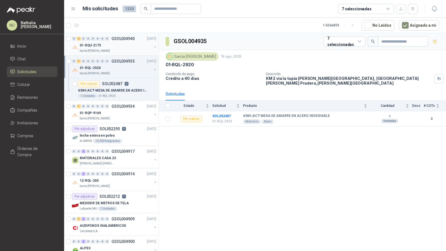
click at [129, 48] on div "01-RQU-2175" at bounding box center [116, 45] width 72 height 7
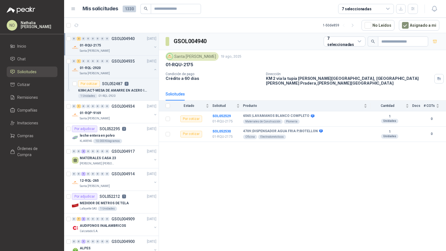
click at [129, 48] on div "01-RQU-2175" at bounding box center [116, 45] width 72 height 7
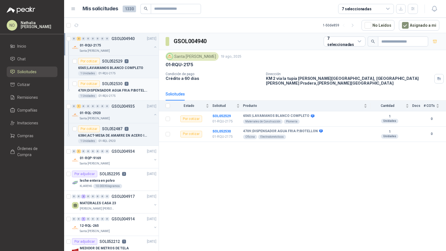
click at [125, 89] on p "4709 | DISPENSADOR AGUA FRIA P/BOTELLON" at bounding box center [112, 90] width 69 height 5
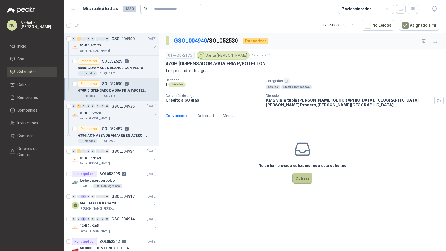
click at [304, 173] on button "Cotizar" at bounding box center [302, 178] width 20 height 11
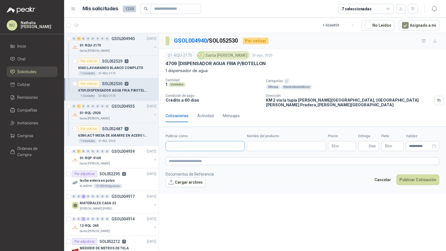
click at [224, 142] on input "Publicar como" at bounding box center [205, 146] width 79 height 9
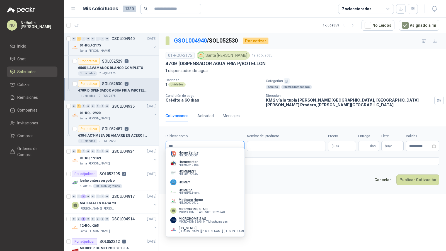
scroll to position [82, 0]
type input "***"
click at [205, 161] on div "Homecenter NIT : 800242106" at bounding box center [205, 164] width 70 height 6
type input "**********"
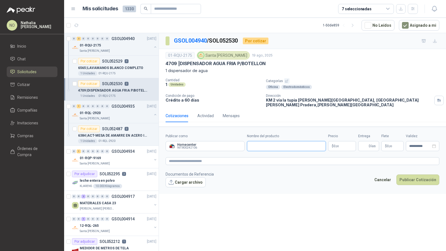
click at [260, 141] on input "Nombre del producto" at bounding box center [286, 146] width 79 height 10
paste input "**********"
type input "**********"
click at [339, 138] on body "NO [PERSON_NAME] Inicio Chat Solicitudes Cotizar Remisiones Compañías Invitacio…" at bounding box center [223, 125] width 446 height 251
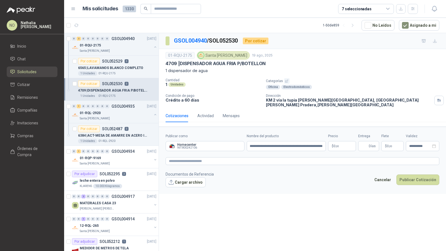
scroll to position [0, 0]
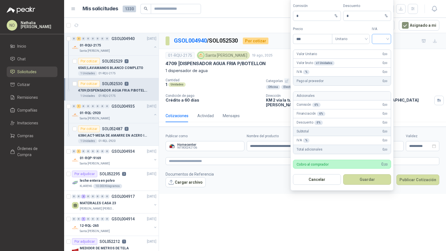
click at [381, 40] on input "search" at bounding box center [381, 38] width 13 height 8
click at [379, 49] on div "19%" at bounding box center [381, 52] width 10 height 6
click at [351, 40] on span "Unitario" at bounding box center [350, 39] width 31 height 8
click at [349, 63] on div "Unitario con IVA" at bounding box center [350, 60] width 29 height 6
click at [315, 40] on input "***" at bounding box center [312, 38] width 39 height 9
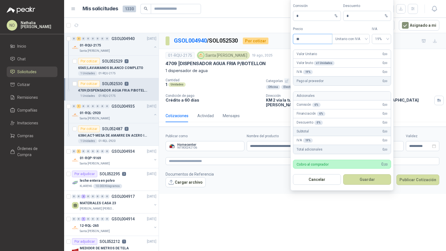
type input "*"
type input "*********"
click at [372, 180] on button "Guardar" at bounding box center [367, 179] width 48 height 11
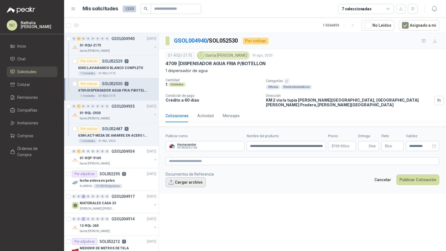
click at [184, 178] on button "Cargar archivo" at bounding box center [186, 183] width 40 height 10
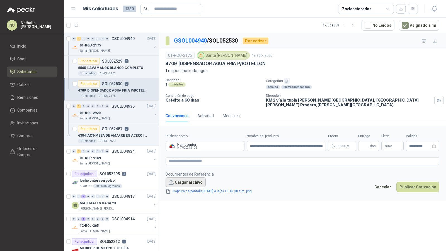
click at [181, 178] on button "Cargar archivo" at bounding box center [186, 183] width 40 height 10
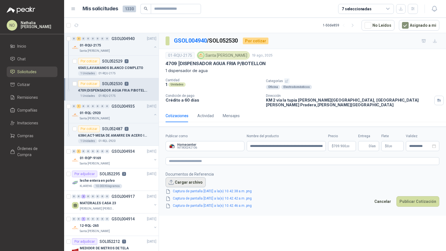
click at [183, 178] on button "Cargar archivo" at bounding box center [186, 183] width 40 height 10
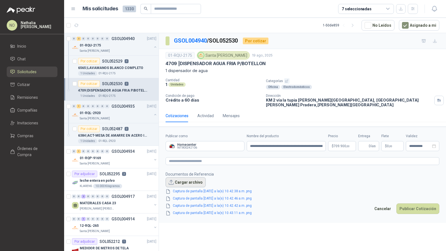
click at [192, 178] on button "Cargar archivo" at bounding box center [186, 183] width 40 height 10
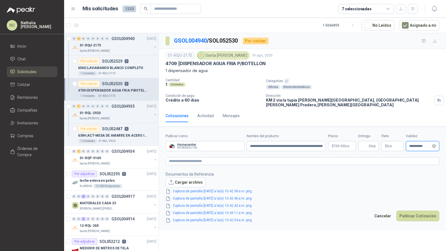
click at [417, 145] on input "**********" at bounding box center [420, 147] width 22 height 4
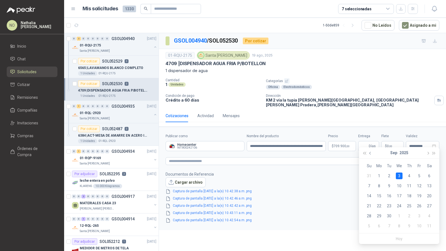
click at [371, 151] on button "button" at bounding box center [370, 152] width 6 height 11
type input "**********"
click at [421, 215] on div "29" at bounding box center [419, 216] width 7 height 7
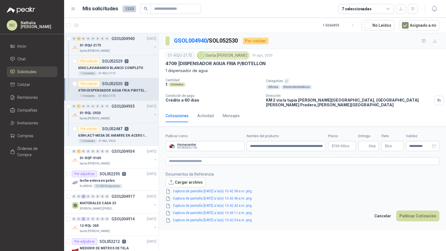
click at [394, 141] on p "$ 0 ,00" at bounding box center [392, 146] width 22 height 10
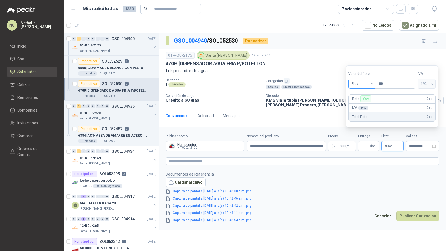
click at [360, 84] on span "Flex" at bounding box center [362, 84] width 20 height 8
click at [361, 105] on div "Incluido" at bounding box center [362, 105] width 19 height 6
click at [365, 142] on input "Entrega" at bounding box center [365, 146] width 6 height 9
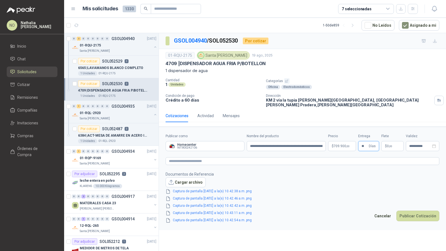
type input "**"
click at [388, 145] on span "0 ,00" at bounding box center [389, 146] width 5 height 3
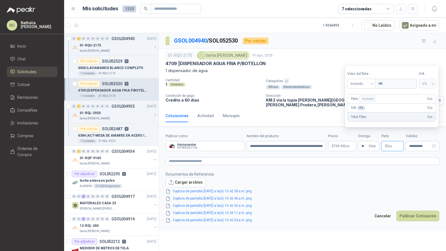
click at [358, 178] on footer "Documentos de Referencia Cargar archivo Captura de pantalla [DATE] a la(s) 10.4…" at bounding box center [303, 197] width 274 height 52
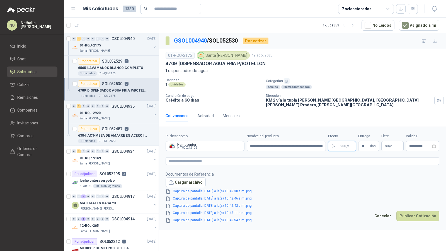
click at [338, 143] on body "NO [PERSON_NAME] Inicio Chat Solicitudes Cotizar Remisiones Compañías Invitacio…" at bounding box center [223, 125] width 446 height 251
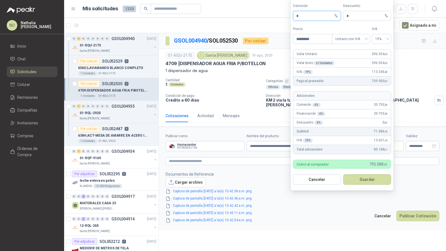
click at [310, 20] on input "*" at bounding box center [314, 15] width 37 height 9
click at [363, 180] on button "Guardar" at bounding box center [367, 179] width 48 height 11
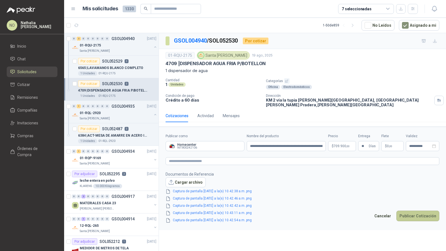
click at [417, 214] on button "Publicar Cotización" at bounding box center [417, 216] width 43 height 11
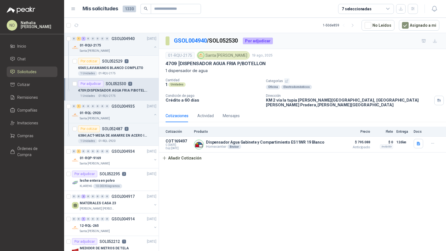
click at [119, 73] on div "1 Unidades 01-RQU-2175" at bounding box center [117, 73] width 78 height 4
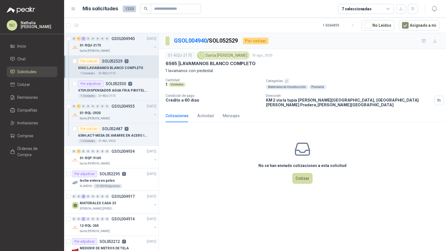
click at [164, 70] on div "01-RQU-2175 [GEOGRAPHIC_DATA][PERSON_NAME] 19 ago, 2025 6565 | LAVAMANOS [PERSO…" at bounding box center [302, 79] width 287 height 60
drag, startPoint x: 179, startPoint y: 62, endPoint x: 260, endPoint y: 65, distance: 80.6
click at [260, 65] on div "6565 | LAVAMANOS BLANCO COMPLETO" at bounding box center [303, 64] width 274 height 6
copy p "LAVAMANOS BLANCO COMPLETO"
click at [169, 5] on input "text" at bounding box center [173, 8] width 39 height 9
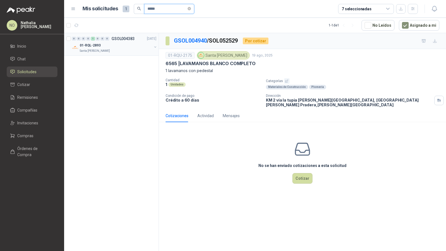
type input "*****"
click at [116, 49] on div "Santa [PERSON_NAME]" at bounding box center [116, 51] width 72 height 4
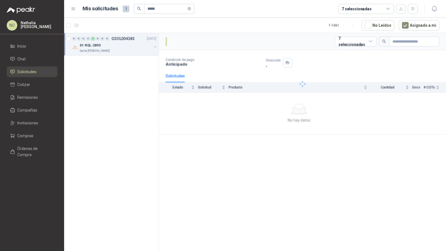
click at [116, 49] on div "Santa [PERSON_NAME]" at bounding box center [116, 51] width 72 height 4
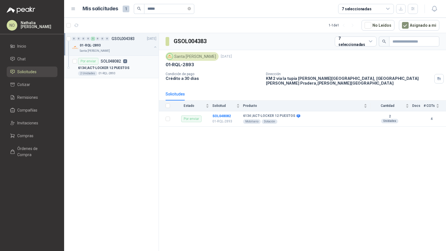
click at [120, 65] on div "6134 | ACT-LOCKER 12 PUESTOS" at bounding box center [117, 68] width 78 height 7
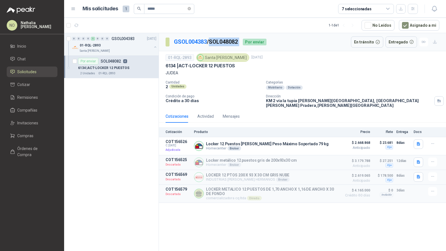
drag, startPoint x: 212, startPoint y: 41, endPoint x: 245, endPoint y: 42, distance: 33.5
click at [245, 42] on div "GSOL004383 / SOL048082 Por enviar" at bounding box center [216, 42] width 101 height 11
copy p "SOL048082"
click at [413, 25] on button "Asignado a mi" at bounding box center [419, 25] width 40 height 11
click at [191, 9] on icon "close-circle" at bounding box center [189, 8] width 3 height 3
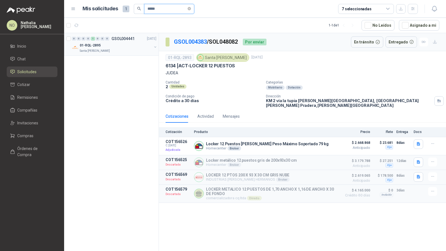
type input "*****"
click at [136, 46] on div "01-RQL-2895" at bounding box center [116, 45] width 72 height 7
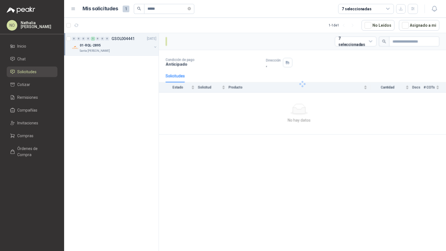
click at [136, 46] on div "01-RQL-2895" at bounding box center [116, 45] width 72 height 7
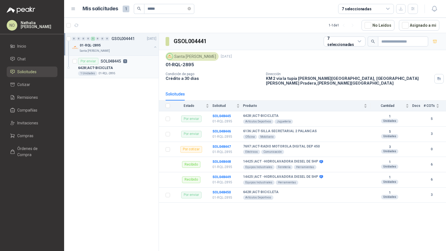
click at [133, 70] on div "6428 | ACT-BICICLETA" at bounding box center [117, 68] width 78 height 7
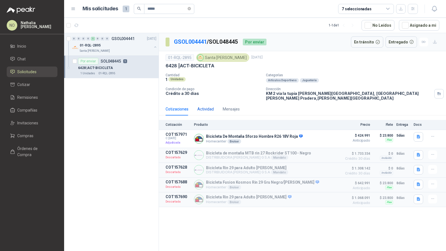
click at [205, 106] on div "Actividad" at bounding box center [205, 109] width 16 height 6
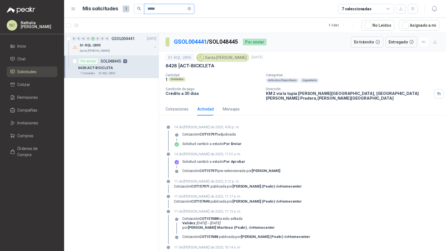
click at [186, 9] on input "*****" at bounding box center [166, 8] width 39 height 9
click at [191, 9] on icon "close-circle" at bounding box center [189, 8] width 3 height 3
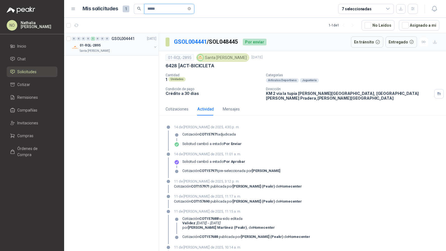
type input "*****"
click at [122, 42] on div "01-RQL-2895" at bounding box center [116, 45] width 72 height 7
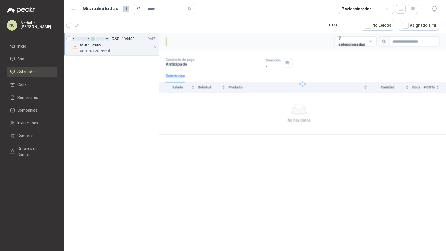
click at [122, 42] on div "01-RQL-2895" at bounding box center [116, 45] width 72 height 7
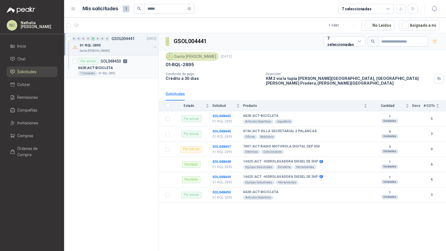
click at [120, 67] on div "6428 | ACT-BICICLETA" at bounding box center [117, 68] width 78 height 7
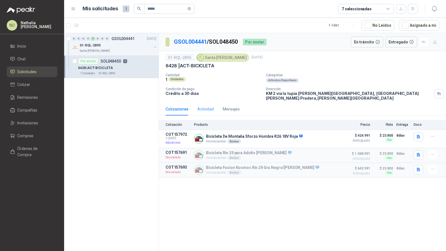
click at [198, 103] on div "Actividad" at bounding box center [205, 109] width 16 height 13
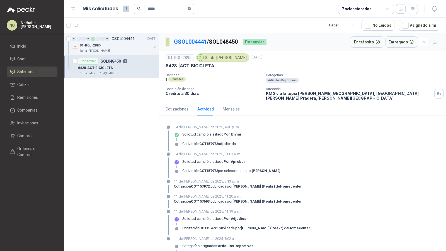
click at [191, 9] on icon "close-circle" at bounding box center [189, 8] width 3 height 3
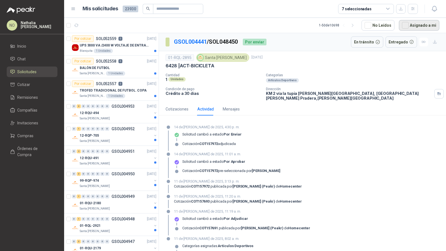
click at [420, 27] on button "Asignado a mi" at bounding box center [419, 25] width 40 height 11
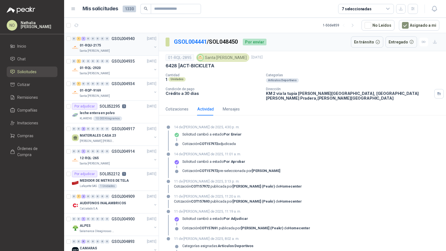
click at [120, 52] on div "Santa [PERSON_NAME]" at bounding box center [116, 51] width 72 height 4
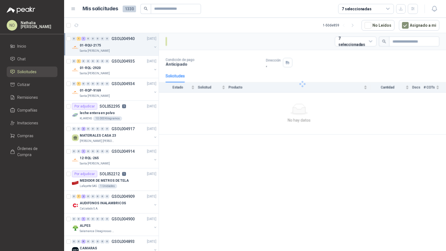
click at [120, 52] on div "Santa [PERSON_NAME]" at bounding box center [116, 51] width 72 height 4
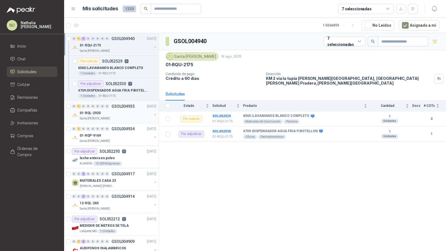
click at [120, 117] on div "Santa [PERSON_NAME]" at bounding box center [116, 119] width 72 height 4
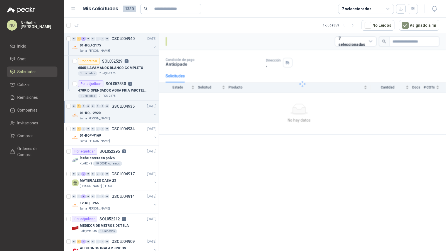
click at [120, 117] on div "Santa [PERSON_NAME]" at bounding box center [116, 119] width 72 height 4
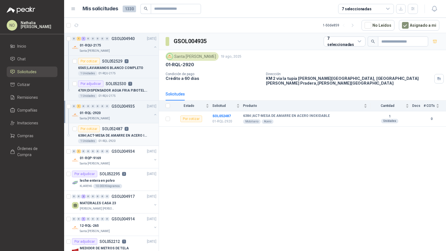
click at [123, 134] on p "6384 | ACT-MESA DE AMARRE EN ACERO INOXIDABLE" at bounding box center [112, 135] width 69 height 5
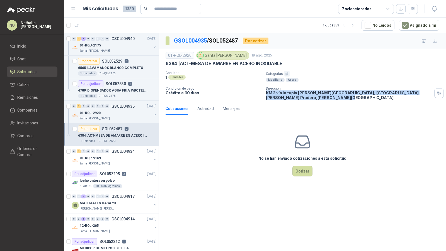
drag, startPoint x: 265, startPoint y: 91, endPoint x: 424, endPoint y: 96, distance: 159.8
click at [424, 96] on div "01-RQL-2920 [GEOGRAPHIC_DATA][PERSON_NAME] 19 ago, 2025 6384 | ACT-MESA DE AMAR…" at bounding box center [302, 75] width 287 height 53
copy p "KM 2 vía la tupia [PERSON_NAME][GEOGRAPHIC_DATA], [GEOGRAPHIC_DATA][PERSON_NAME…"
click at [416, 28] on button "Asignado a mi" at bounding box center [419, 25] width 40 height 11
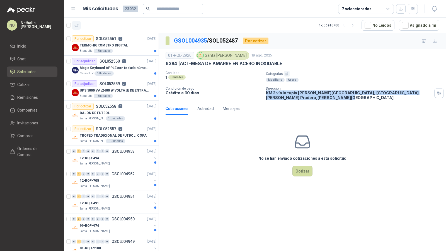
click at [77, 22] on button "button" at bounding box center [76, 25] width 9 height 9
click at [118, 70] on p "Magic Keyboard APPLE con teclado númerico en Español Plateado" at bounding box center [114, 68] width 69 height 5
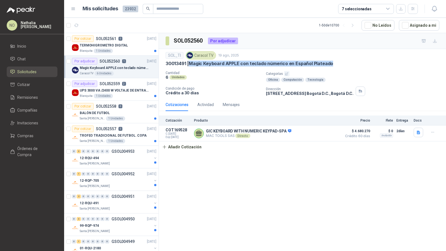
drag, startPoint x: 191, startPoint y: 63, endPoint x: 347, endPoint y: 63, distance: 156.1
click at [347, 63] on div "30013491 | Magic Keyboard APPLE con teclado númerico en Español Plateado" at bounding box center [303, 64] width 274 height 6
copy p "Magic Keyboard APPLE con teclado númerico en Español Plateado"
click at [416, 27] on button "Asignado a mi" at bounding box center [419, 25] width 40 height 11
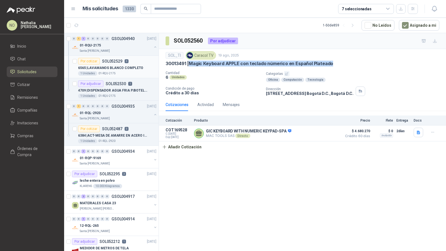
click at [120, 70] on div "6565 | LAVAMANOS BLANCO COMPLETO" at bounding box center [117, 68] width 78 height 7
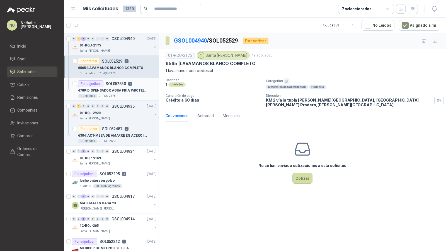
click at [124, 88] on p "4709 | DISPENSADOR AGUA FRIA P/BOTELLON" at bounding box center [112, 90] width 69 height 5
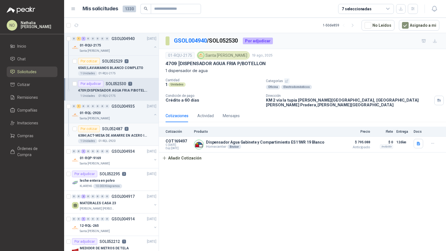
click at [127, 140] on div "1 Unidades 01-RQL-2920" at bounding box center [117, 141] width 78 height 4
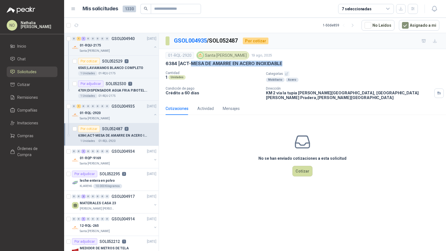
drag, startPoint x: 192, startPoint y: 64, endPoint x: 291, endPoint y: 64, distance: 98.7
click at [291, 64] on div "6384 | ACT-MESA DE AMARRE EN ACERO INOXIDABLE" at bounding box center [303, 64] width 274 height 6
copy p "MESA DE AMARRE EN ACERO INOXIDABLE"
click at [126, 137] on p "6384 | ACT-MESA DE AMARRE EN ACERO INOXIDABLE" at bounding box center [112, 135] width 69 height 5
click at [192, 61] on p "6384 | ACT-MESA DE AMARRE EN ACERO INOXIDABLE" at bounding box center [224, 64] width 117 height 6
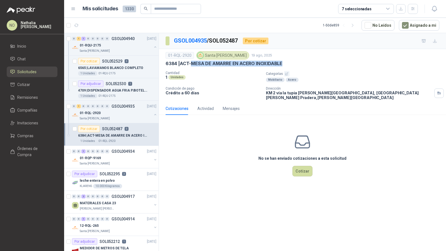
drag, startPoint x: 192, startPoint y: 61, endPoint x: 293, endPoint y: 61, distance: 101.2
click at [293, 61] on div "6384 | ACT-MESA DE AMARRE EN ACERO INOXIDABLE" at bounding box center [303, 64] width 274 height 6
copy p "MESA DE AMARRE EN ACERO INOXIDABLE"
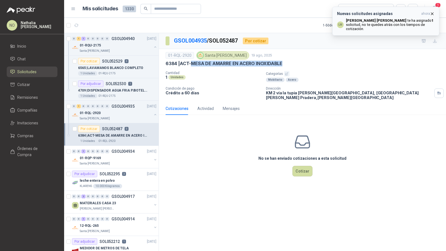
click at [433, 14] on icon "button" at bounding box center [432, 13] width 5 height 5
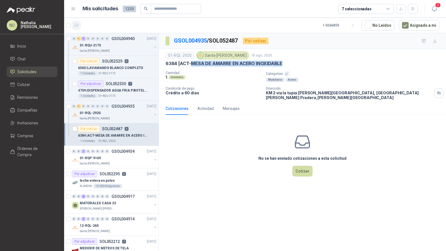
click at [76, 27] on icon "button" at bounding box center [76, 25] width 5 height 5
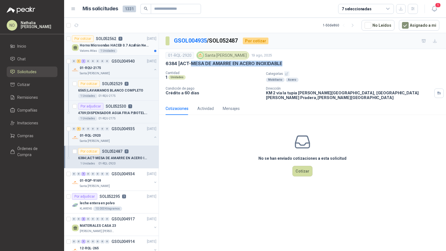
click at [130, 45] on p "Horno Microondas HACEB 0.7 Azafrán Negro" at bounding box center [114, 45] width 69 height 5
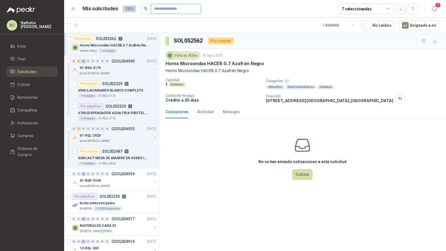
click at [163, 13] on input "text" at bounding box center [173, 8] width 39 height 9
click at [414, 25] on button "Asignado a mi" at bounding box center [419, 25] width 40 height 11
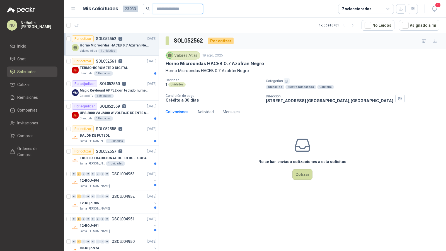
click at [176, 9] on input "text" at bounding box center [175, 8] width 39 height 9
paste input "*********"
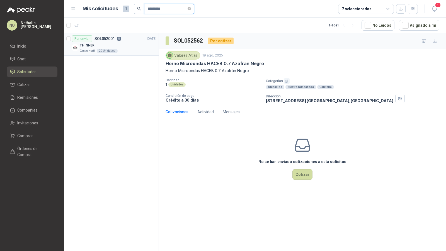
type input "*********"
click at [142, 43] on div "THINNER" at bounding box center [118, 45] width 77 height 7
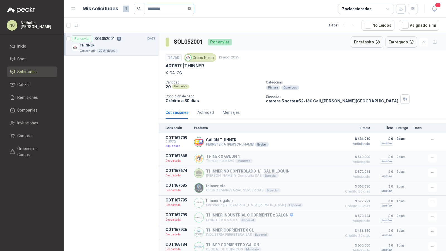
click at [191, 8] on icon "close-circle" at bounding box center [189, 8] width 3 height 3
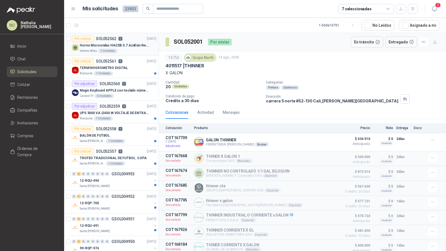
click at [130, 40] on div "Por cotizar SOL052562 0 [DATE]" at bounding box center [114, 38] width 84 height 7
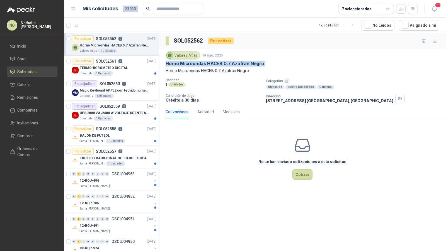
drag, startPoint x: 165, startPoint y: 60, endPoint x: 275, endPoint y: 66, distance: 110.0
click at [275, 66] on div "Valores Atlas 19 ago, 2025 Horno Microondas HACEB 0.7 Azafrán Negro Horno Micro…" at bounding box center [302, 77] width 287 height 57
copy p "Horno Microondas HACEB 0.7 Azafrán Negro"
click at [301, 175] on button "Cotizar" at bounding box center [302, 174] width 20 height 11
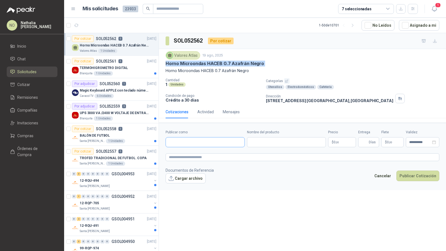
click at [186, 144] on input "Publicar como" at bounding box center [205, 142] width 79 height 9
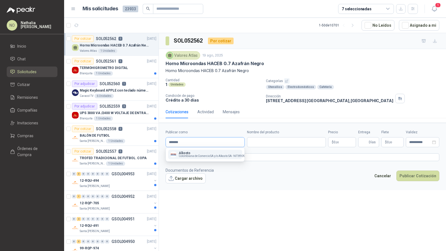
type input "*******"
click at [188, 152] on p "Alkosto" at bounding box center [216, 153] width 74 height 3
type input "**********"
click at [272, 142] on input "Nombre del producto" at bounding box center [291, 142] width 69 height 10
paste input "**********"
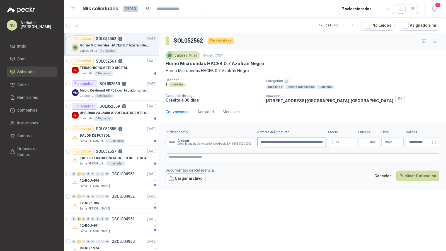
scroll to position [0, 13]
type input "**********"
click at [342, 141] on body "NO [PERSON_NAME] Inicio Chat Solicitudes Cotizar Remisiones Compañías Invitacio…" at bounding box center [223, 125] width 446 height 251
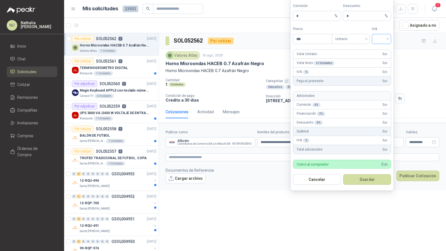
click at [380, 43] on span at bounding box center [381, 38] width 13 height 9
click at [380, 53] on div "19%" at bounding box center [381, 52] width 10 height 6
click at [348, 41] on span "Unitario" at bounding box center [350, 39] width 31 height 8
click at [348, 58] on div "Unitario con IVA" at bounding box center [350, 60] width 29 height 6
click at [307, 40] on input "***" at bounding box center [312, 38] width 39 height 9
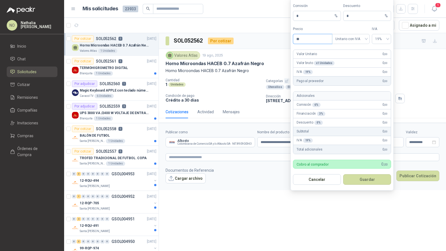
type input "*"
type input "*********"
click at [354, 16] on input "*" at bounding box center [364, 15] width 37 height 9
type input "*"
click at [372, 179] on button "Guardar" at bounding box center [367, 179] width 48 height 11
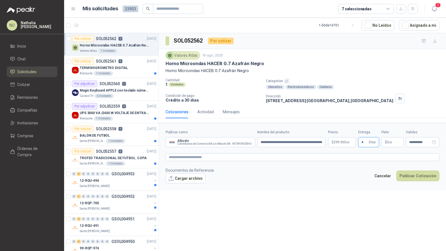
type input "*"
click at [326, 184] on form "**********" at bounding box center [302, 156] width 287 height 67
click at [392, 137] on p "$ 0 ,00" at bounding box center [392, 142] width 22 height 10
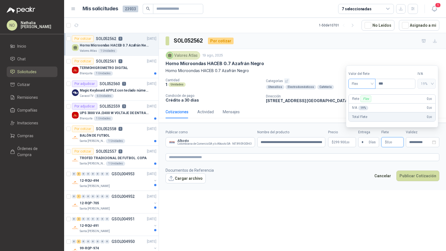
click at [372, 84] on span "Flex" at bounding box center [362, 84] width 20 height 8
click at [366, 104] on div "Incluido" at bounding box center [362, 105] width 19 height 6
click at [419, 141] on input "**********" at bounding box center [420, 143] width 22 height 4
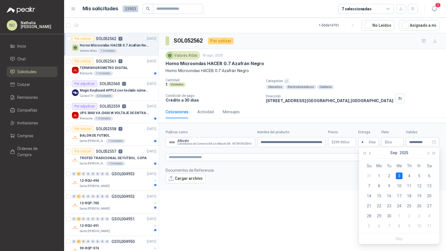
click at [371, 153] on span "button" at bounding box center [370, 153] width 3 height 3
type input "**********"
click at [418, 215] on div "29" at bounding box center [419, 216] width 7 height 7
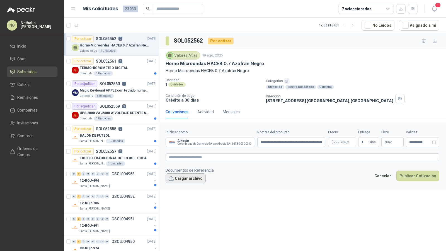
click at [180, 174] on button "Cargar archivo" at bounding box center [186, 179] width 40 height 10
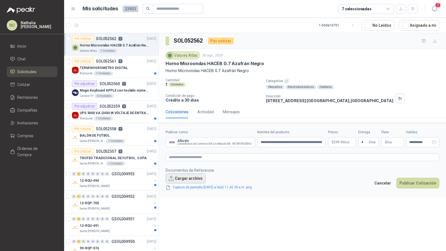
click at [173, 174] on button "Cargar archivo" at bounding box center [186, 179] width 40 height 10
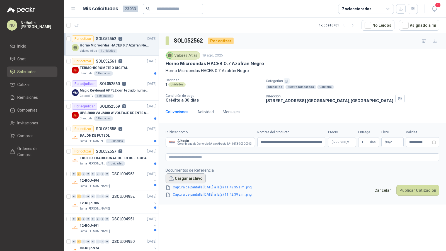
click at [193, 178] on button "Cargar archivo" at bounding box center [186, 179] width 40 height 10
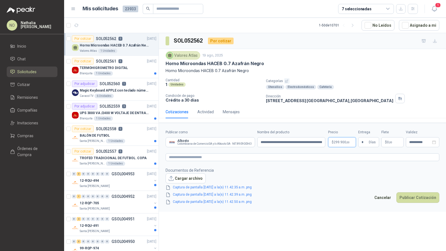
click at [336, 141] on body "NO [PERSON_NAME] Inicio Chat Solicitudes Cotizar Remisiones Compañías Invitacio…" at bounding box center [223, 125] width 446 height 251
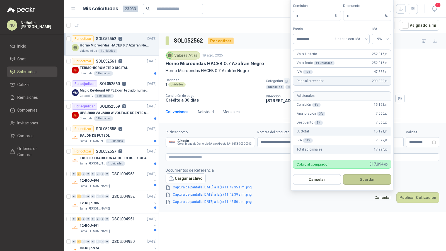
click at [375, 182] on button "Guardar" at bounding box center [367, 179] width 48 height 11
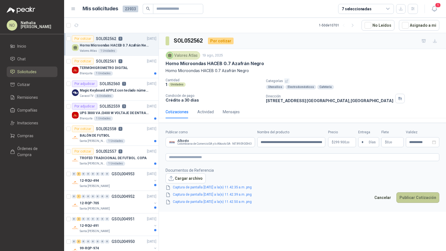
click at [407, 196] on button "Publicar Cotización" at bounding box center [417, 198] width 43 height 11
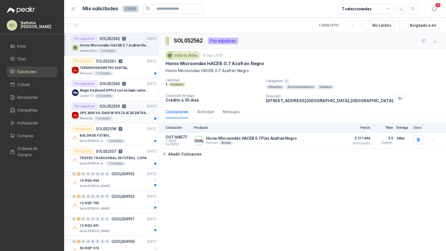
click at [133, 103] on div "Por adjudicar SOL052559 3 [DATE]" at bounding box center [114, 106] width 84 height 7
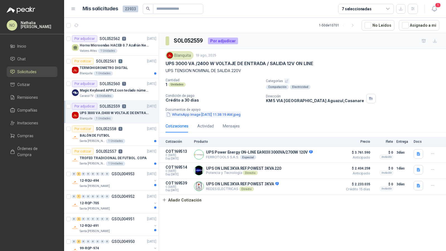
click at [198, 113] on button "WhatsApp Image [DATE] 11.38.19 AM.jpeg" at bounding box center [204, 115] width 76 height 6
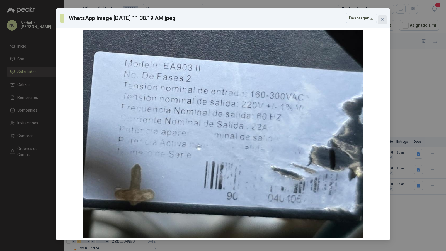
click at [384, 19] on icon "close" at bounding box center [382, 20] width 4 height 4
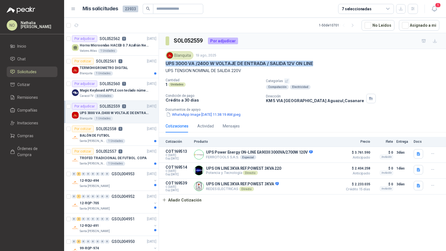
drag, startPoint x: 165, startPoint y: 64, endPoint x: 324, endPoint y: 64, distance: 159.7
click at [324, 64] on div "Blanquita 19 ago, 2025 UPS 3000 VA /2400 W VOLTAJE DE ENTRADA / SALIDA 12V ON L…" at bounding box center [302, 84] width 287 height 71
copy p "UPS 3000 VA /2400 W VOLTAJE DE ENTRADA / SALIDA 12V ON LINE"
drag, startPoint x: 166, startPoint y: 73, endPoint x: 236, endPoint y: 76, distance: 70.3
click at [241, 73] on div "Blanquita 19 ago, 2025 UPS 3000 VA /2400 W VOLTAJE DE ENTRADA / SALIDA 12V ON L…" at bounding box center [303, 84] width 274 height 66
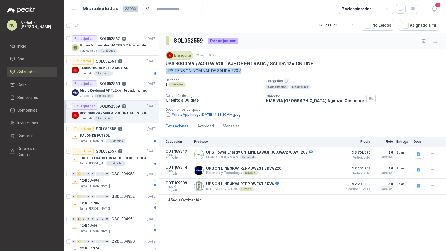
drag, startPoint x: 165, startPoint y: 71, endPoint x: 260, endPoint y: 71, distance: 94.2
click at [260, 71] on div "Blanquita 19 ago, 2025 UPS 3000 VA /2400 W VOLTAJE DE ENTRADA / SALIDA 12V ON L…" at bounding box center [302, 84] width 287 height 71
copy p "UPS TENSION NOMINAL DE SALIDA 220V"
click at [192, 116] on button "WhatsApp Image [DATE] 11.38.19 AM.jpeg" at bounding box center [204, 115] width 76 height 6
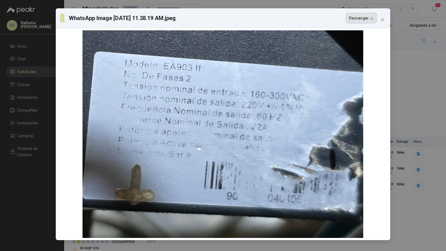
click at [356, 22] on button "Descargar" at bounding box center [361, 18] width 31 height 11
click at [383, 24] on div "WhatsApp Image [DATE] 11.38.19 AM.jpeg Descargar" at bounding box center [223, 18] width 334 height 20
click at [382, 20] on icon "close" at bounding box center [382, 19] width 3 height 3
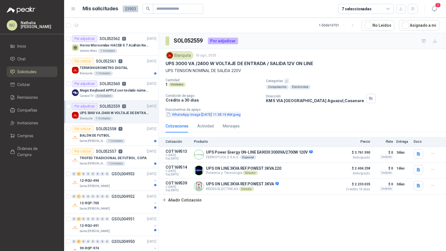
click at [226, 113] on button "WhatsApp Image [DATE] 11.38.19 AM.jpeg" at bounding box center [204, 115] width 76 height 6
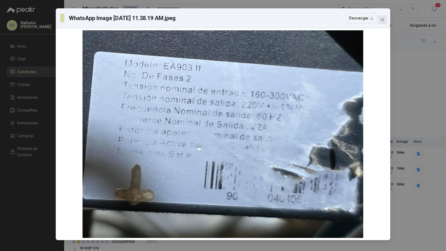
click at [382, 18] on icon "close" at bounding box center [382, 20] width 4 height 4
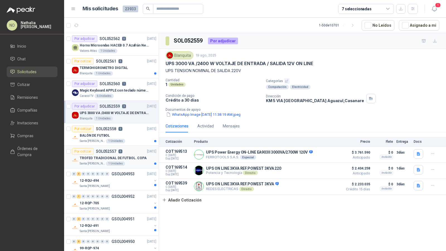
click at [131, 164] on div "Santa [PERSON_NAME] 1 Unidades" at bounding box center [118, 164] width 77 height 4
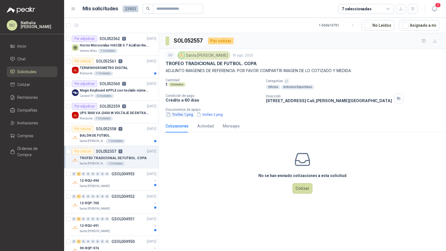
click at [175, 112] on button "Trofeo 1.png" at bounding box center [180, 115] width 28 height 6
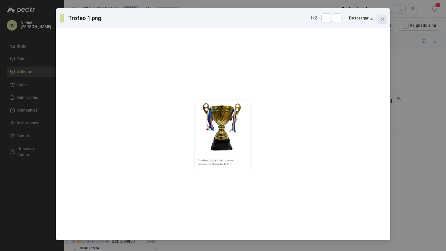
click at [382, 20] on icon "close" at bounding box center [382, 20] width 4 height 4
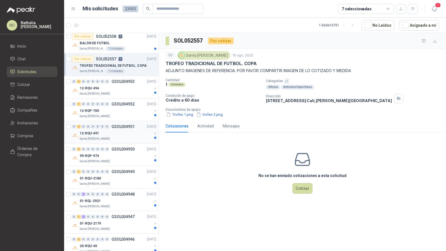
scroll to position [98, 0]
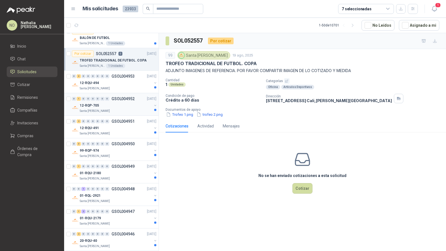
click at [128, 109] on div "Santa [PERSON_NAME]" at bounding box center [116, 111] width 72 height 4
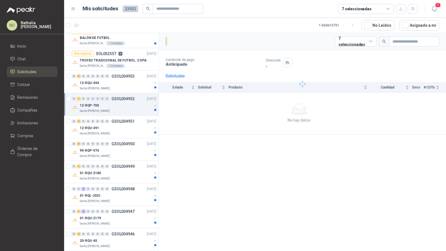
click at [128, 109] on div "Santa [PERSON_NAME]" at bounding box center [116, 111] width 72 height 4
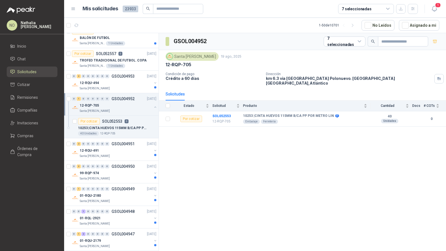
click at [129, 106] on div "12-RQP-705" at bounding box center [116, 105] width 72 height 7
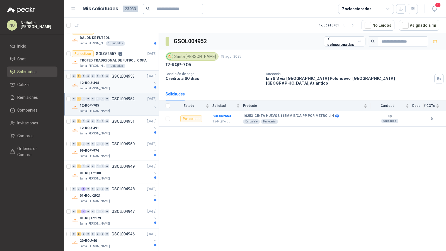
click at [122, 82] on div "12-RQU-494" at bounding box center [116, 83] width 72 height 7
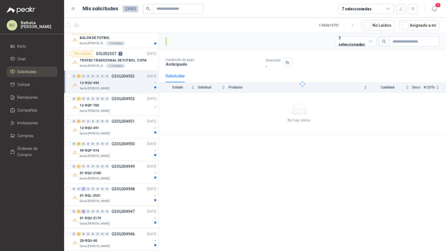
click at [122, 82] on div "12-RQU-494" at bounding box center [116, 83] width 72 height 7
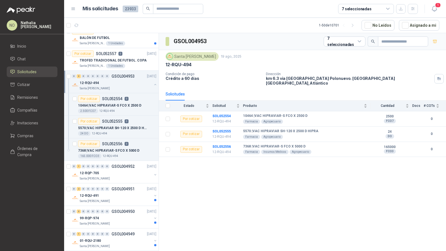
click at [122, 82] on div "12-RQU-494" at bounding box center [116, 83] width 72 height 7
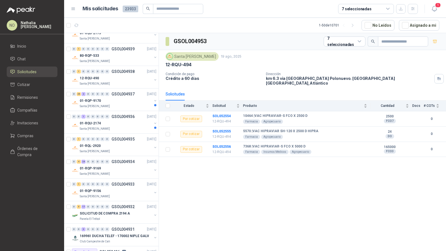
scroll to position [602, 0]
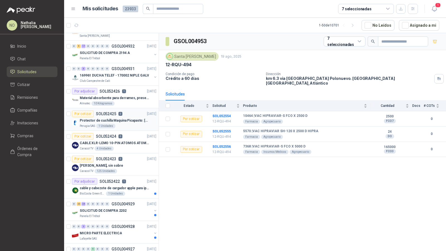
click at [123, 124] on div "Perugia SAS 1 Unidades" at bounding box center [118, 126] width 77 height 4
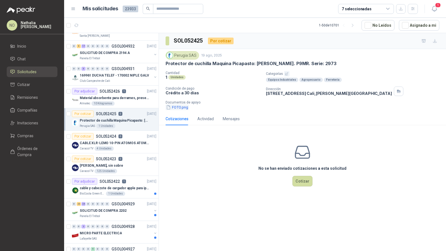
click at [178, 106] on button "FOTO.png" at bounding box center [177, 108] width 23 height 6
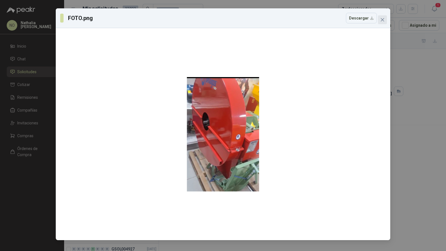
click at [383, 20] on icon "close" at bounding box center [382, 19] width 3 height 3
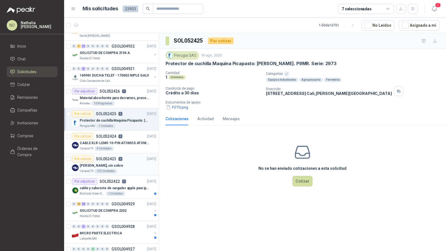
scroll to position [634, 0]
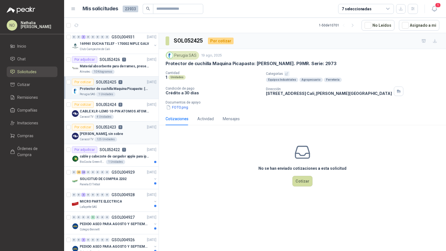
click at [132, 160] on div "BioCosta Green Energy S.A.S 1 Unidades" at bounding box center [118, 162] width 77 height 4
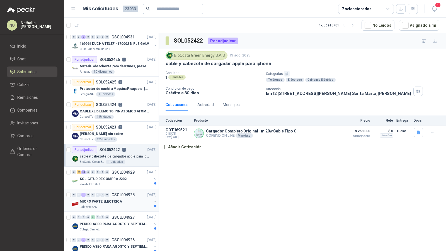
click at [120, 198] on div "MICRO PARTE ELECTRICA" at bounding box center [116, 201] width 72 height 7
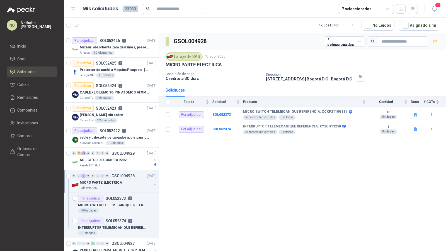
click at [120, 197] on p "SOL052373" at bounding box center [116, 199] width 20 height 4
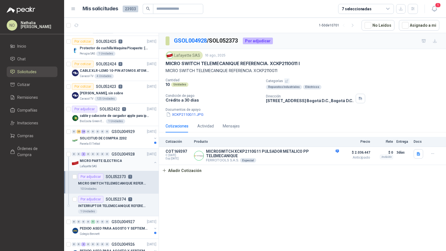
scroll to position [675, 0]
click at [120, 197] on p "SOL052374" at bounding box center [116, 199] width 20 height 4
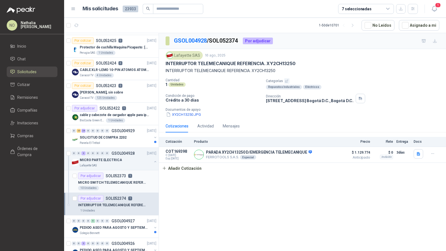
click at [121, 186] on div "10 Unidades" at bounding box center [117, 188] width 78 height 4
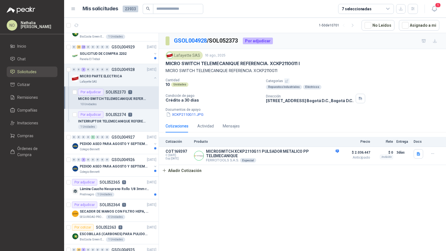
scroll to position [800, 0]
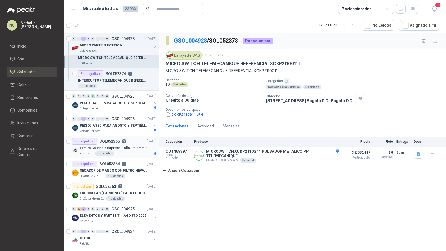
click at [120, 146] on div "Lámina Caucho Neopreno Rollo 1/8 3mm rollo x 10M" at bounding box center [118, 148] width 77 height 7
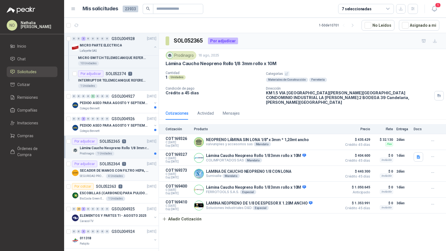
click at [118, 162] on p "SOL052364" at bounding box center [110, 164] width 20 height 4
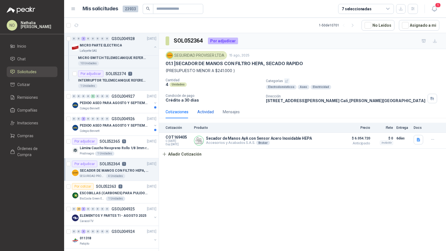
click at [209, 112] on div "Actividad" at bounding box center [205, 112] width 16 height 6
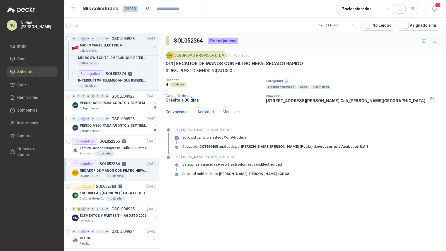
click at [185, 112] on div "Cotizaciones" at bounding box center [177, 112] width 23 height 6
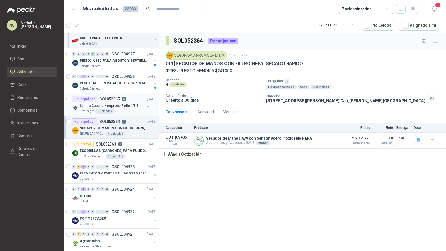
scroll to position [843, 0]
click at [117, 148] on p "ESCOBILLAS (CARBONES) PARA PULIDORA DEWALT" at bounding box center [114, 150] width 69 height 5
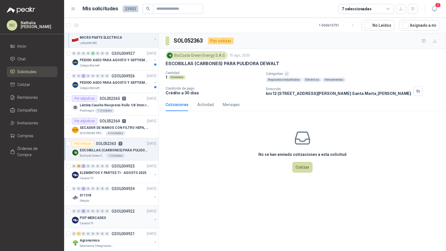
click at [118, 210] on p "GSOL004922" at bounding box center [122, 212] width 23 height 4
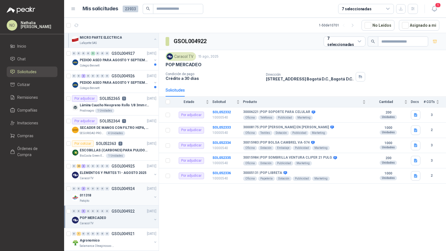
click at [120, 192] on div "011318" at bounding box center [116, 195] width 72 height 7
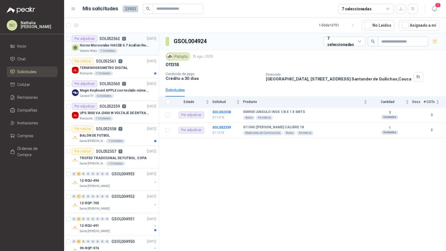
click at [134, 43] on p "Horno Microondas HACEB 0.7 Azafrán Negro" at bounding box center [114, 45] width 69 height 5
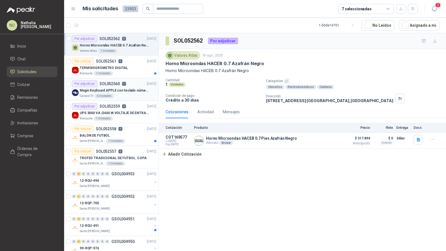
click at [128, 93] on div "Magic Keyboard APPLE con teclado númerico en Español Plateado" at bounding box center [118, 90] width 77 height 7
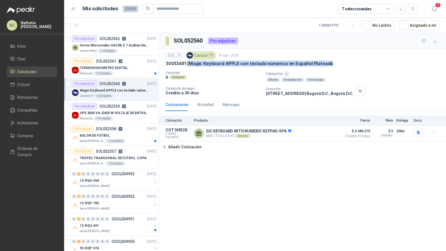
drag, startPoint x: 190, startPoint y: 63, endPoint x: 332, endPoint y: 62, distance: 141.9
click at [332, 62] on div "30013491 | Magic Keyboard APPLE con teclado númerico en Español Plateado" at bounding box center [303, 64] width 274 height 6
copy p "Magic Keyboard APPLE con teclado númerico en Español Plateado"
click at [43, 94] on li "Remisiones" at bounding box center [32, 97] width 44 height 6
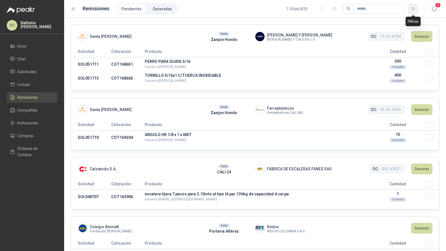
click at [411, 9] on icon "button" at bounding box center [413, 8] width 5 height 5
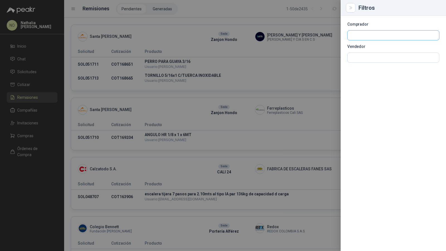
click at [372, 33] on input "text" at bounding box center [393, 35] width 91 height 9
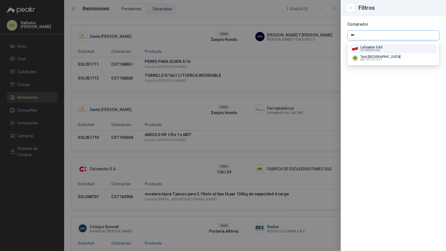
type input "***"
click at [379, 43] on div "Lafayette SAS NIT : 860001965 Test [GEOGRAPHIC_DATA] NIT : 1111111111" at bounding box center [393, 53] width 91 height 23
click at [378, 47] on p "Lafayette SAS" at bounding box center [371, 47] width 22 height 3
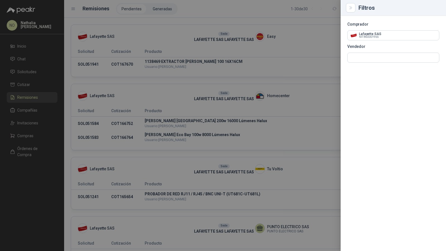
click at [271, 70] on div at bounding box center [223, 125] width 446 height 251
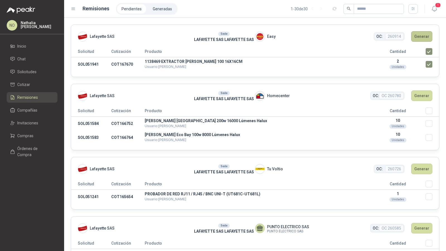
click at [416, 34] on button "Generar" at bounding box center [421, 36] width 21 height 11
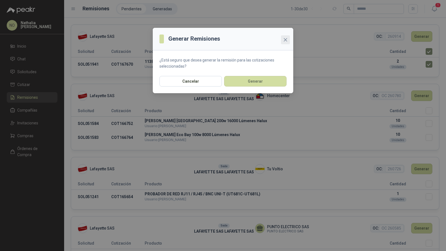
click at [286, 38] on icon "close" at bounding box center [285, 39] width 3 height 3
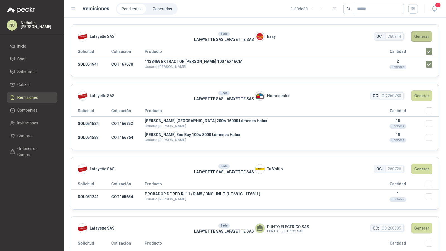
click at [419, 34] on button "Generar" at bounding box center [421, 36] width 21 height 11
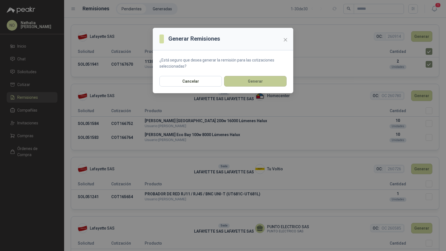
click at [256, 80] on button "Generar" at bounding box center [255, 81] width 62 height 11
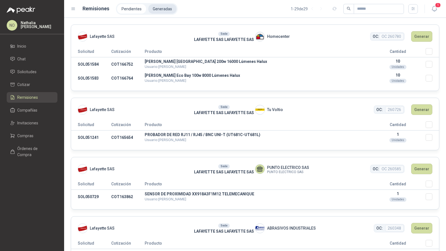
click at [160, 8] on li "Generadas" at bounding box center [162, 8] width 28 height 9
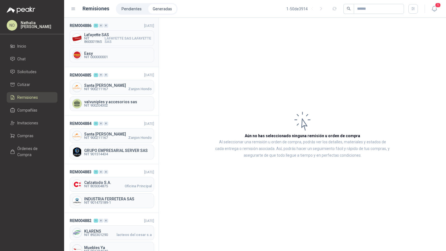
click at [118, 37] on span "LAFAYETTE SAS LAFAYETTE SAS" at bounding box center [128, 40] width 47 height 7
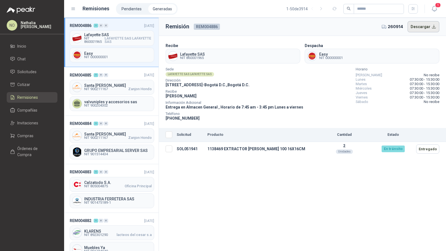
click at [421, 27] on button "Descargar" at bounding box center [424, 26] width 32 height 11
